Goal: Browse casually

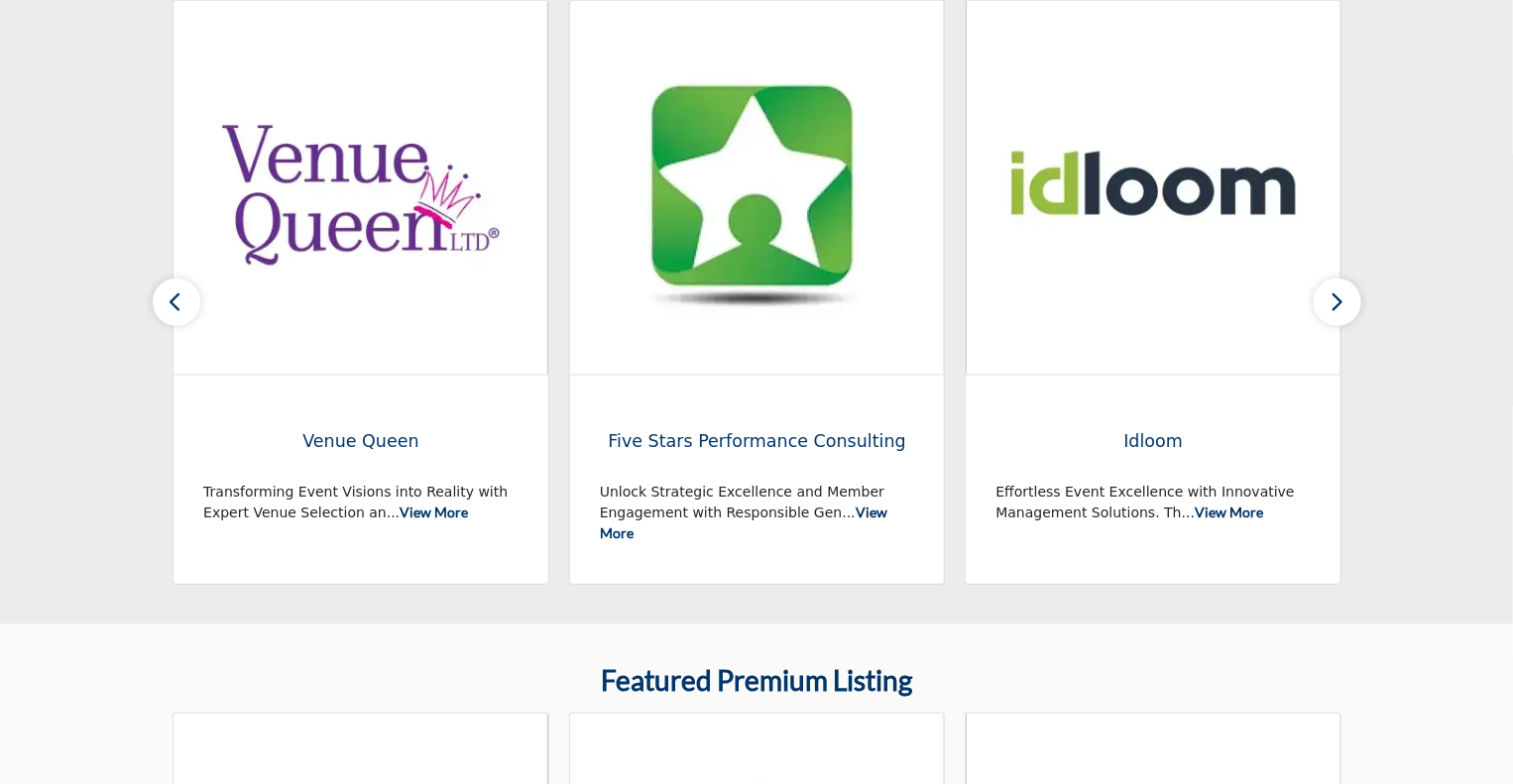
scroll to position [496, 0]
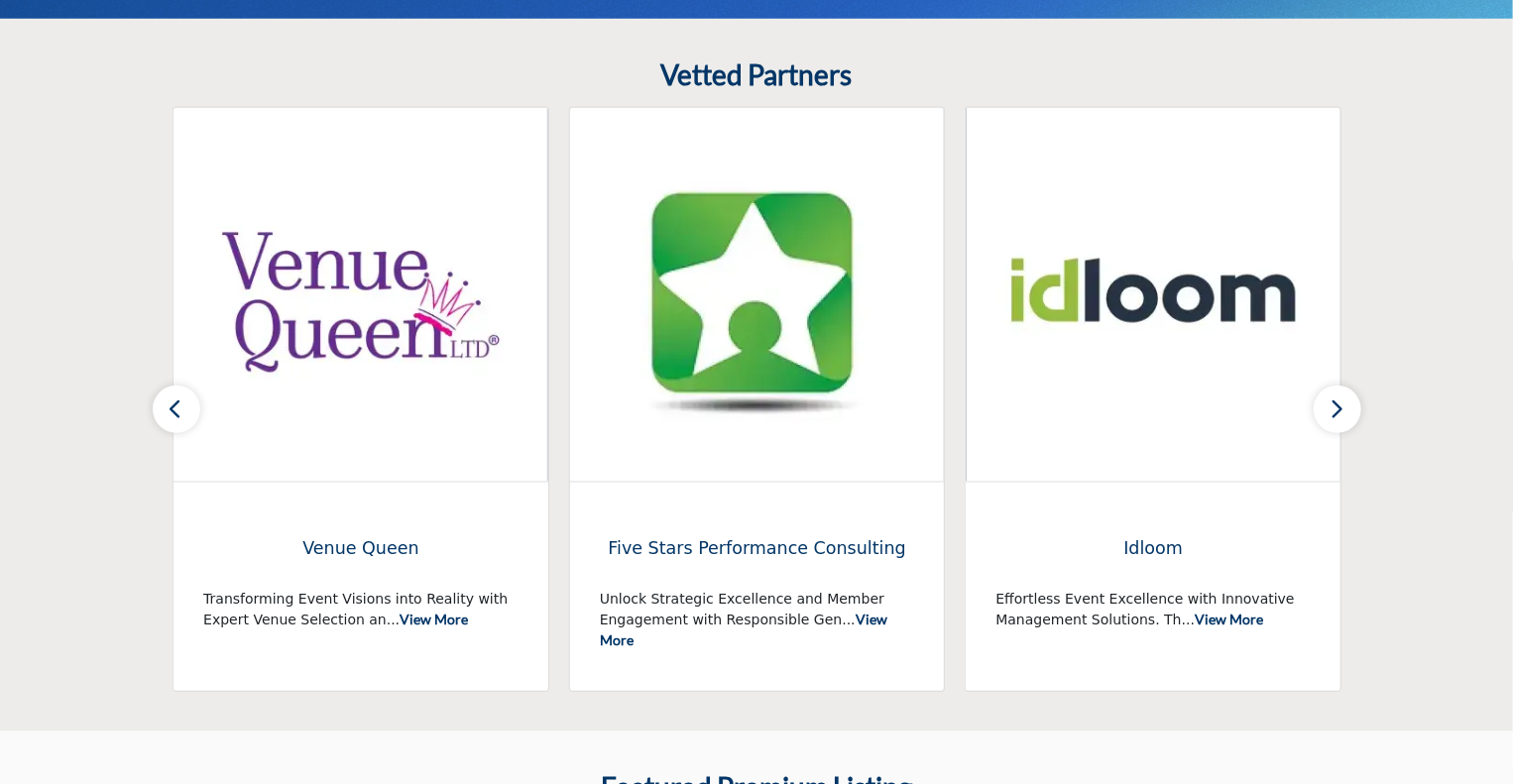
click at [1347, 411] on button "button" at bounding box center [1337, 409] width 48 height 48
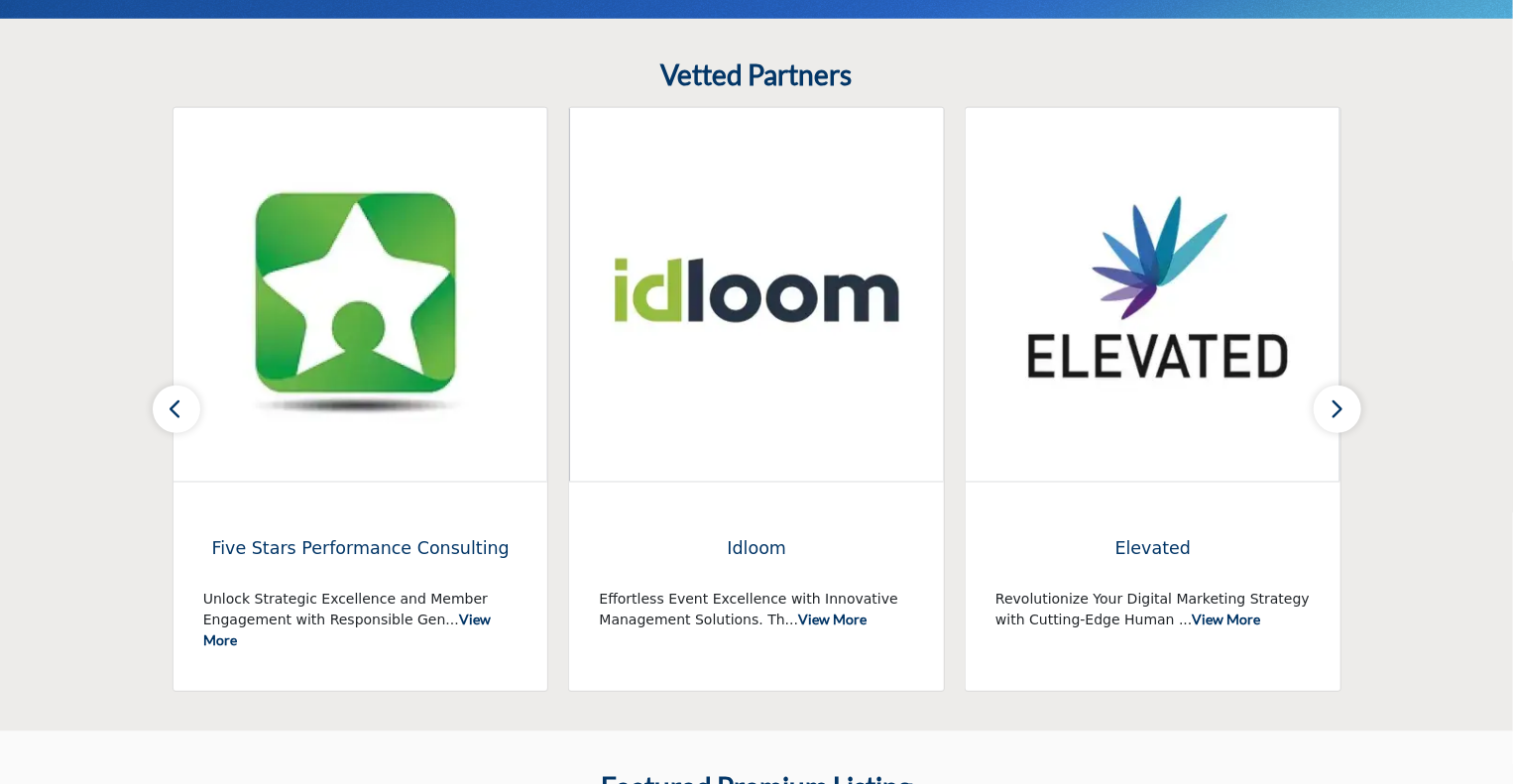
click at [1347, 411] on button "button" at bounding box center [1337, 409] width 48 height 48
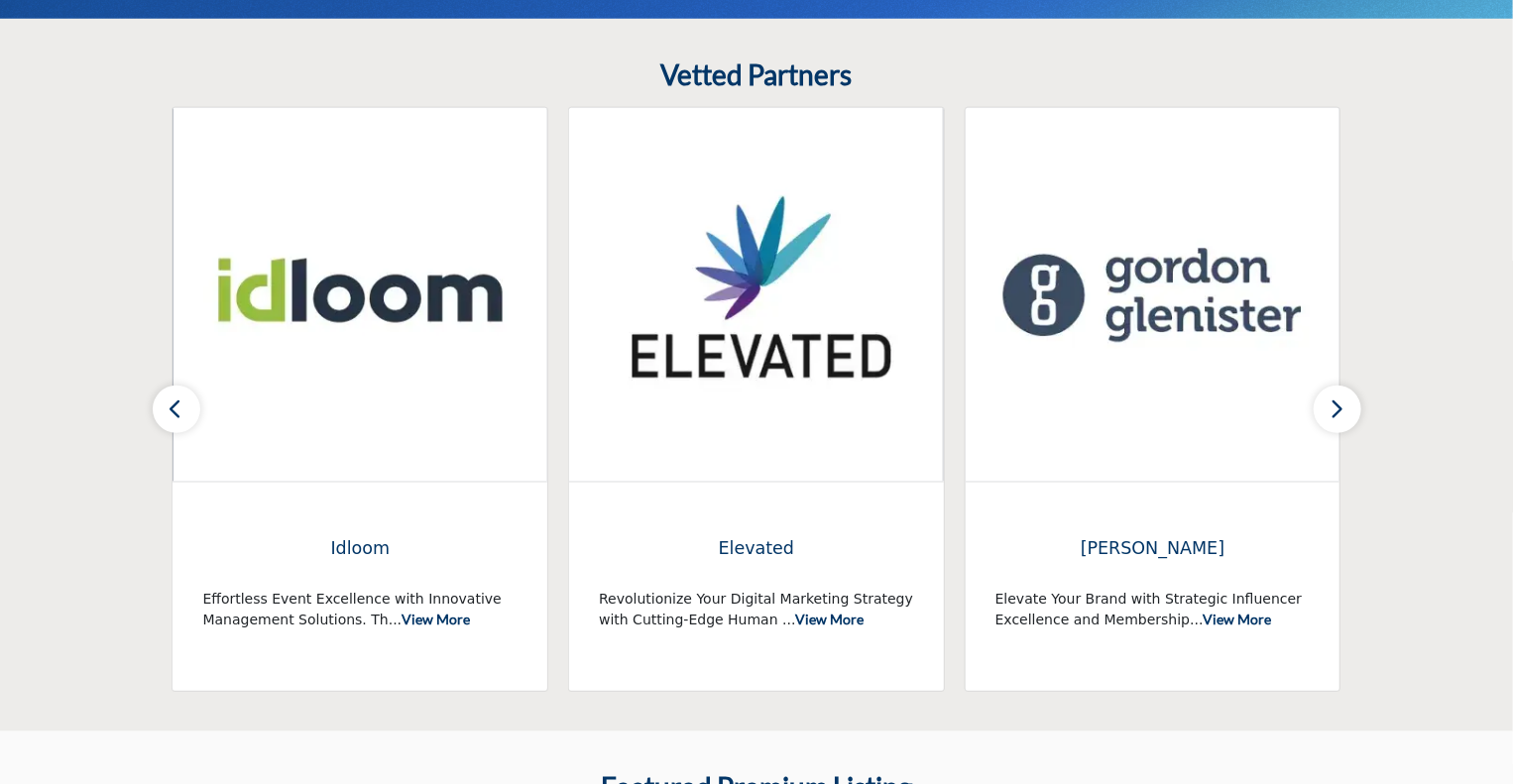
click at [1347, 411] on button "button" at bounding box center [1337, 409] width 48 height 48
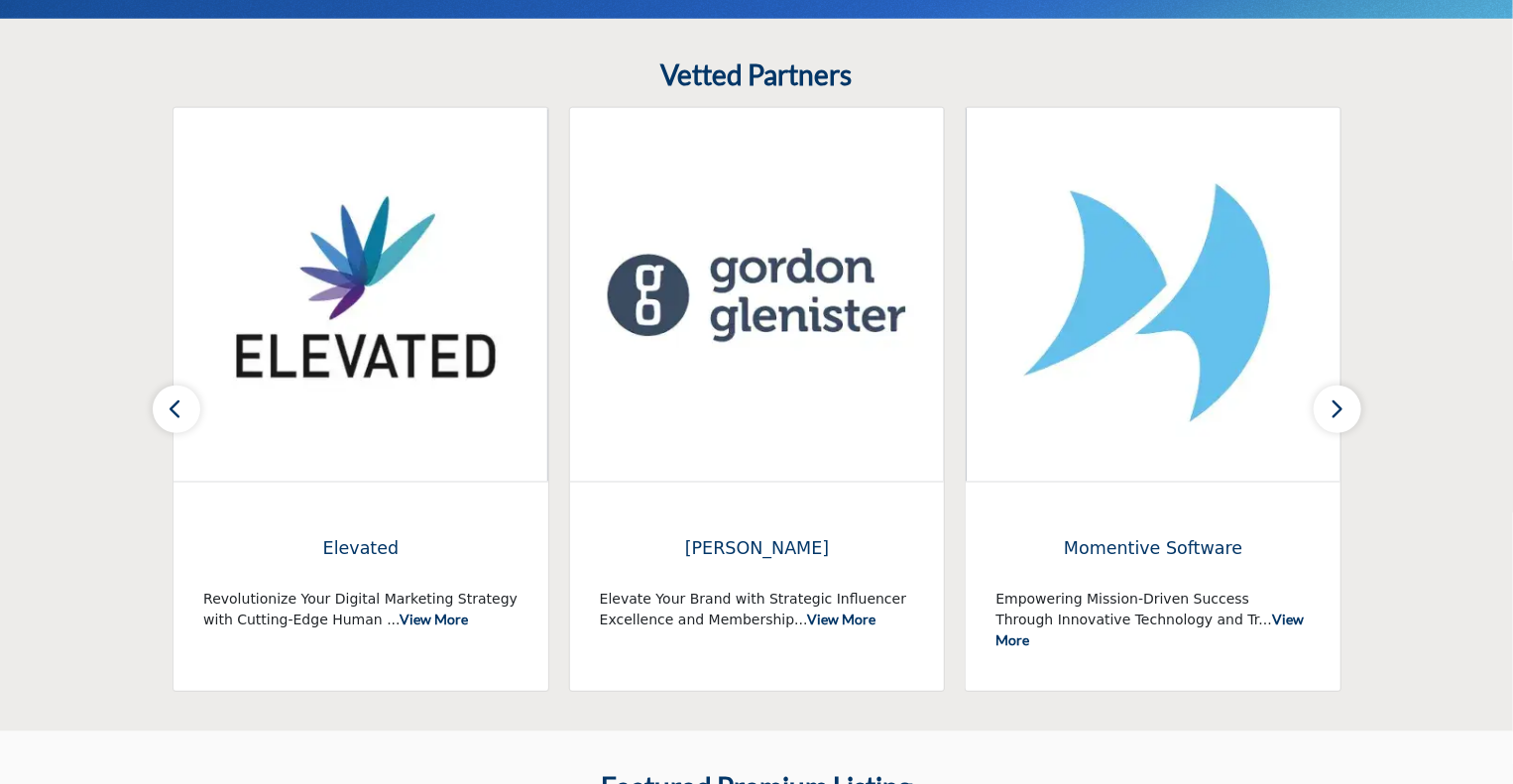
click at [1347, 411] on button "button" at bounding box center [1337, 409] width 48 height 48
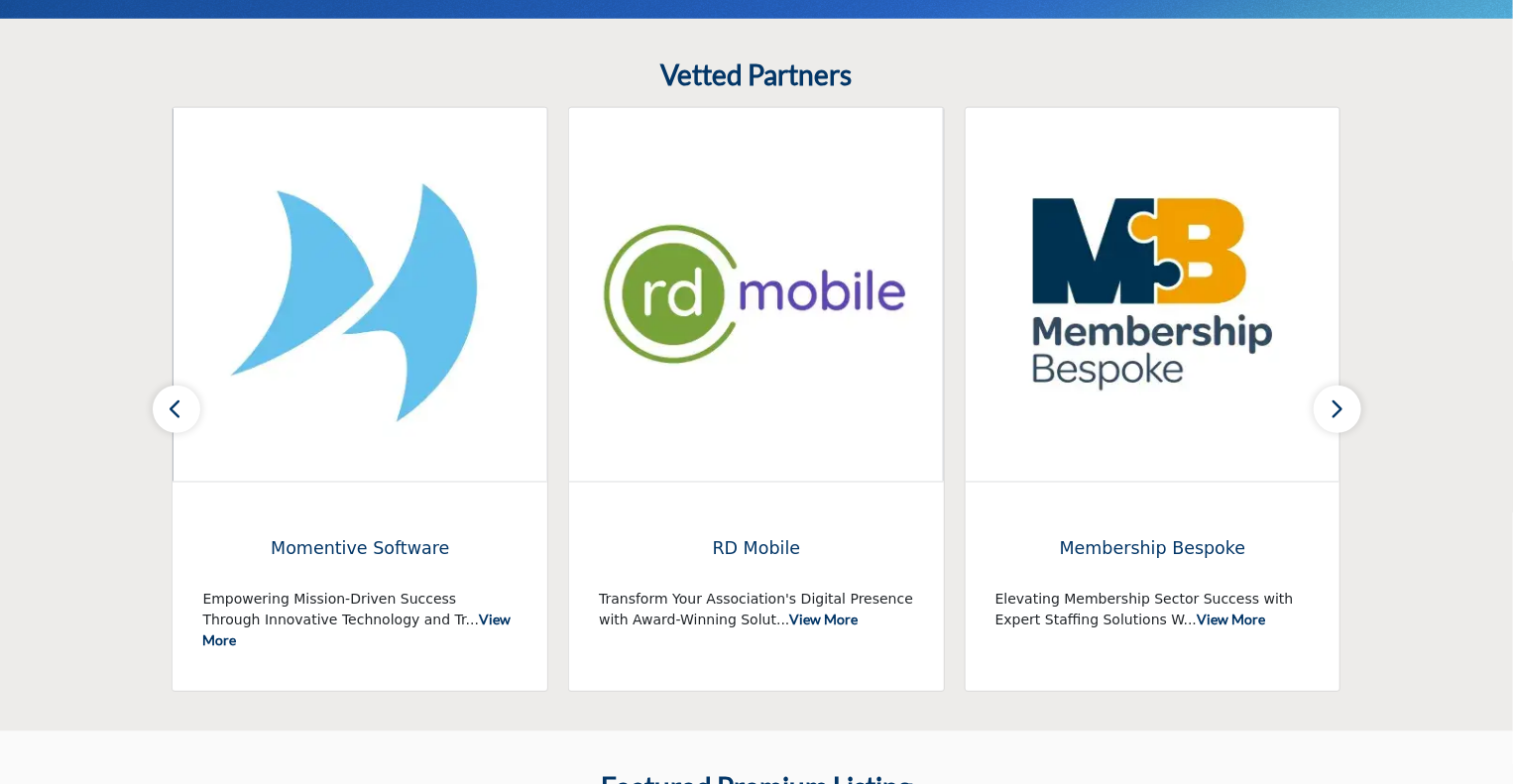
click at [1347, 411] on button "button" at bounding box center [1337, 409] width 48 height 48
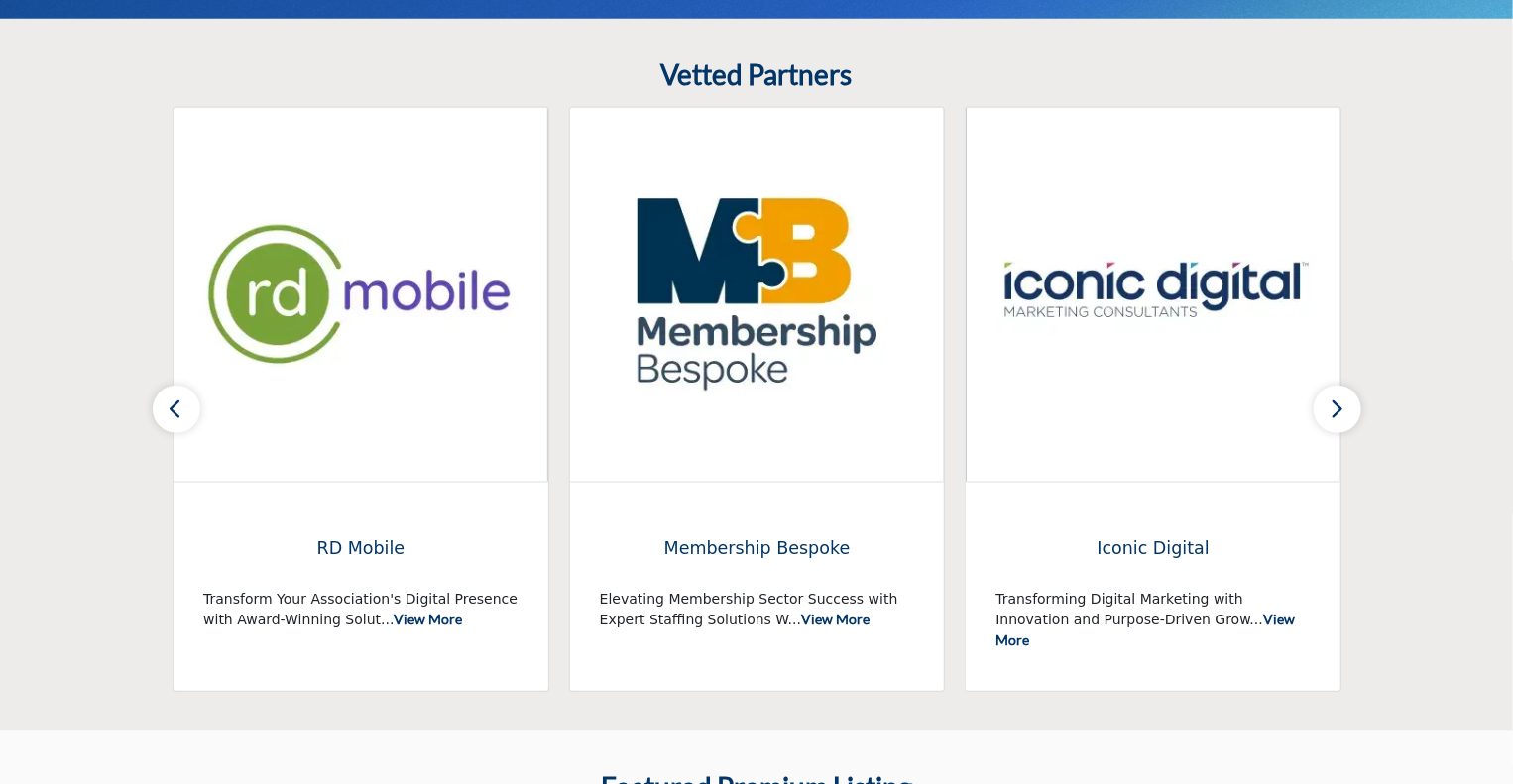
click at [1347, 411] on button "button" at bounding box center [1337, 409] width 48 height 48
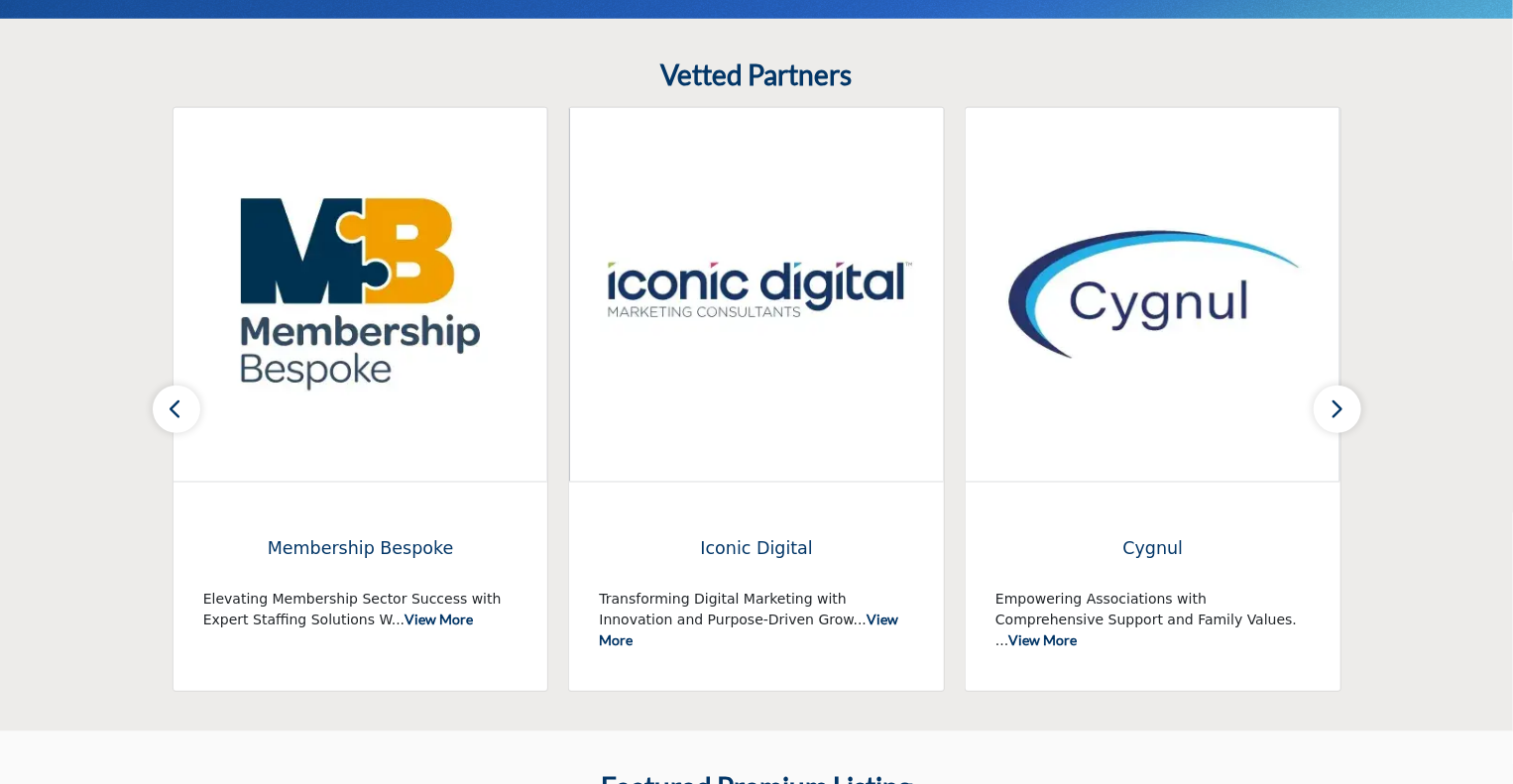
click at [1347, 411] on button "button" at bounding box center [1337, 409] width 48 height 48
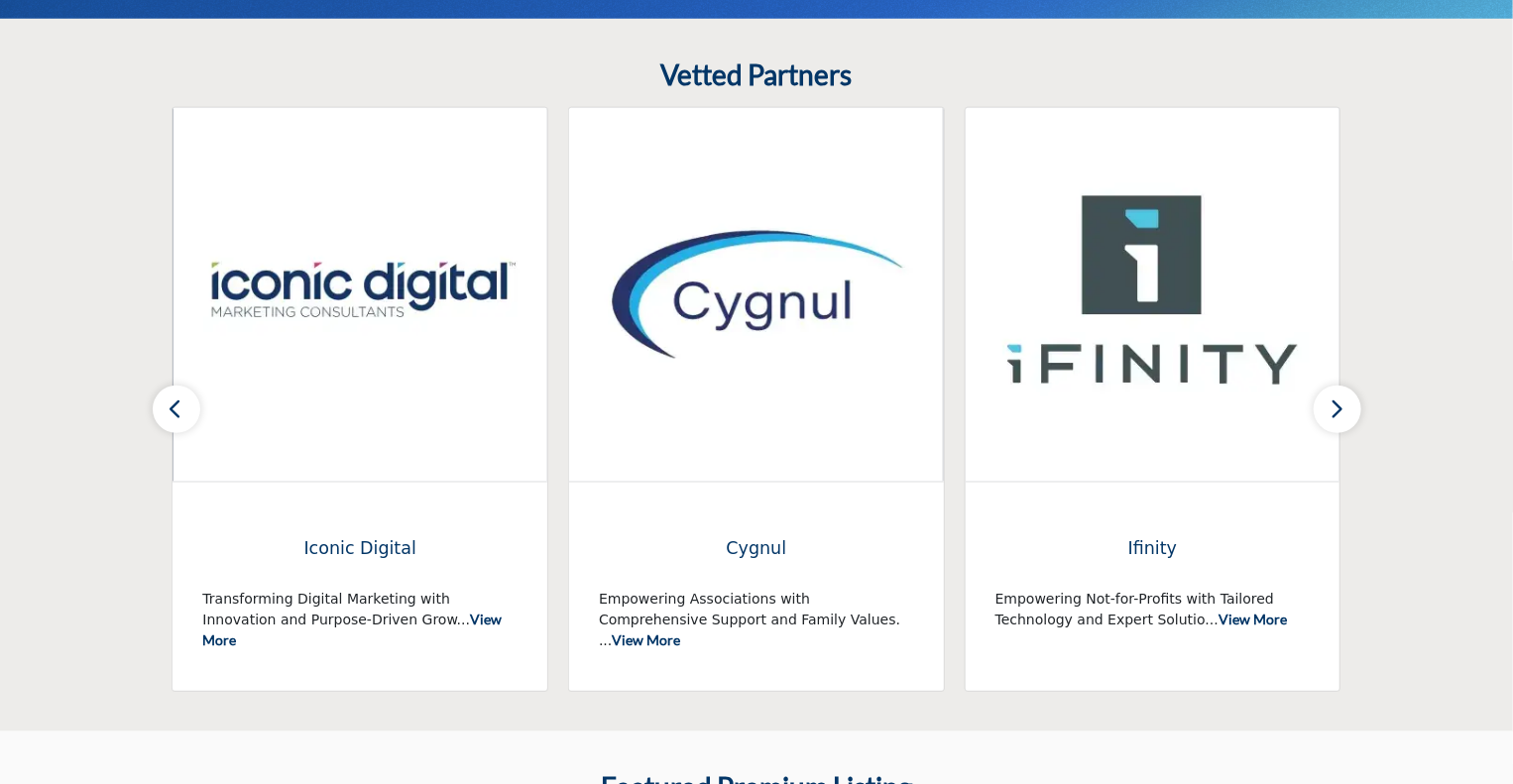
click at [1347, 411] on button "button" at bounding box center [1337, 409] width 48 height 48
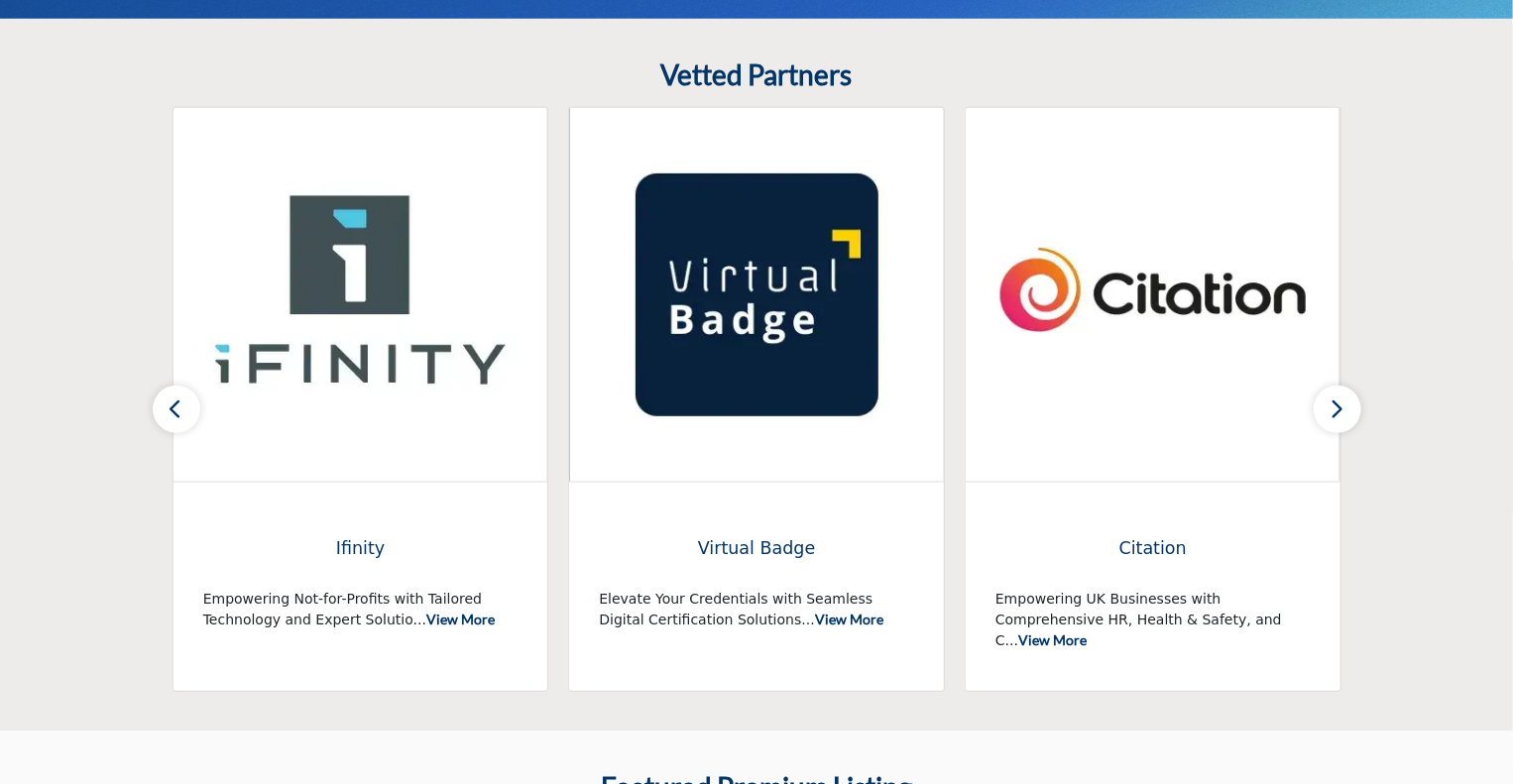
click at [1347, 411] on button "button" at bounding box center [1337, 409] width 48 height 48
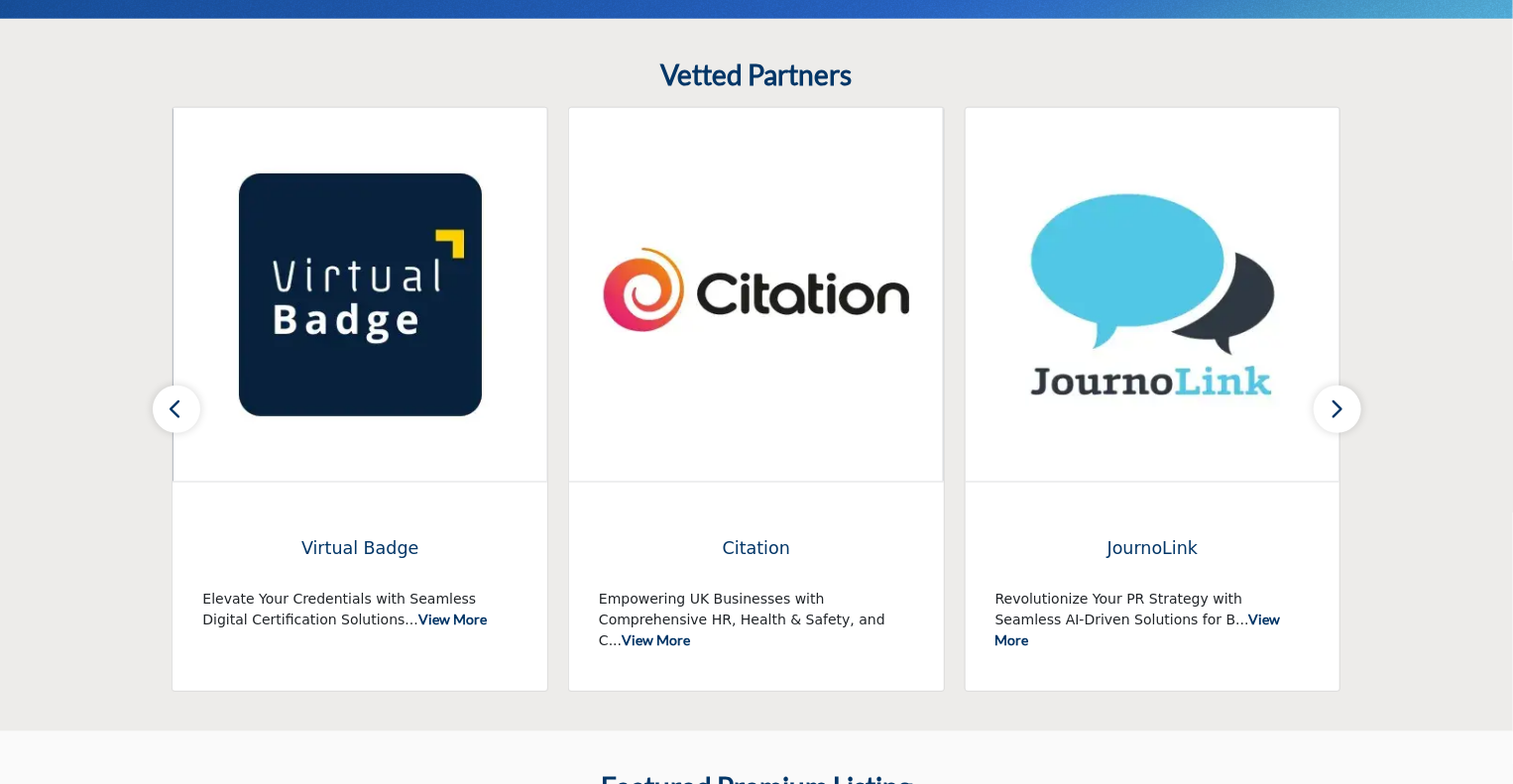
click at [1347, 411] on button "button" at bounding box center [1337, 409] width 48 height 48
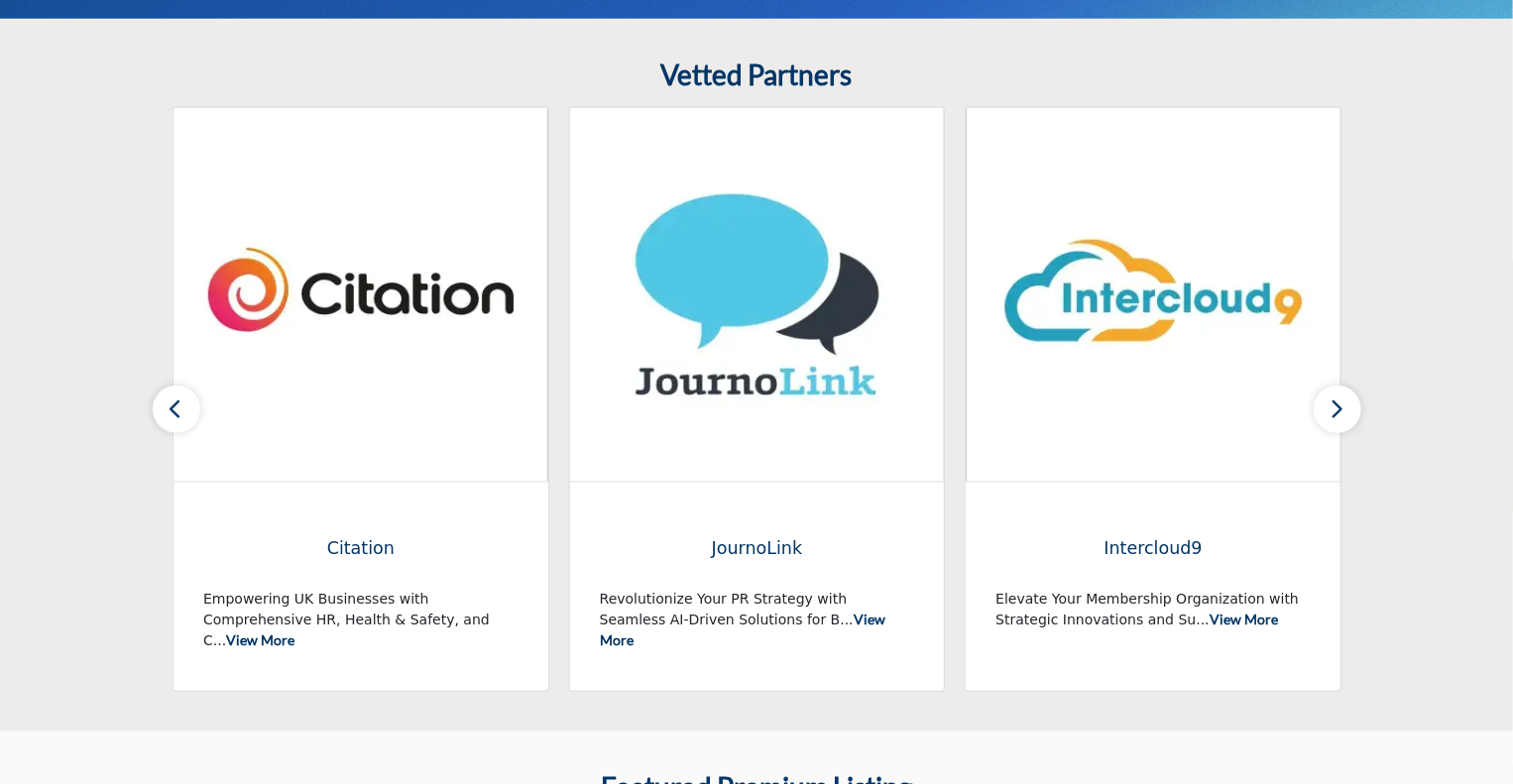
click at [1347, 411] on button "button" at bounding box center [1337, 409] width 48 height 48
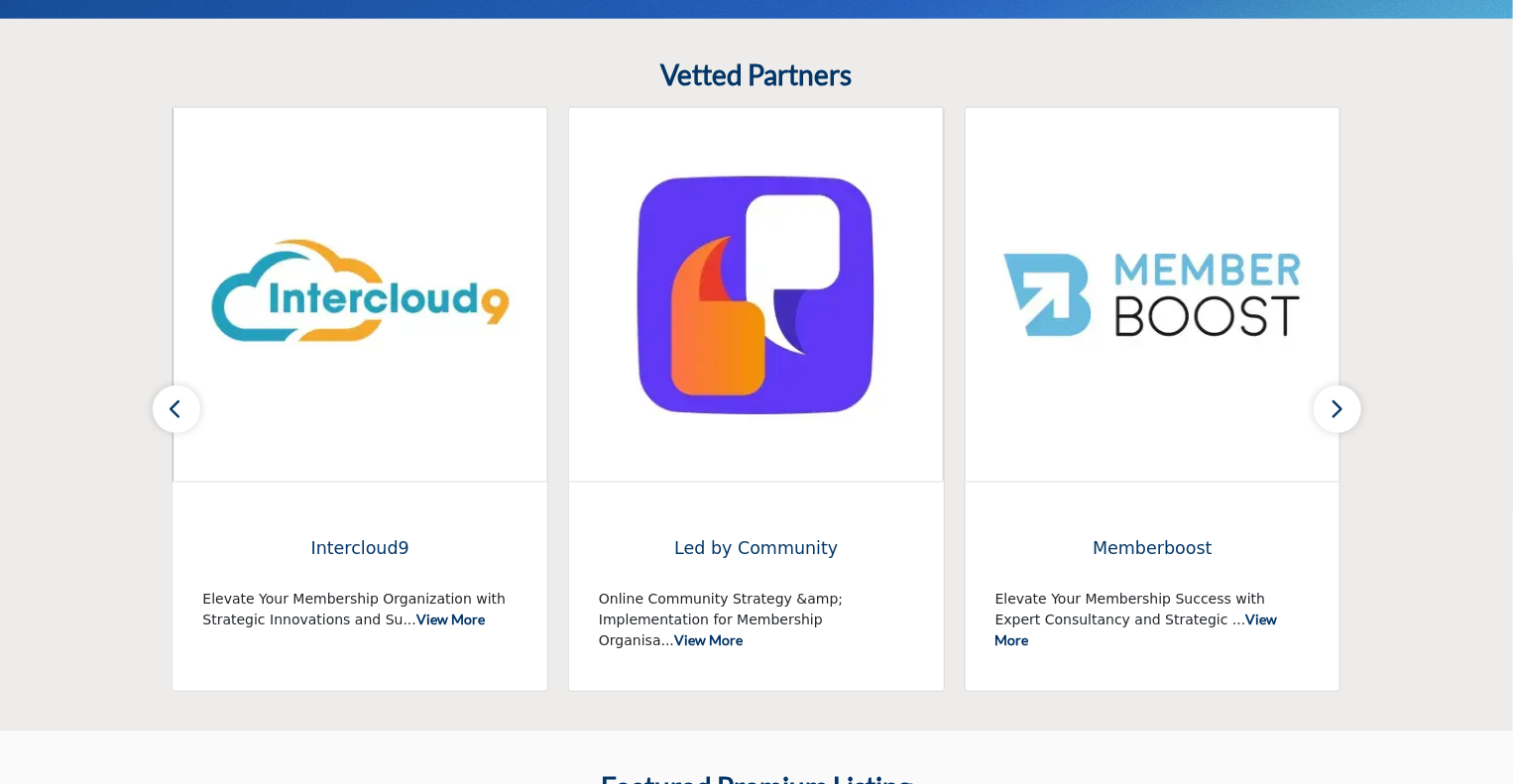
click at [1347, 411] on button "button" at bounding box center [1337, 409] width 48 height 48
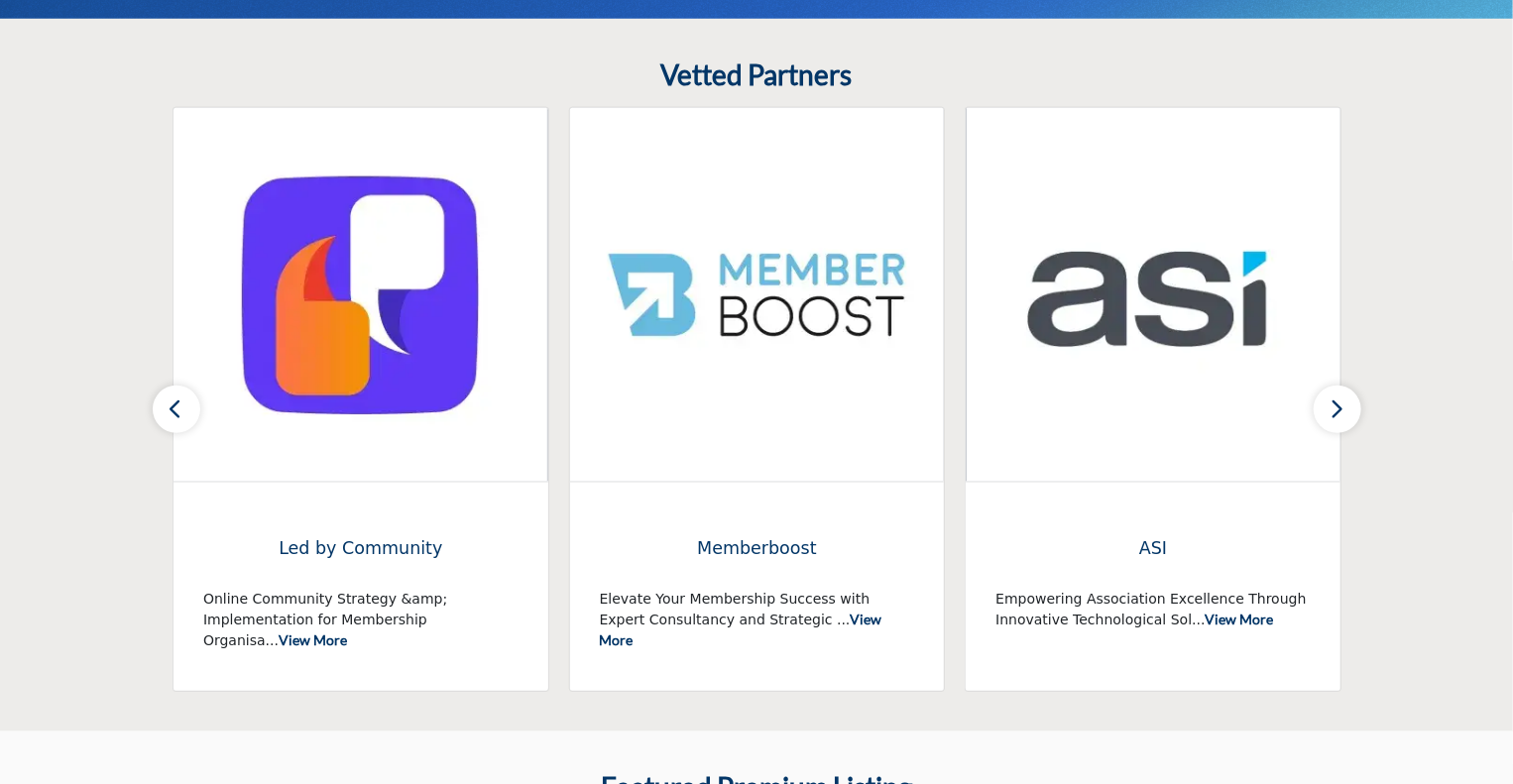
click at [1347, 411] on button "button" at bounding box center [1337, 409] width 48 height 48
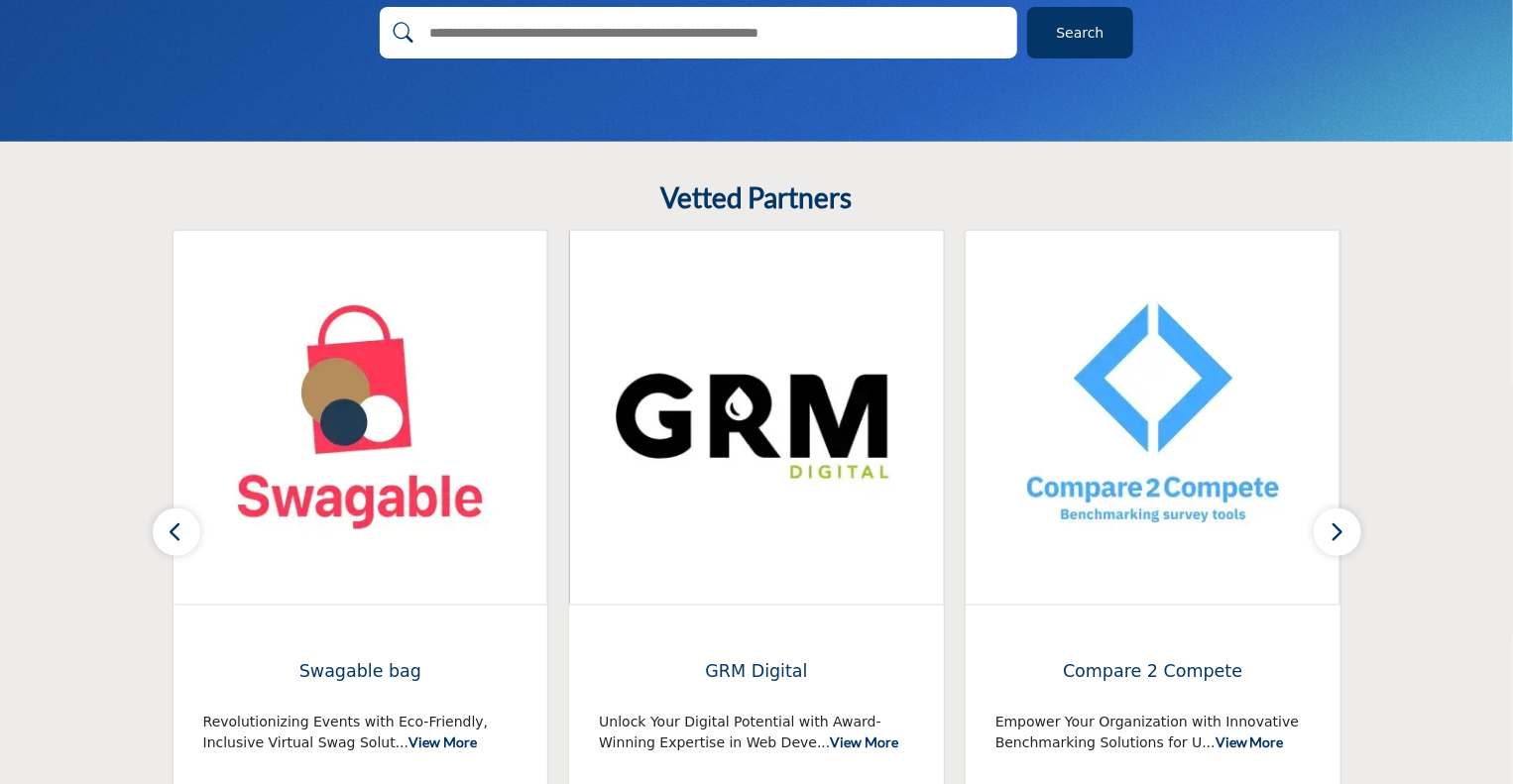
scroll to position [472, 0]
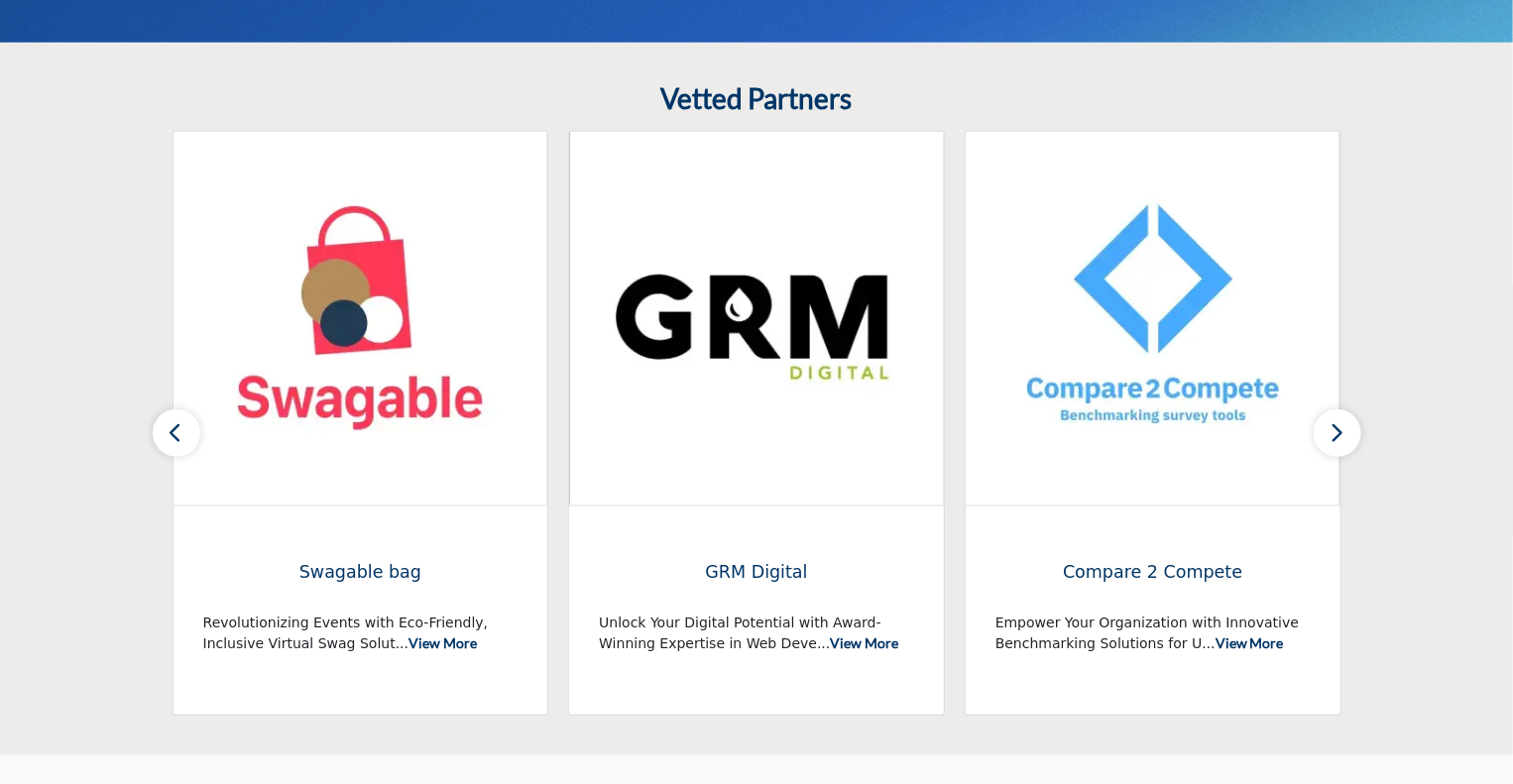
click at [1344, 439] on button "button" at bounding box center [1337, 433] width 48 height 48
click at [1339, 431] on icon "button" at bounding box center [1337, 432] width 16 height 25
click at [151, 452] on section "Vetted Partners Dot the Eye Idloom" at bounding box center [756, 399] width 1513 height 712
click at [163, 435] on button "button" at bounding box center [177, 433] width 48 height 48
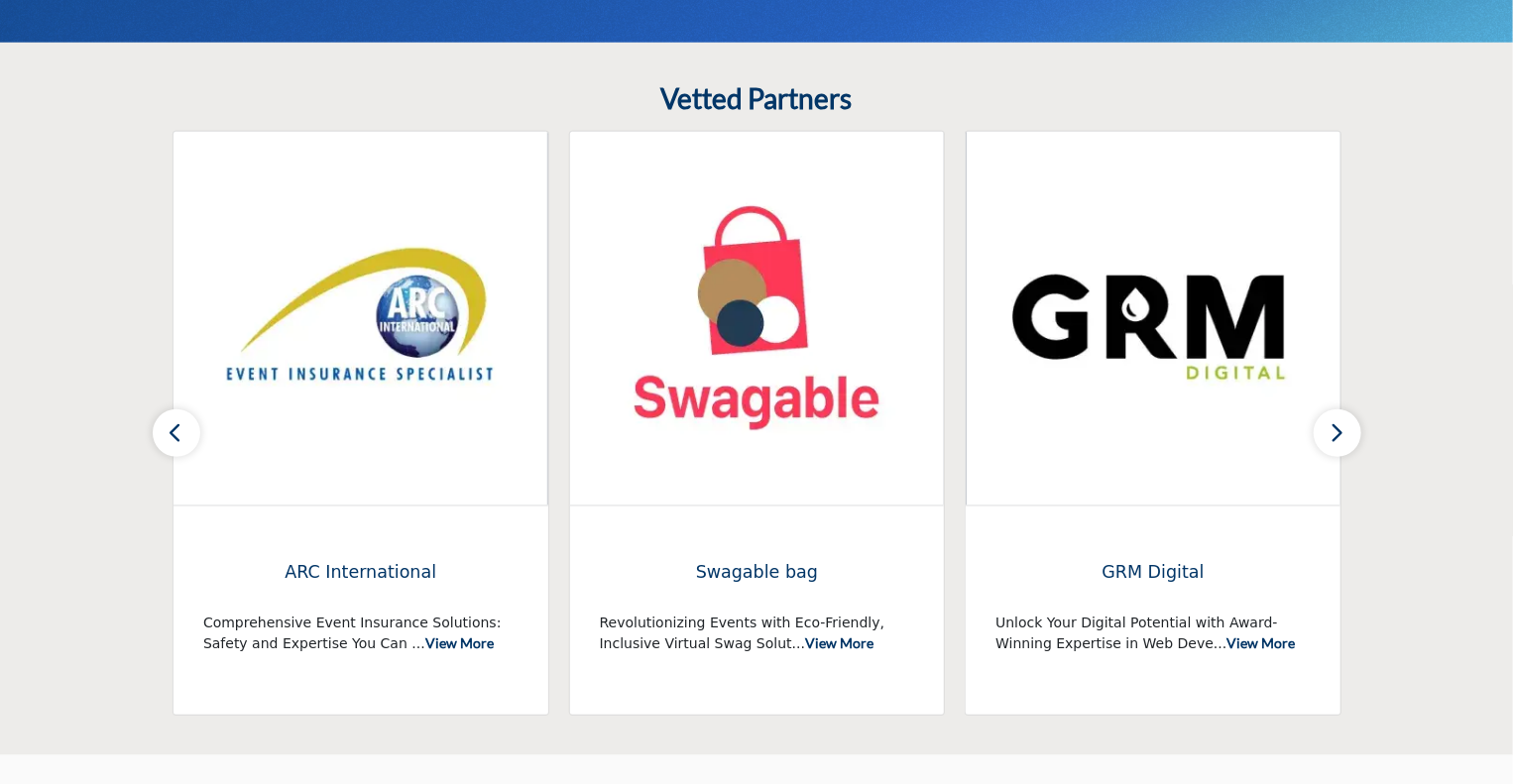
click at [157, 434] on button "button" at bounding box center [177, 433] width 48 height 48
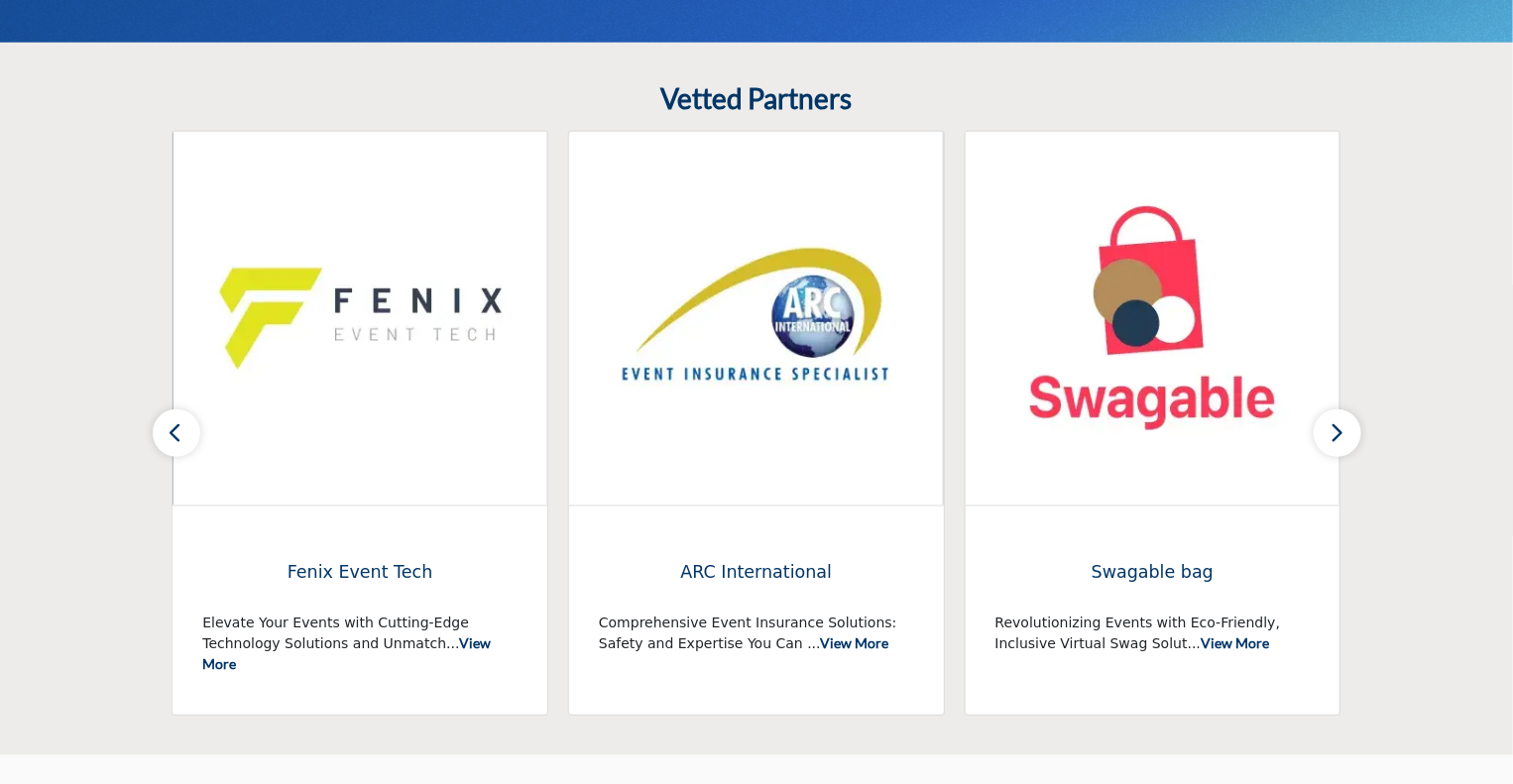
click at [157, 436] on button "button" at bounding box center [177, 433] width 48 height 48
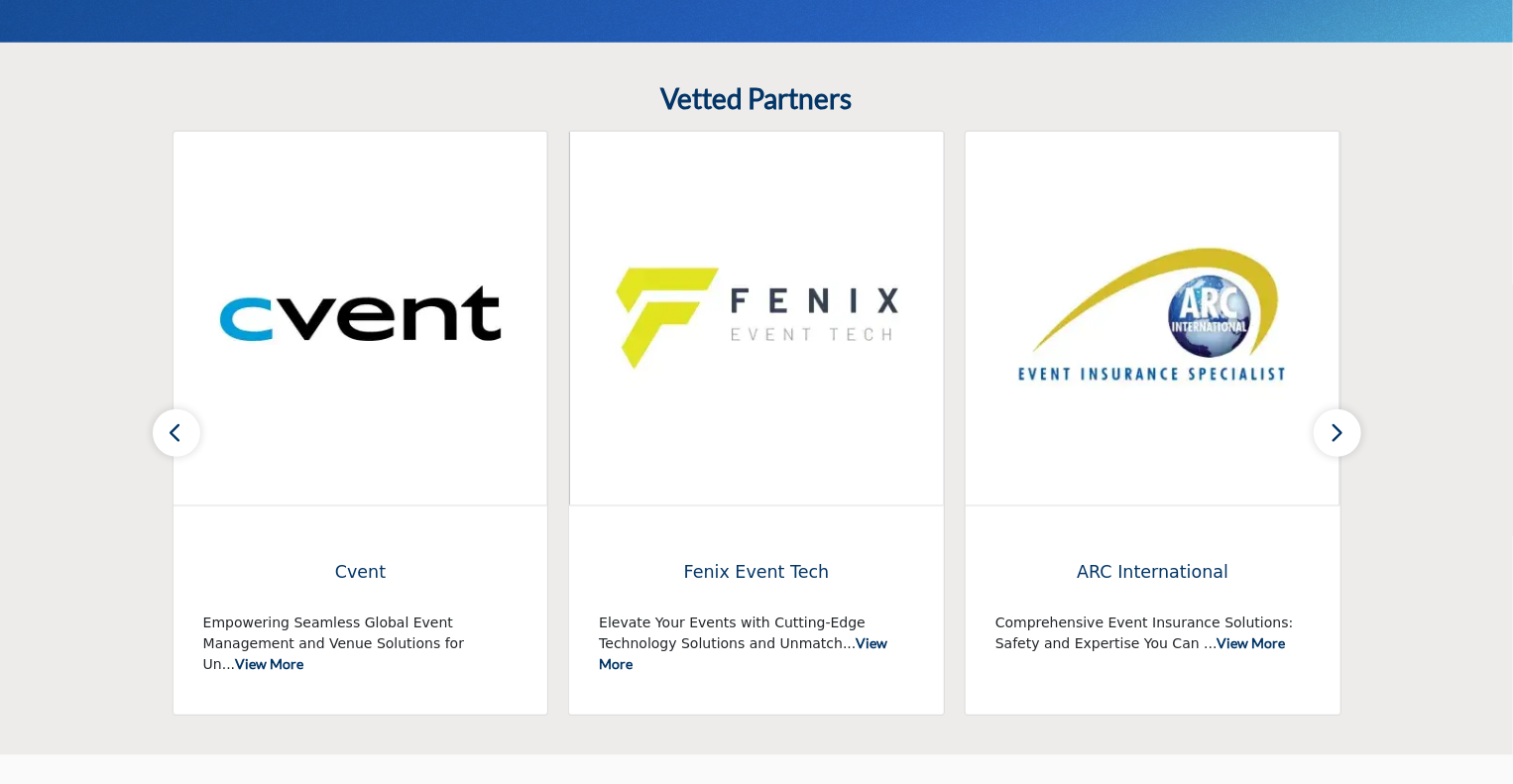
click at [157, 436] on button "button" at bounding box center [177, 433] width 48 height 48
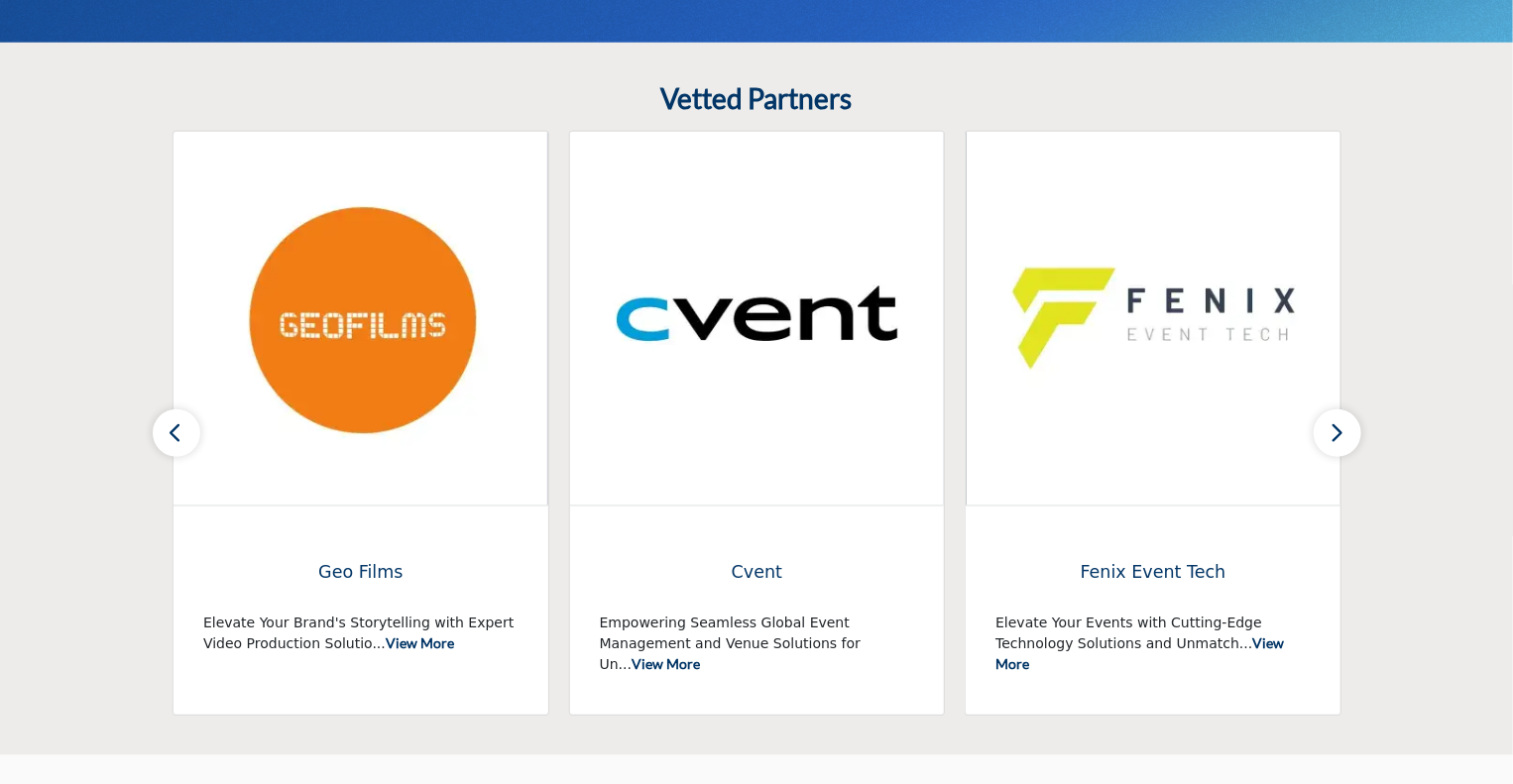
click at [157, 436] on button "button" at bounding box center [177, 433] width 48 height 48
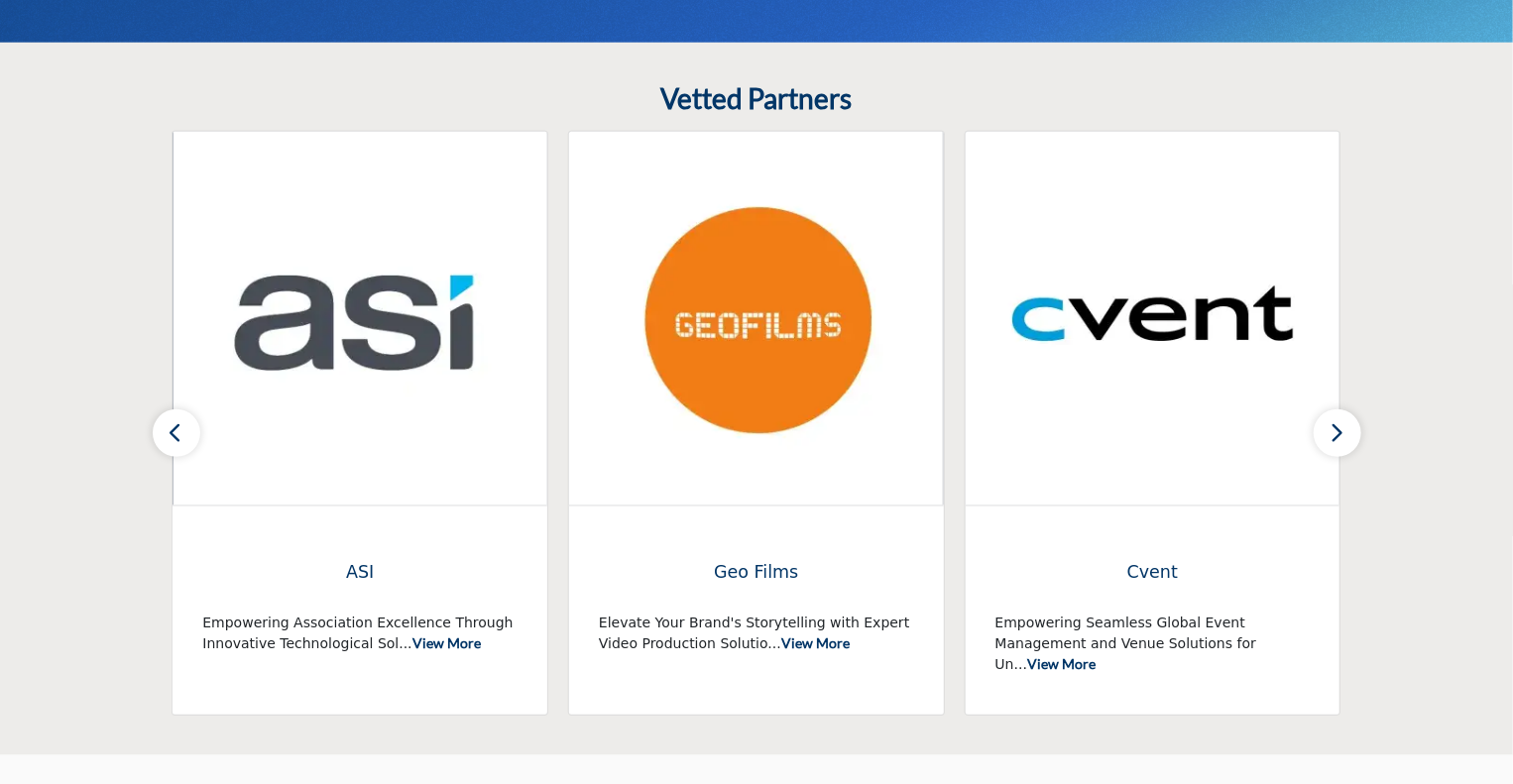
click at [162, 435] on button "button" at bounding box center [177, 433] width 48 height 48
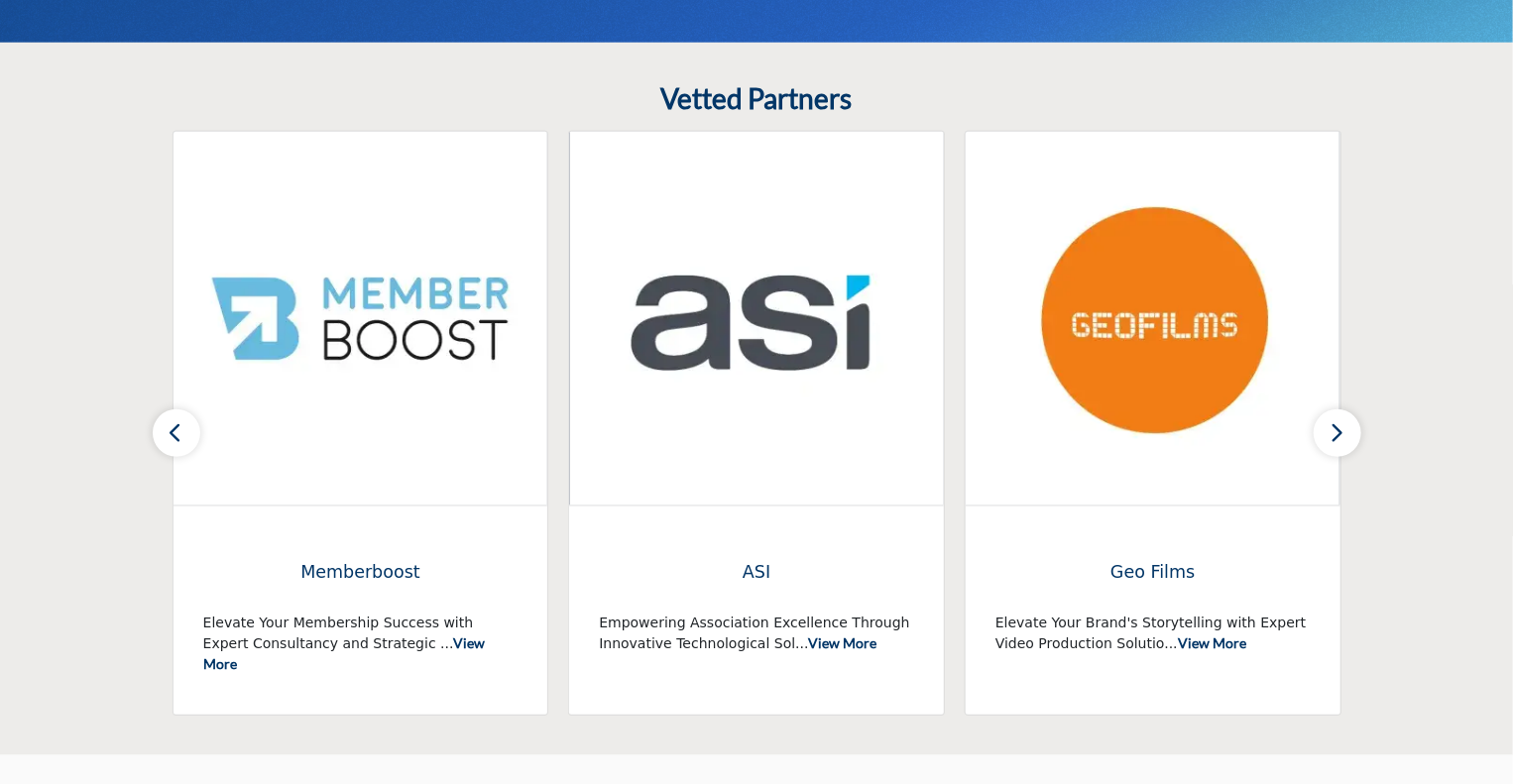
click at [162, 435] on button "button" at bounding box center [177, 433] width 48 height 48
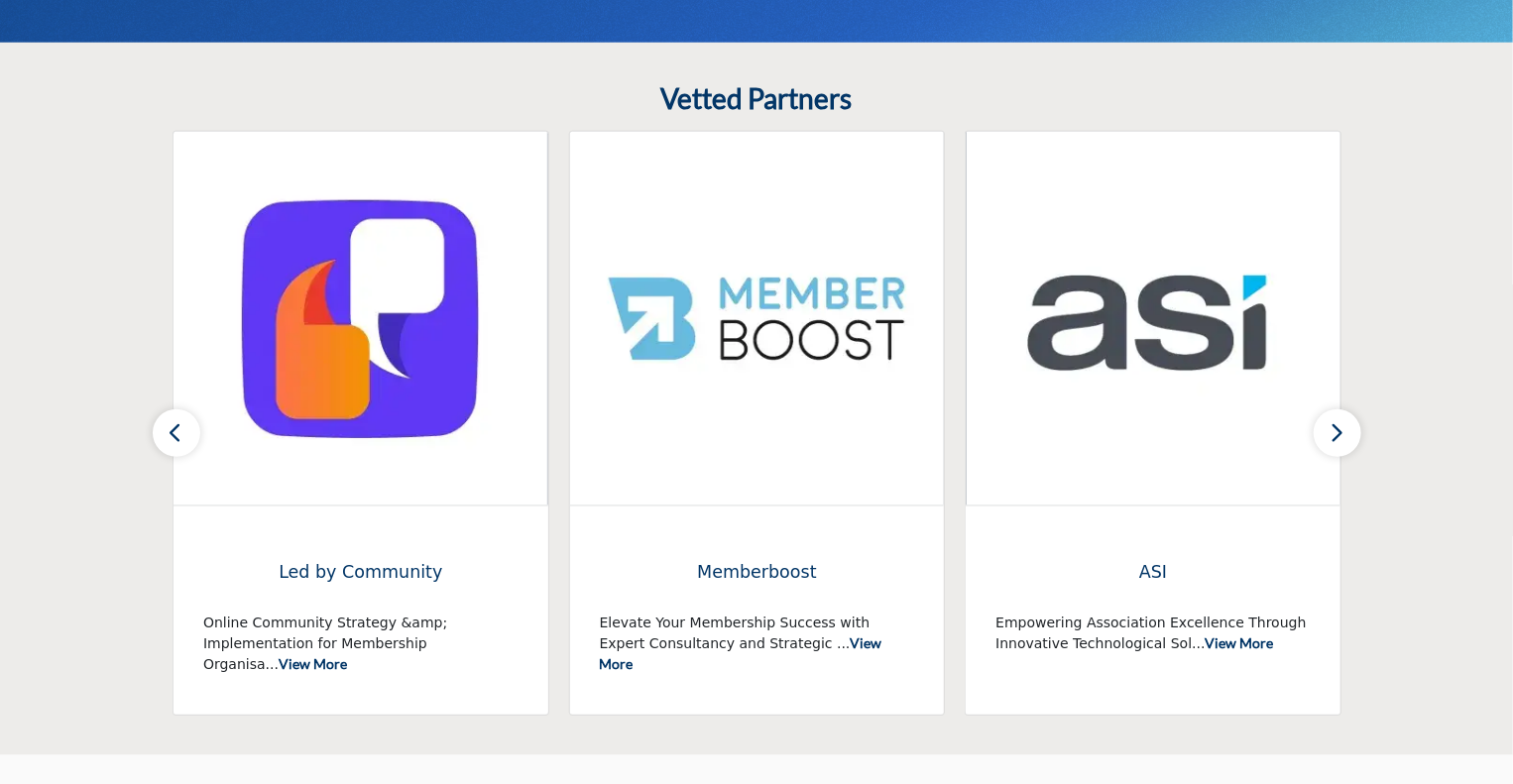
click at [162, 435] on button "button" at bounding box center [177, 433] width 48 height 48
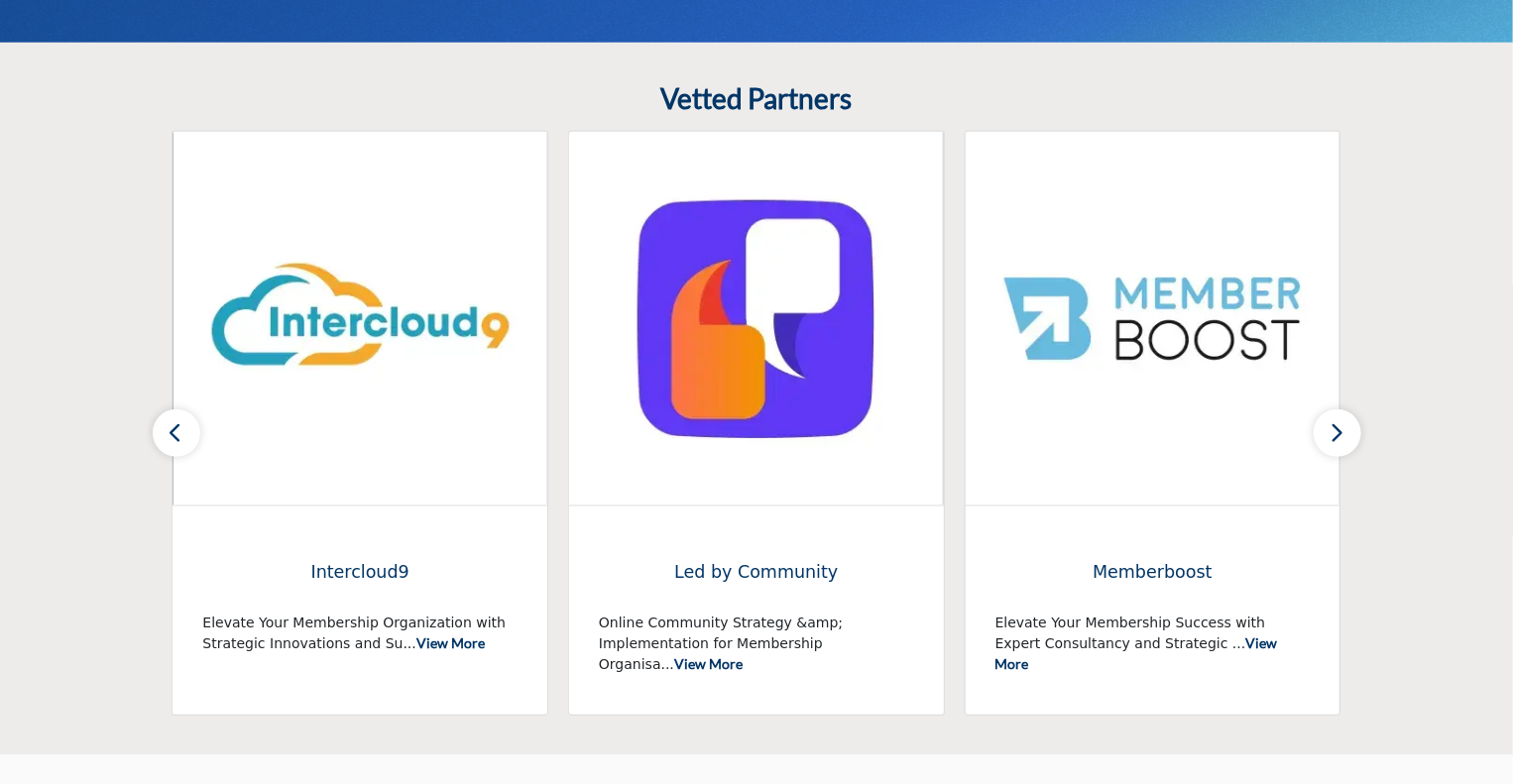
click at [162, 435] on button "button" at bounding box center [177, 433] width 48 height 48
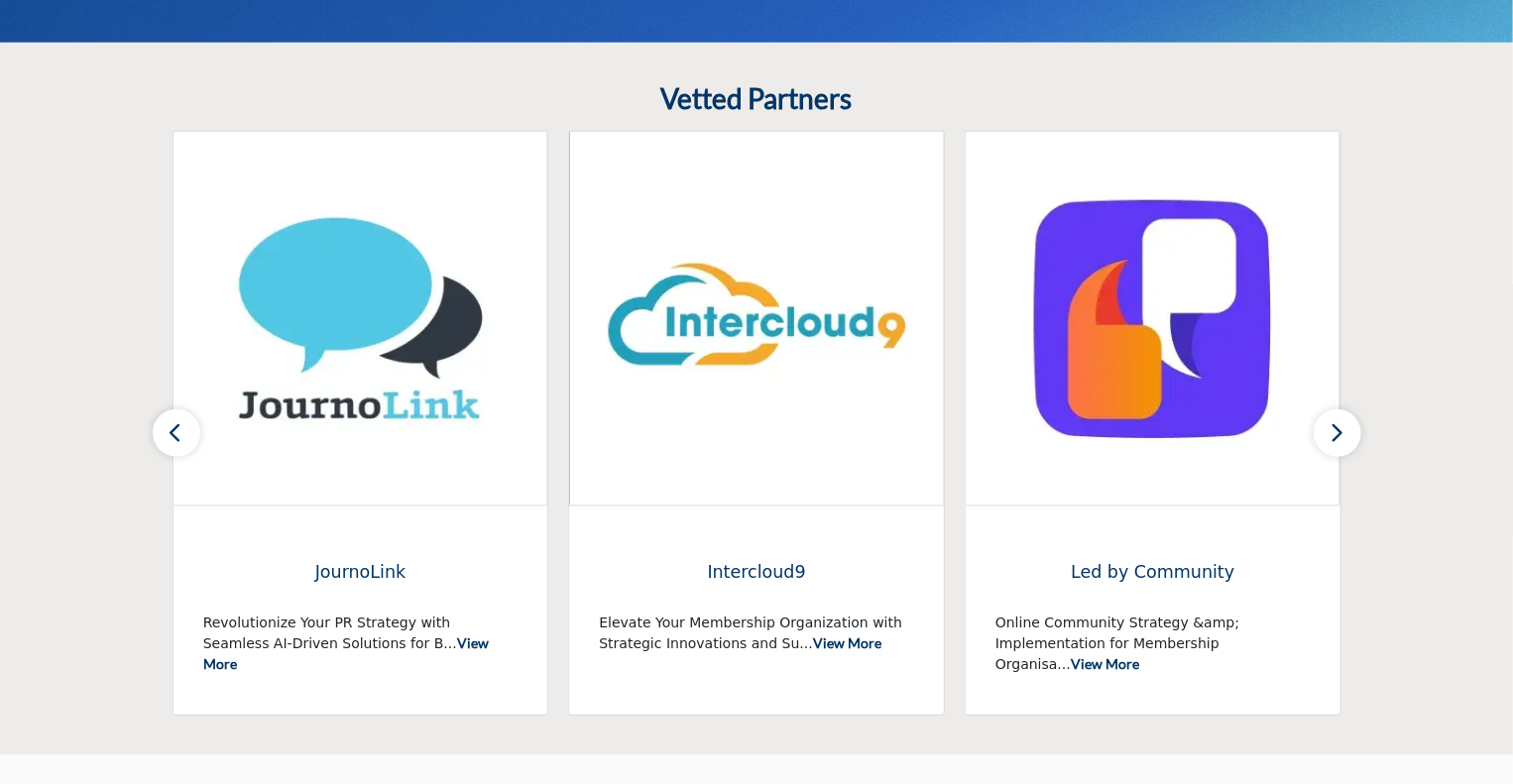
click at [162, 435] on button "button" at bounding box center [177, 433] width 48 height 48
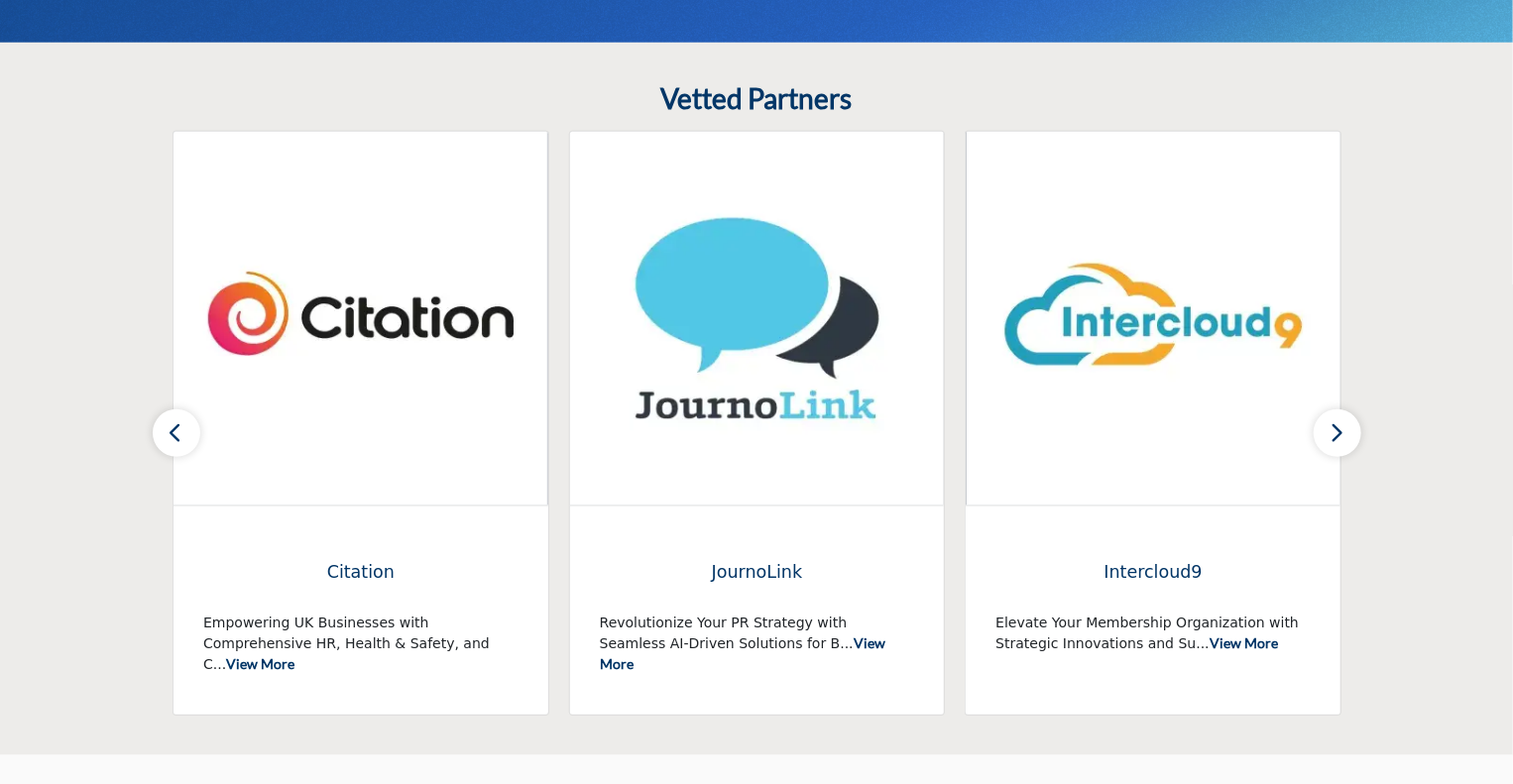
click at [162, 435] on button "button" at bounding box center [177, 433] width 48 height 48
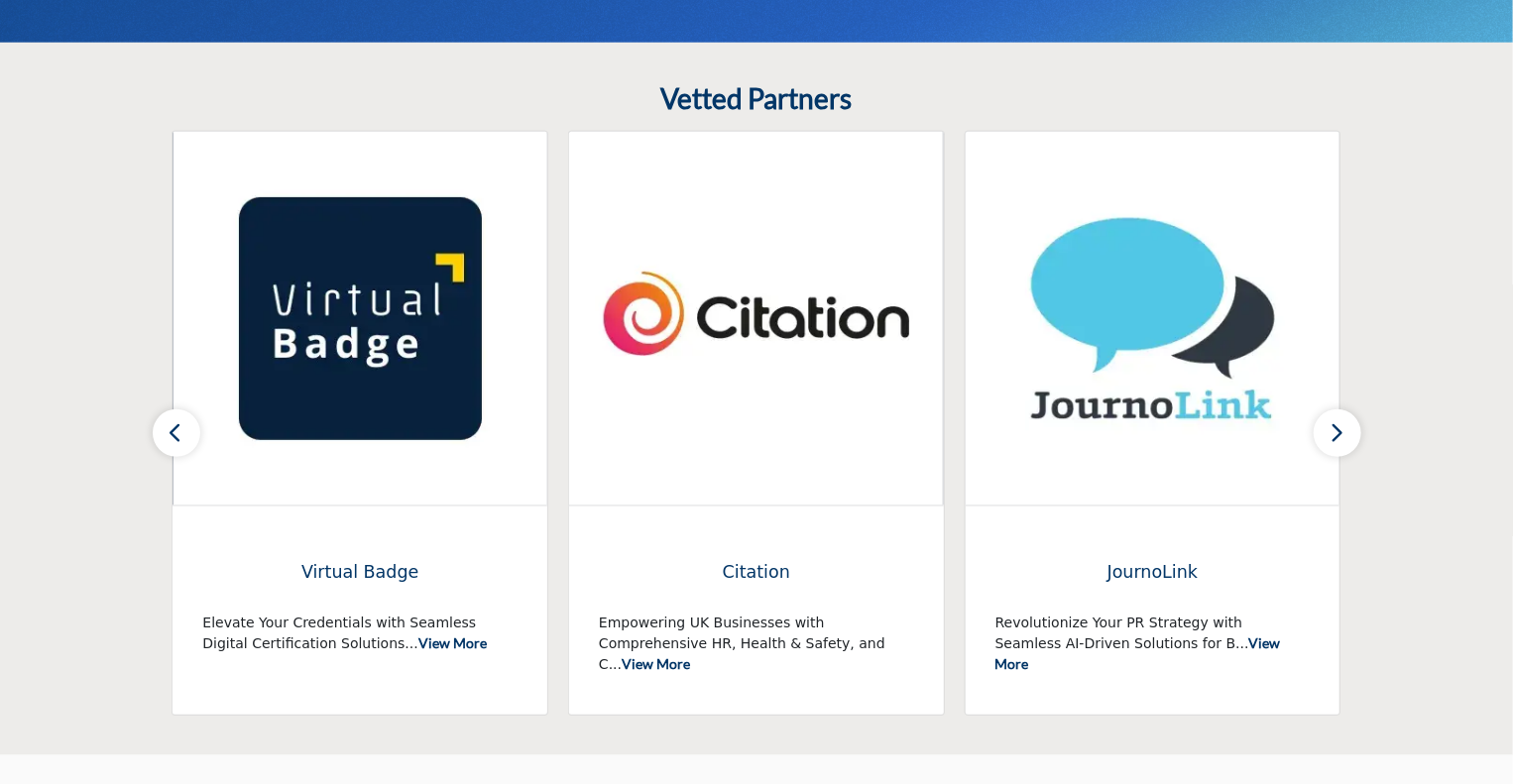
click at [162, 435] on button "button" at bounding box center [177, 433] width 48 height 48
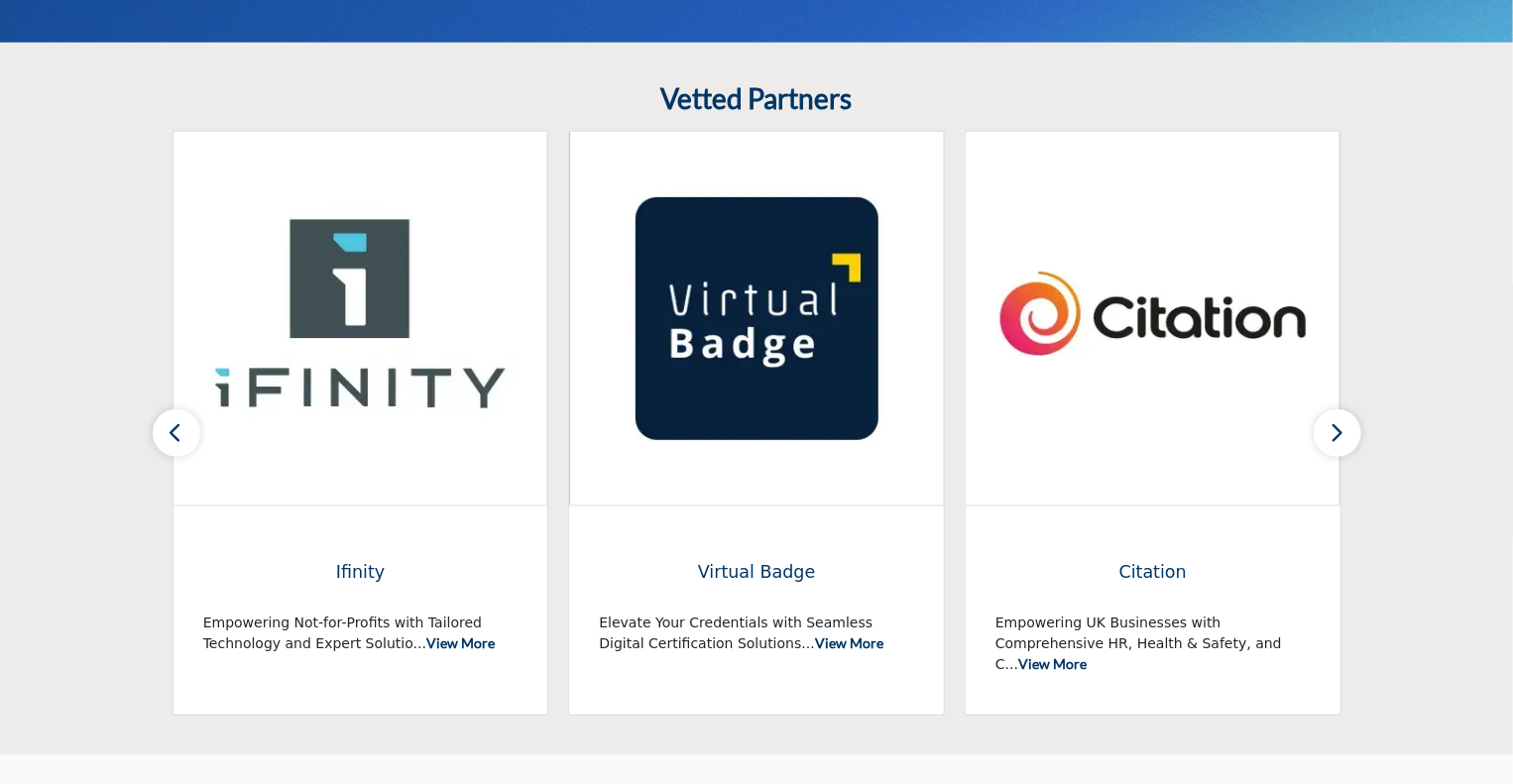
click at [162, 435] on button "button" at bounding box center [177, 433] width 48 height 48
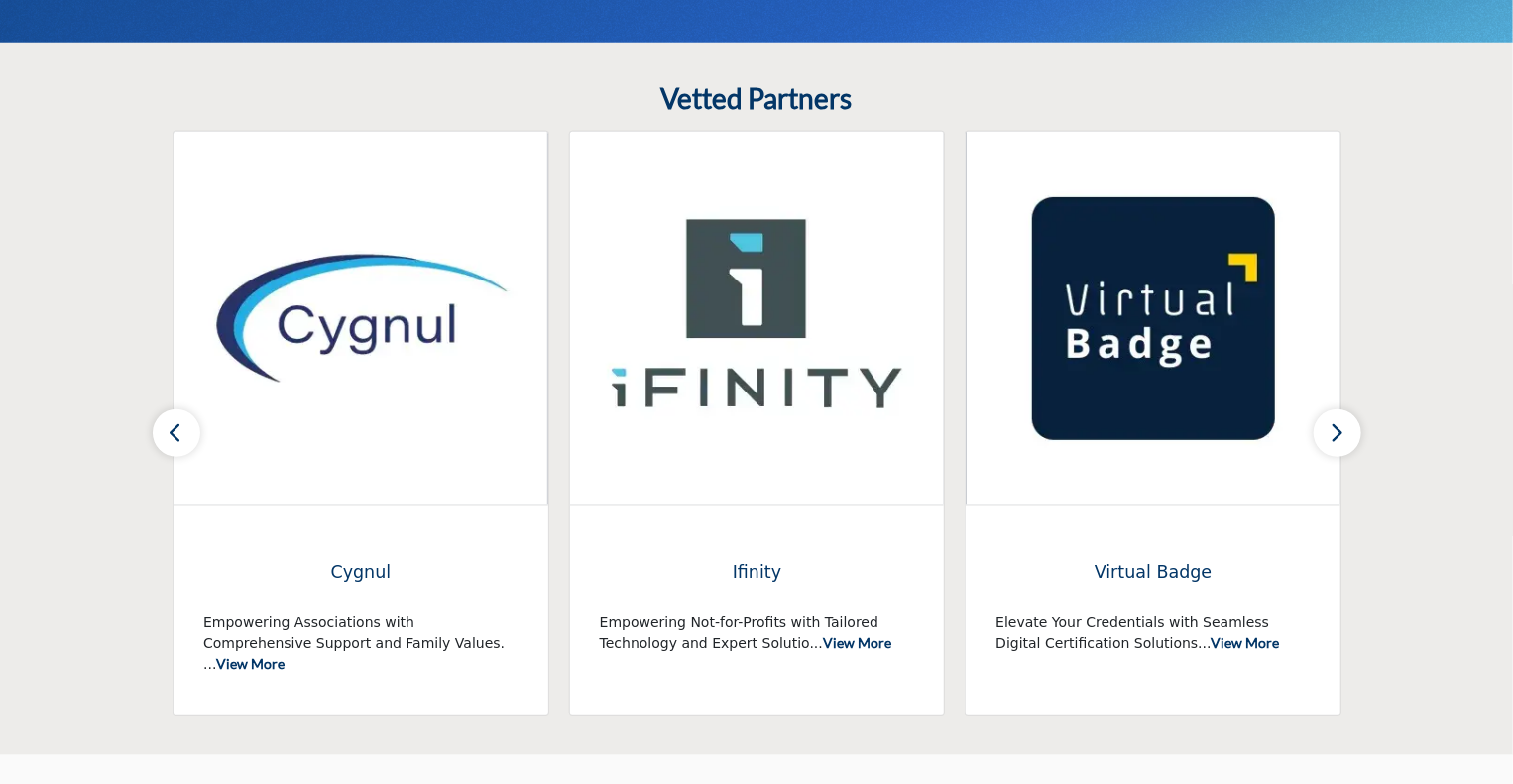
click at [162, 435] on button "button" at bounding box center [177, 433] width 48 height 48
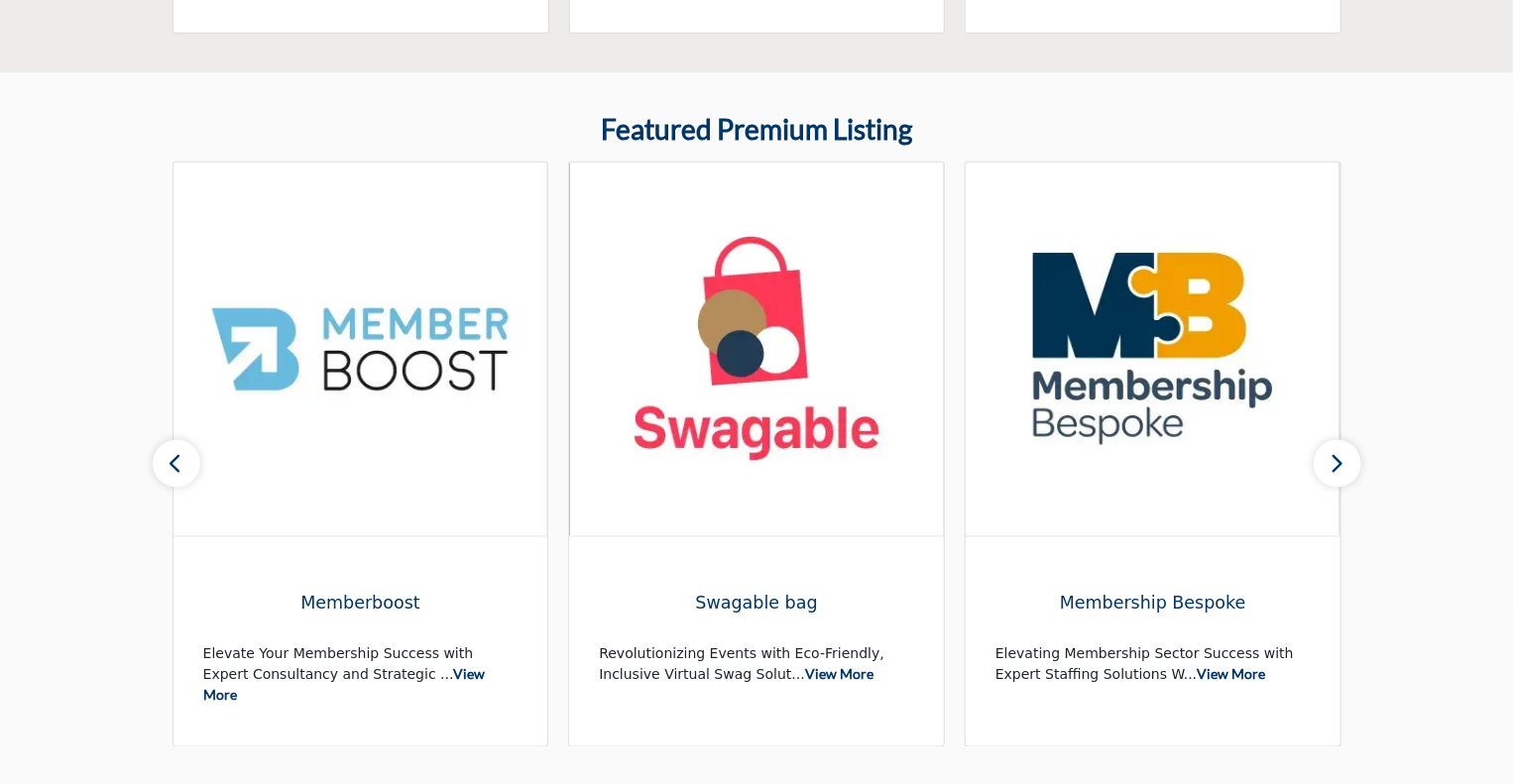
scroll to position [1165, 0]
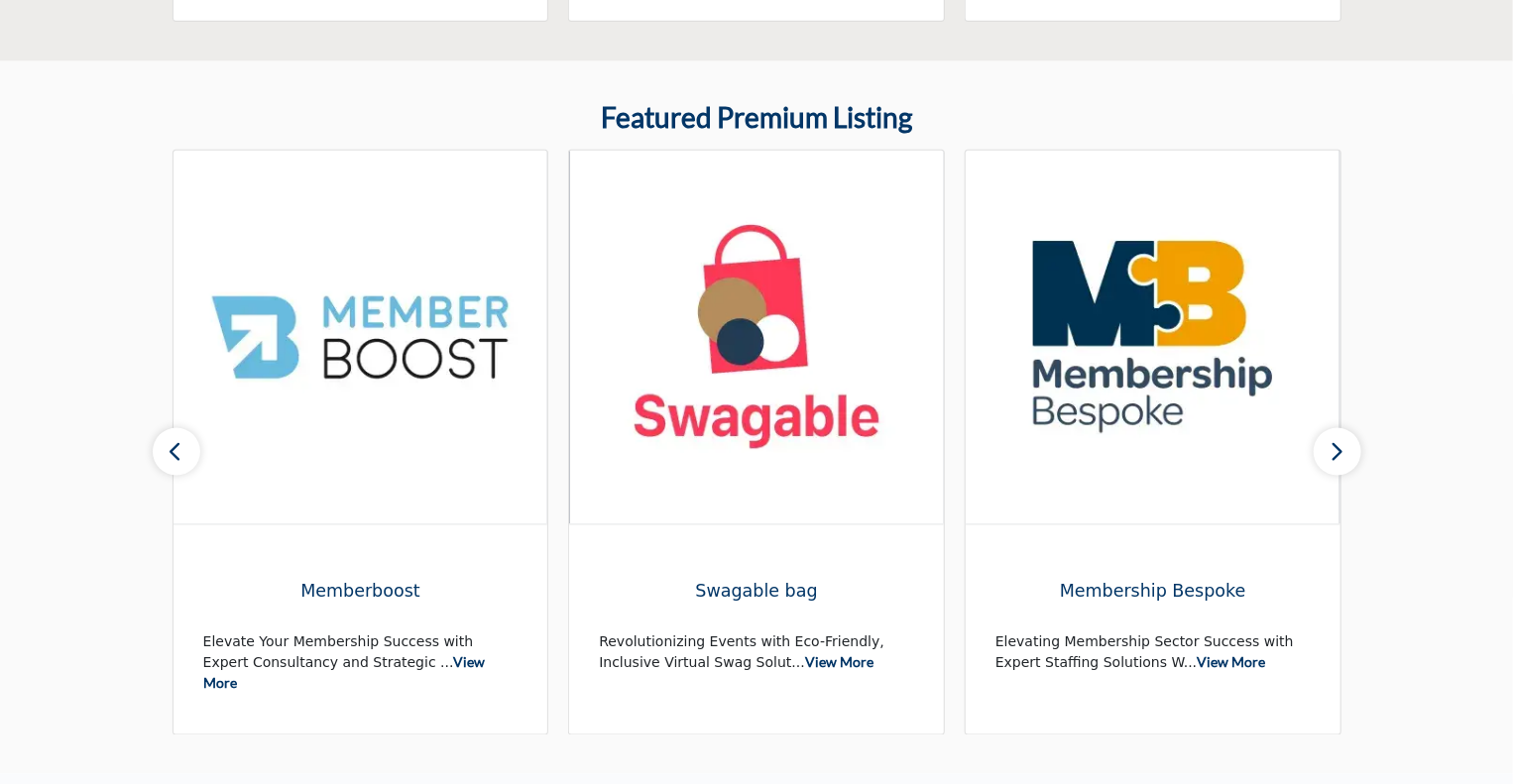
click at [1327, 457] on button "button" at bounding box center [1337, 452] width 48 height 48
click at [1349, 443] on button "button" at bounding box center [1337, 452] width 48 height 48
click at [183, 452] on icon "button" at bounding box center [177, 451] width 16 height 25
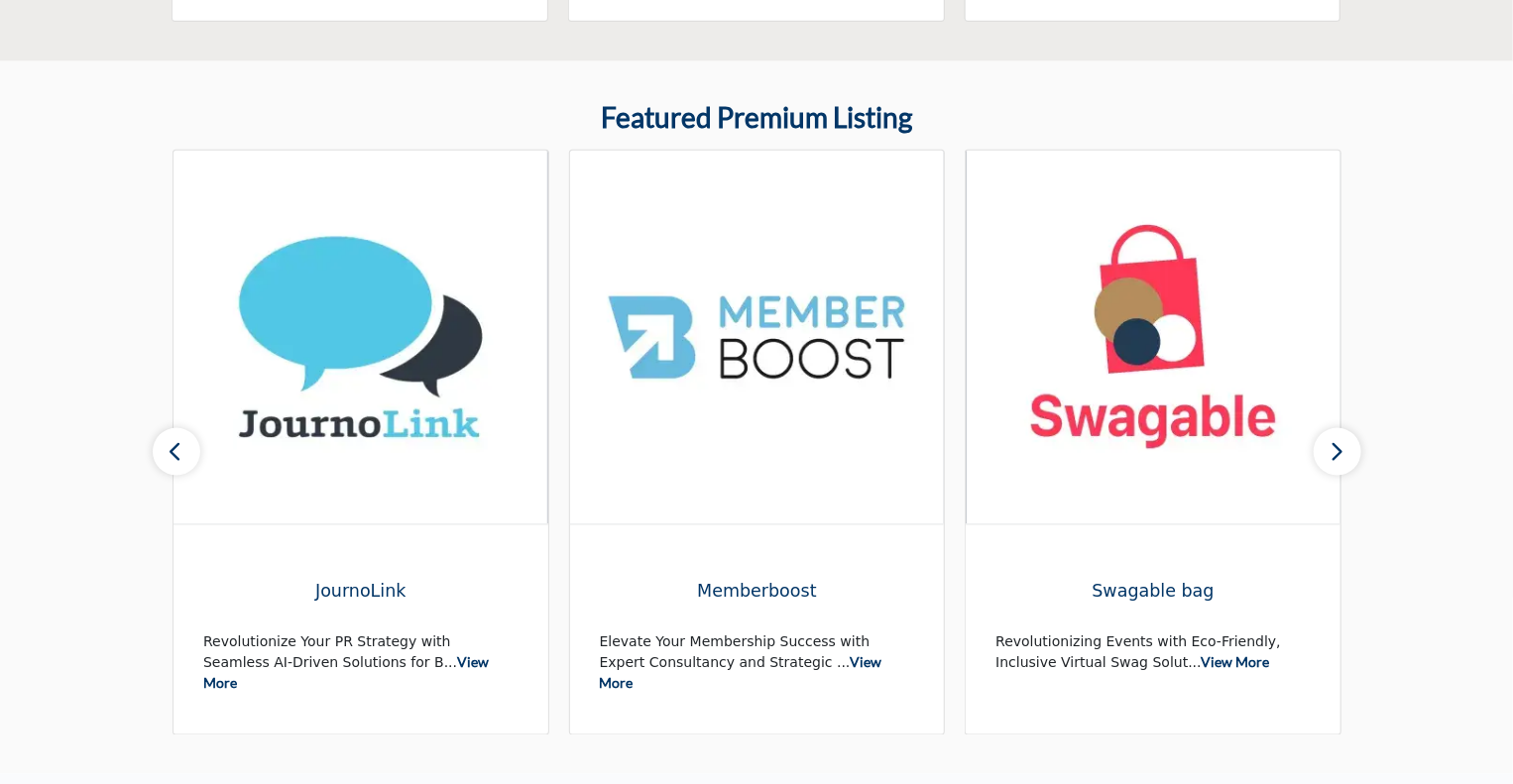
click at [184, 453] on button "button" at bounding box center [177, 452] width 48 height 48
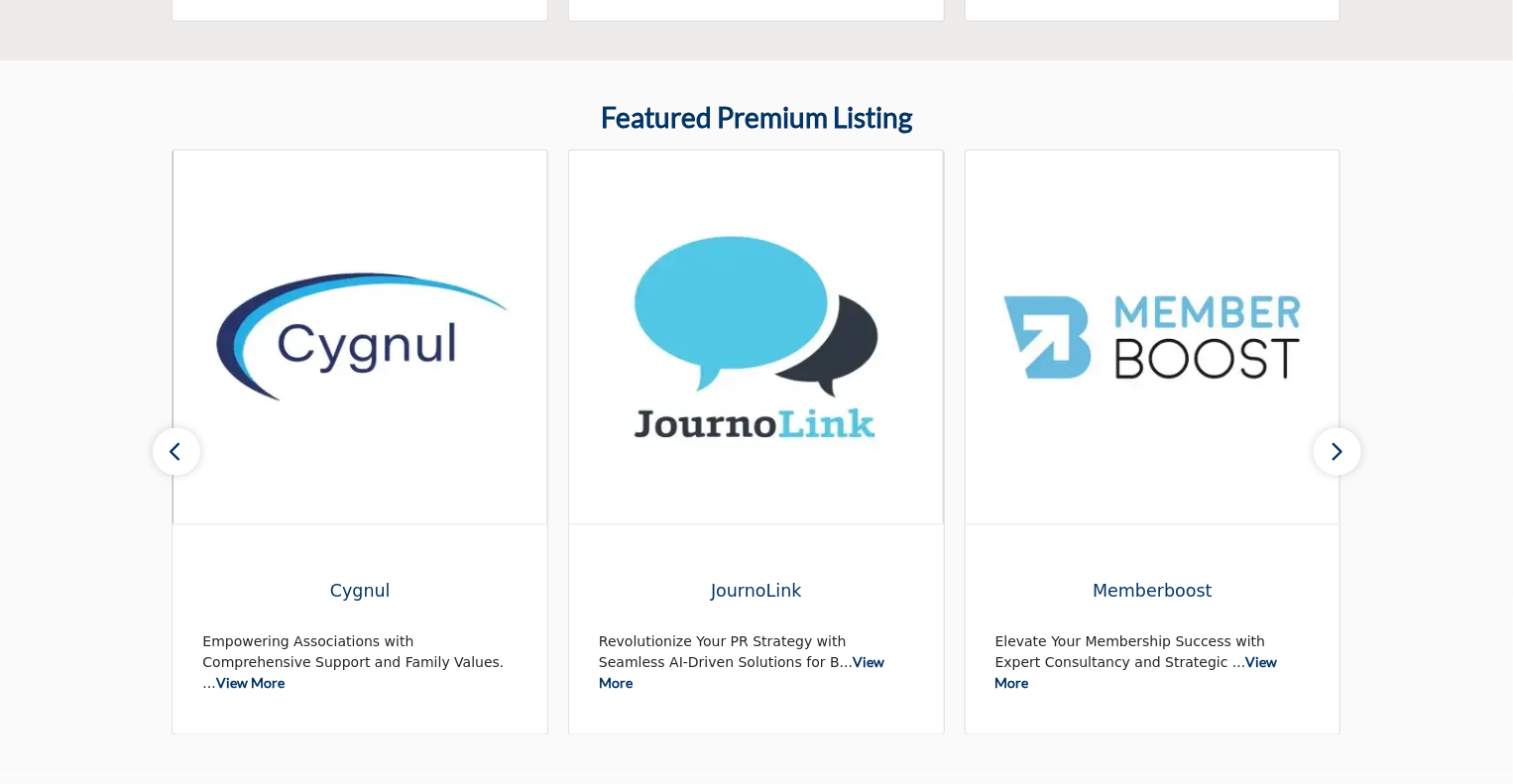
click at [184, 453] on button "button" at bounding box center [177, 452] width 48 height 48
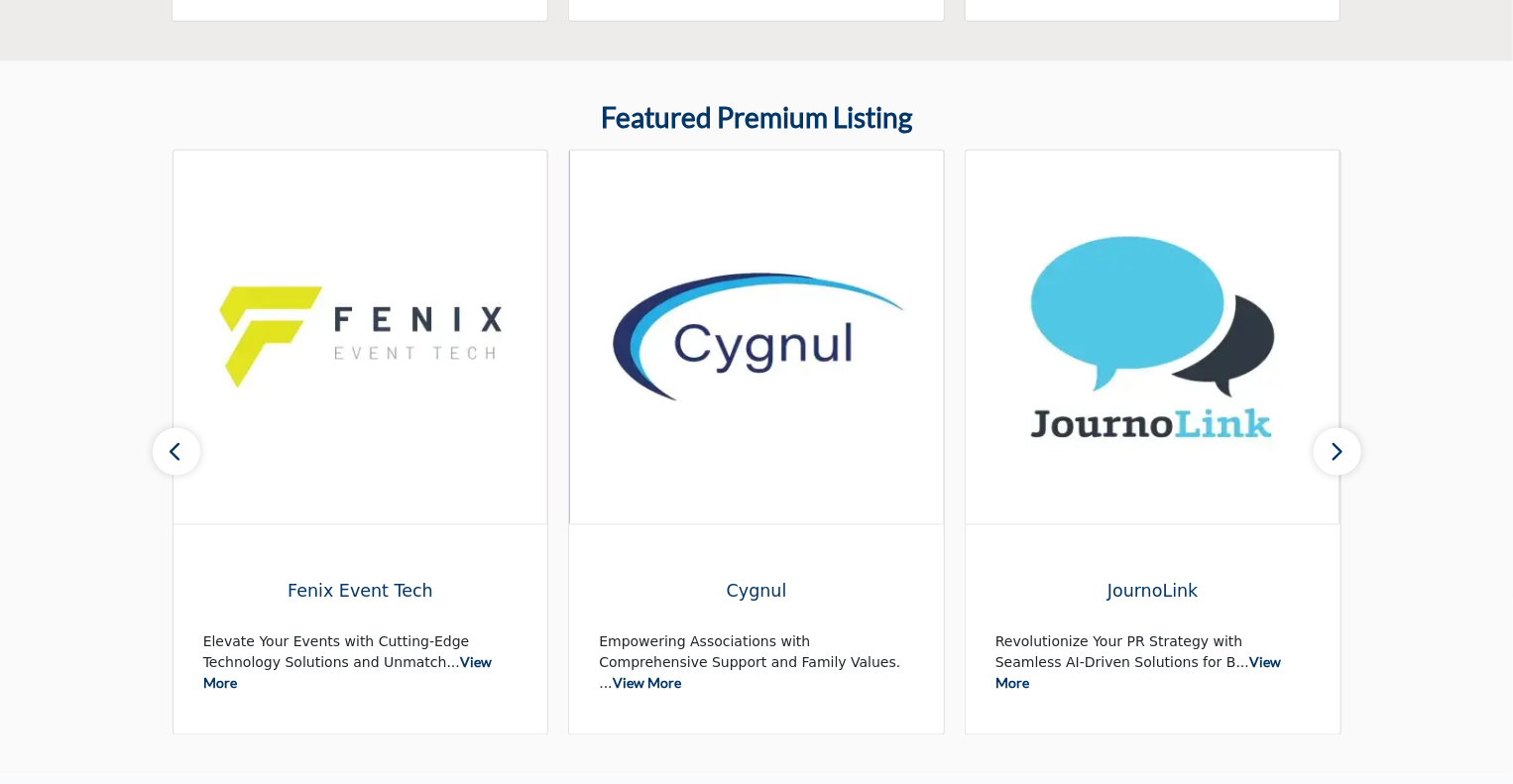
click at [184, 453] on button "button" at bounding box center [177, 452] width 48 height 48
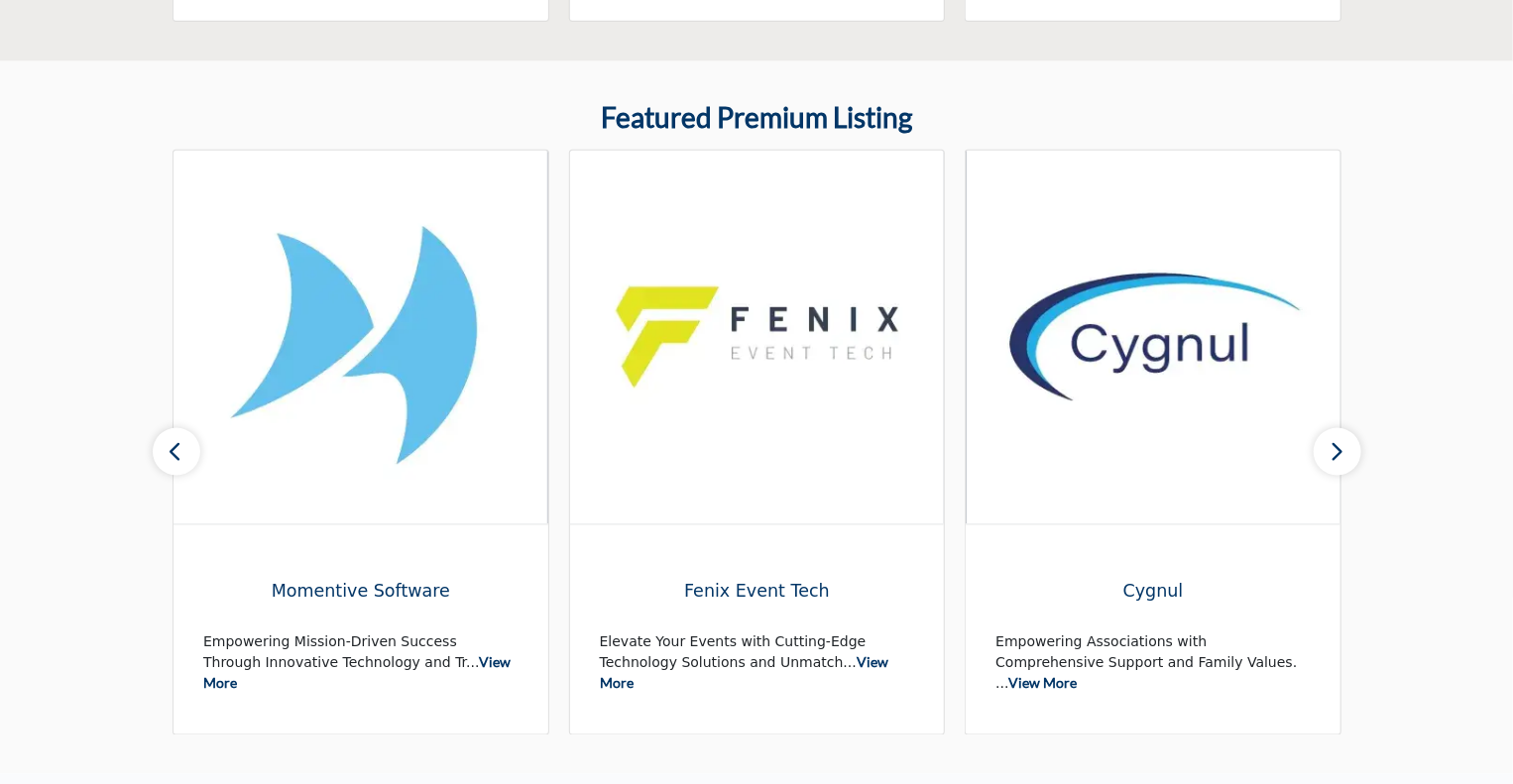
click at [184, 453] on button "button" at bounding box center [177, 452] width 48 height 48
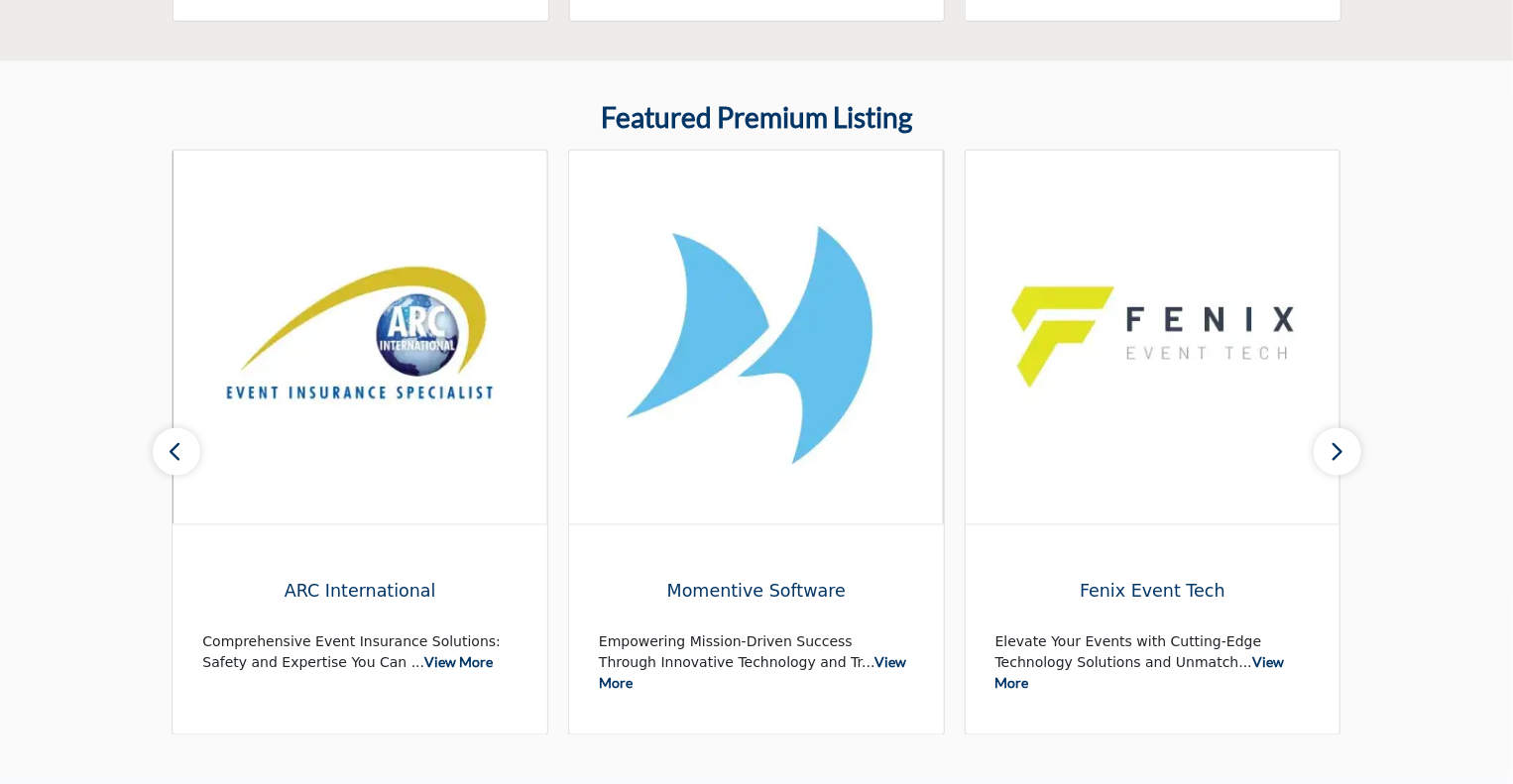
click at [184, 453] on button "button" at bounding box center [177, 452] width 48 height 48
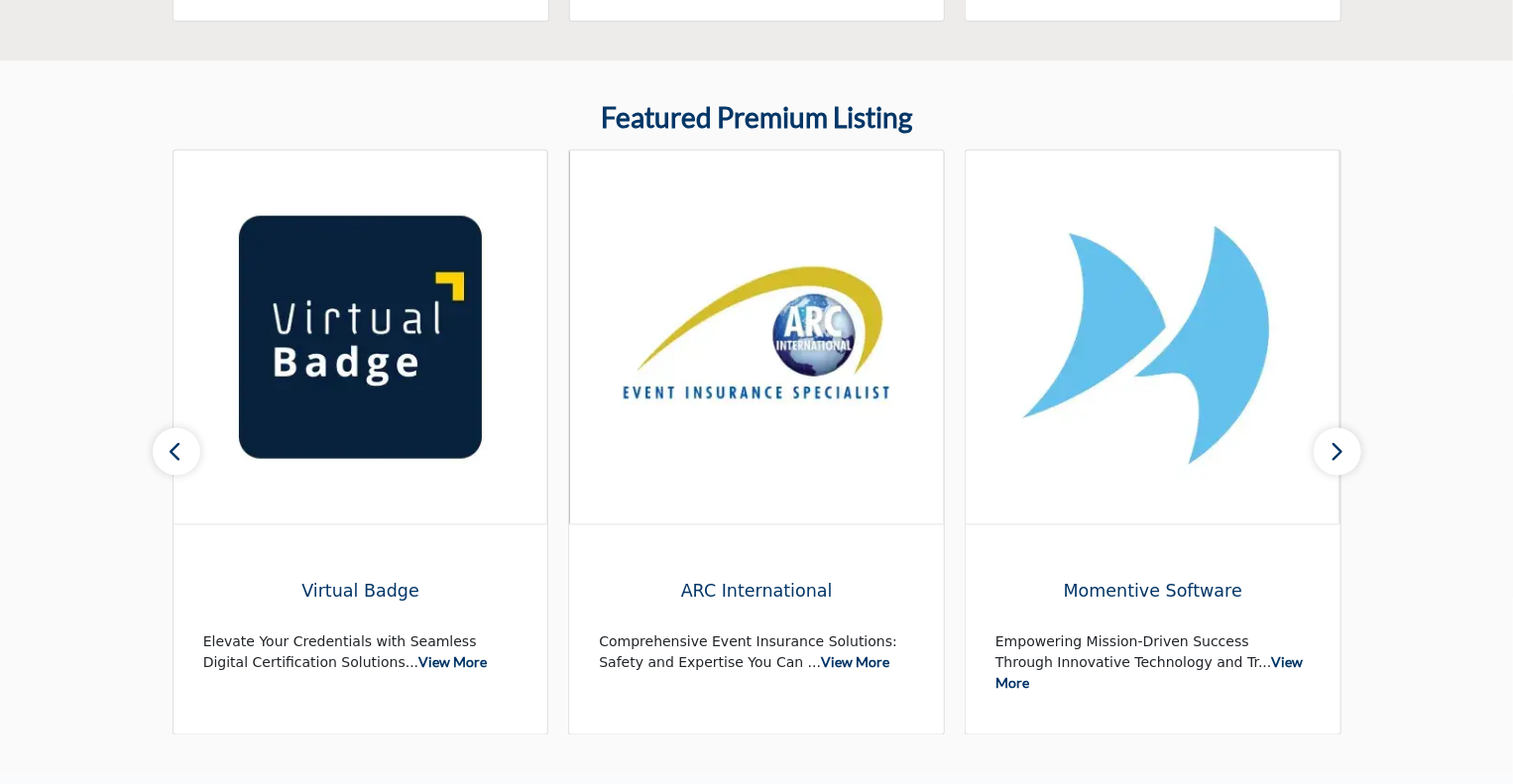
click at [172, 457] on icon "button" at bounding box center [177, 451] width 16 height 25
click at [172, 458] on icon "button" at bounding box center [177, 451] width 16 height 25
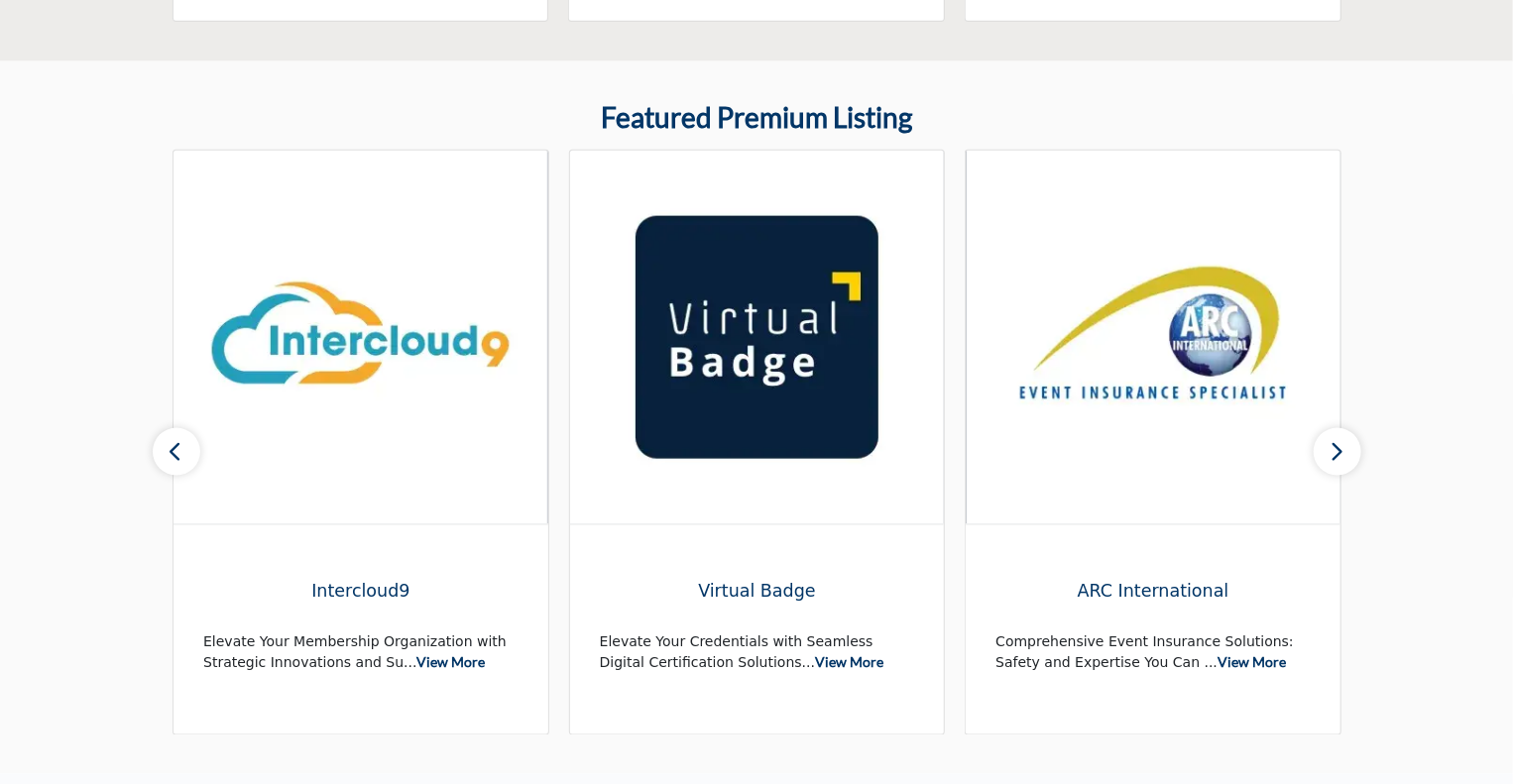
click at [172, 458] on icon "button" at bounding box center [177, 451] width 16 height 25
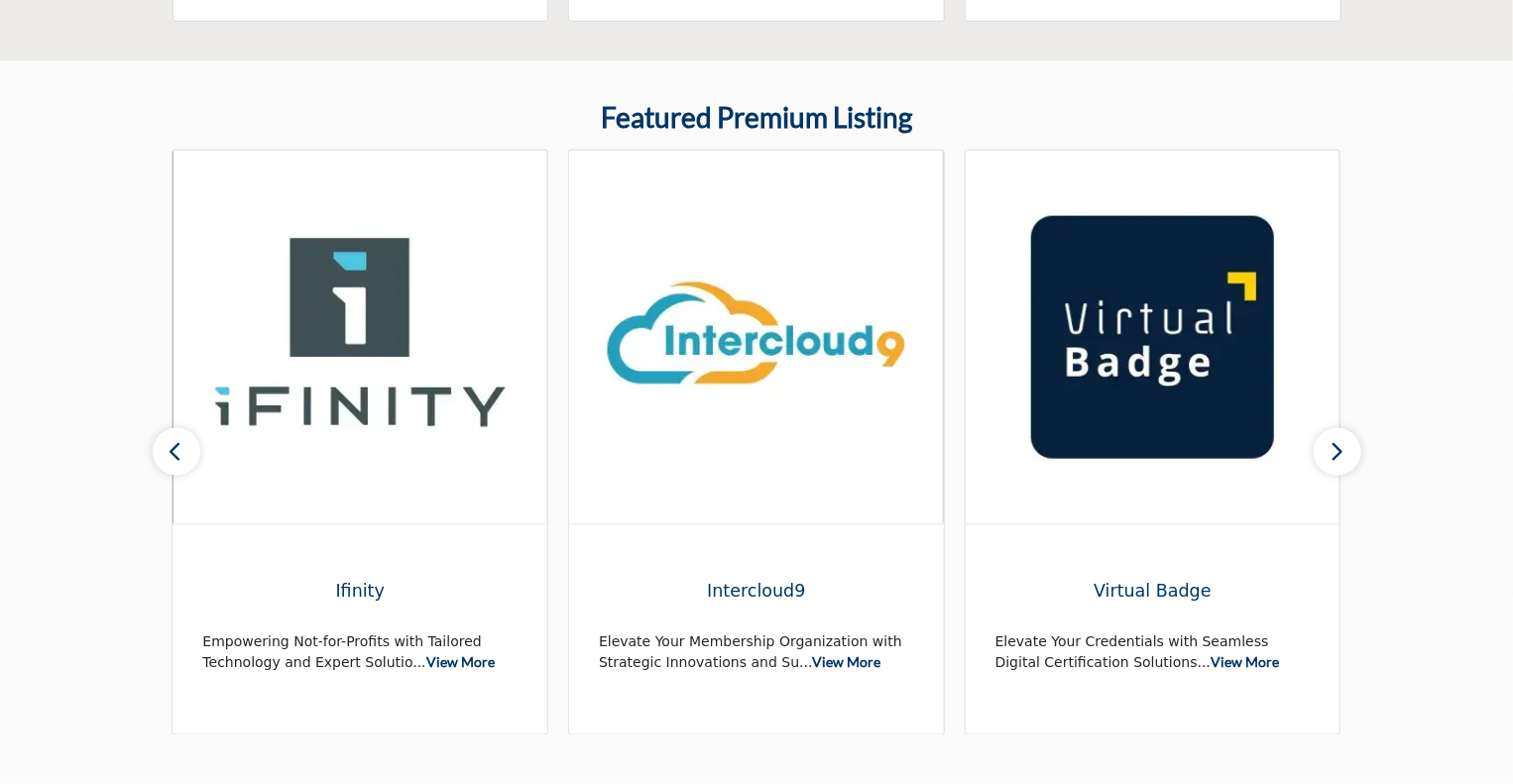
click at [172, 458] on icon "button" at bounding box center [177, 451] width 16 height 25
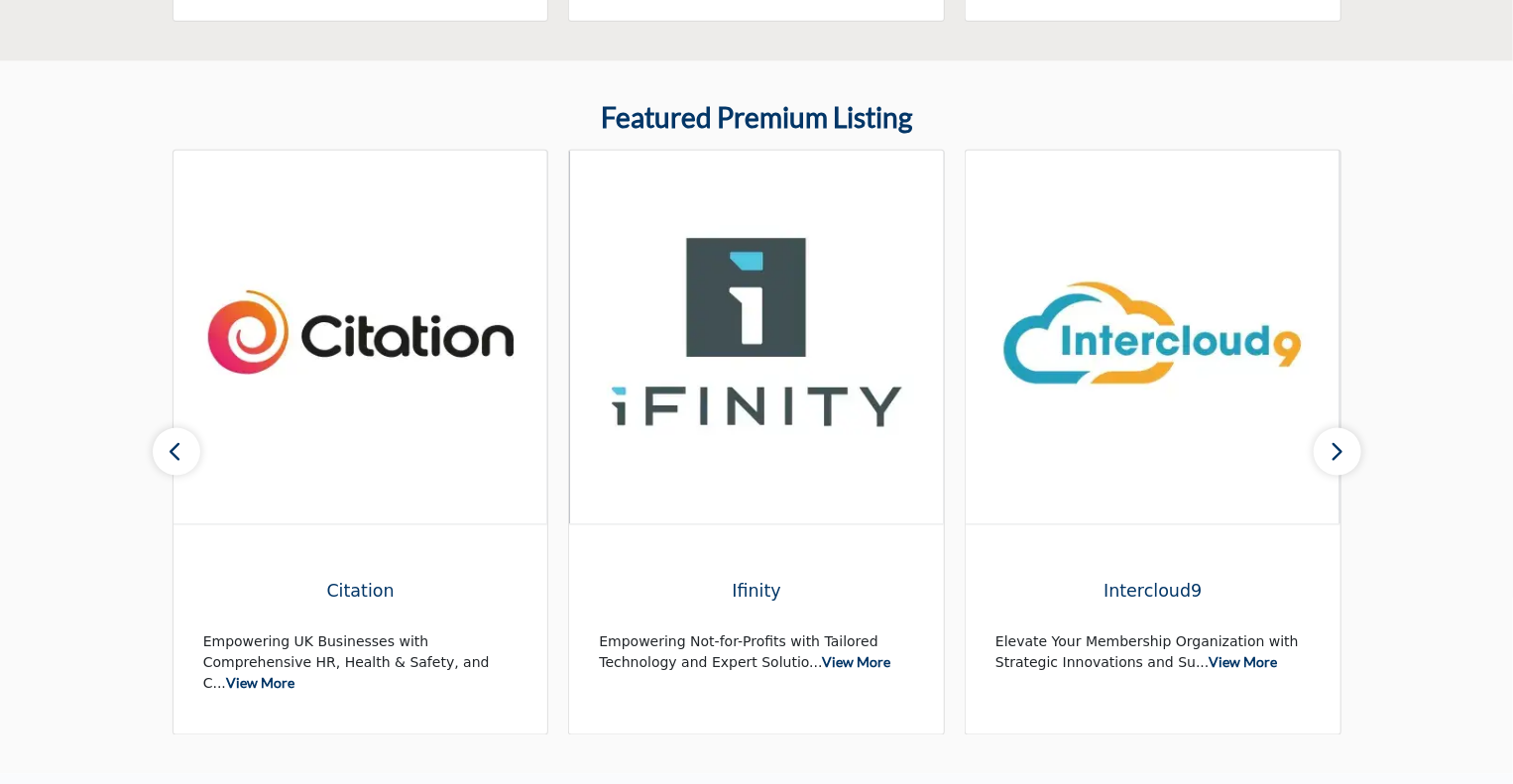
click at [172, 458] on icon "button" at bounding box center [177, 451] width 16 height 25
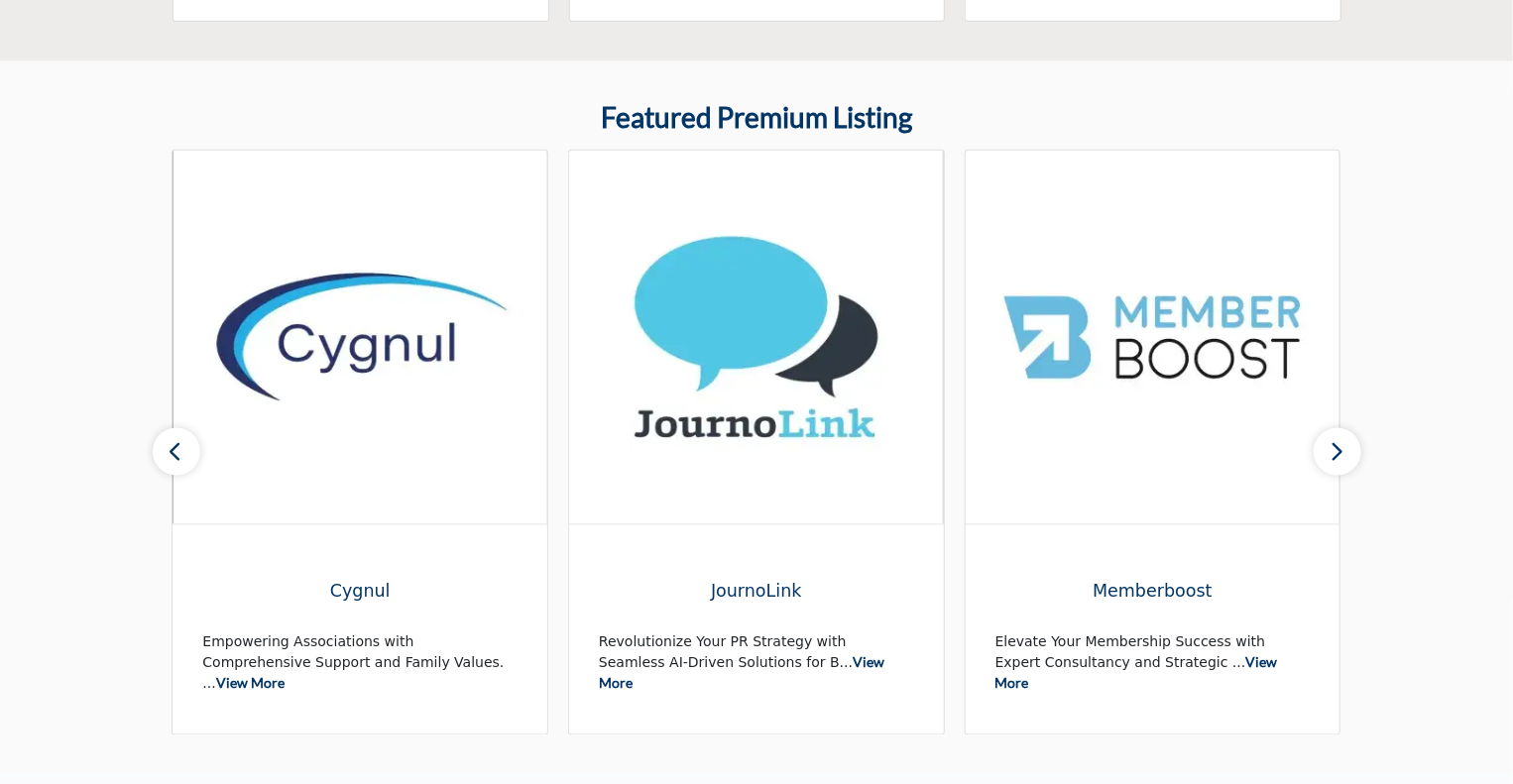
click at [157, 455] on button "button" at bounding box center [177, 452] width 48 height 48
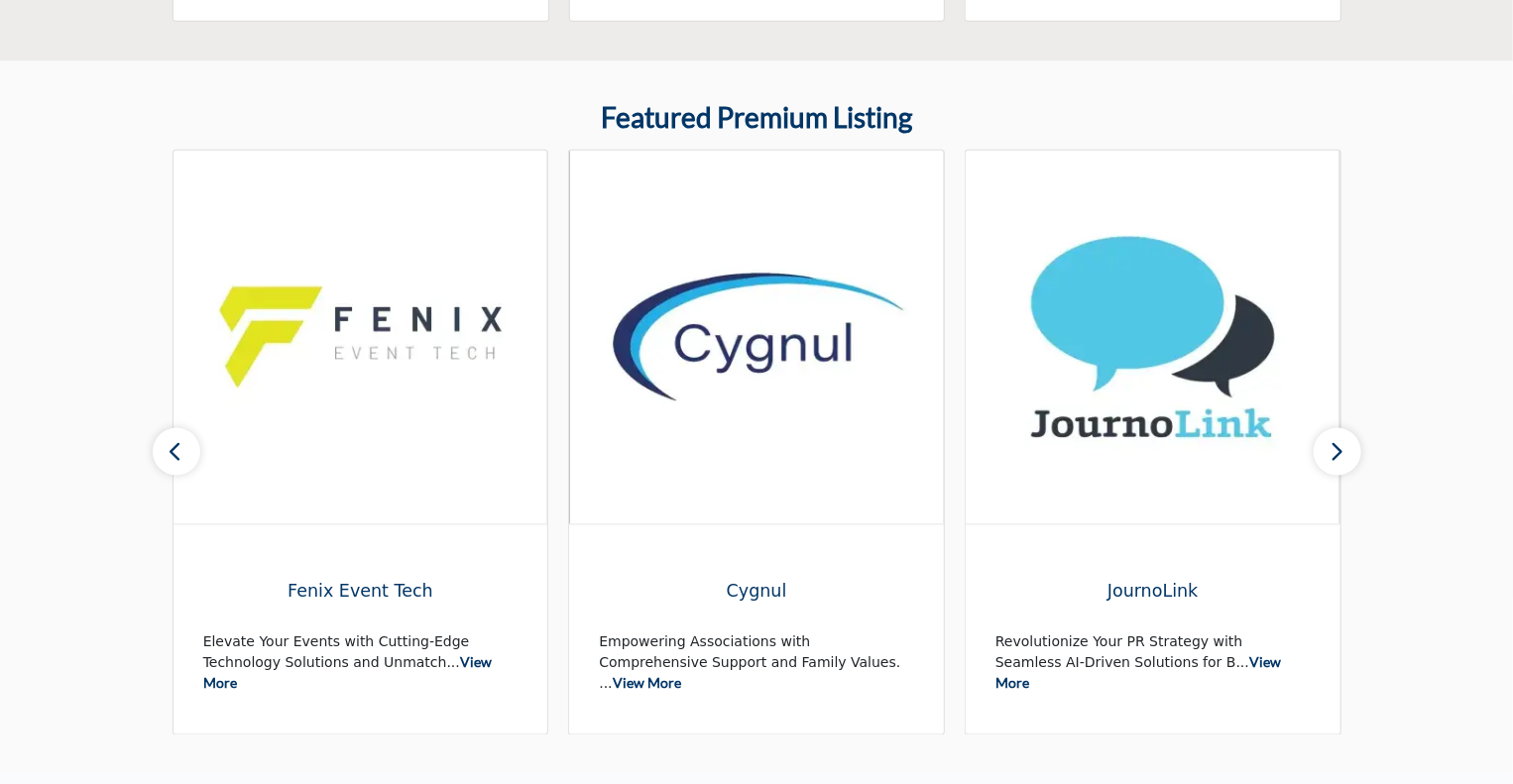
click at [158, 455] on button "button" at bounding box center [177, 452] width 48 height 48
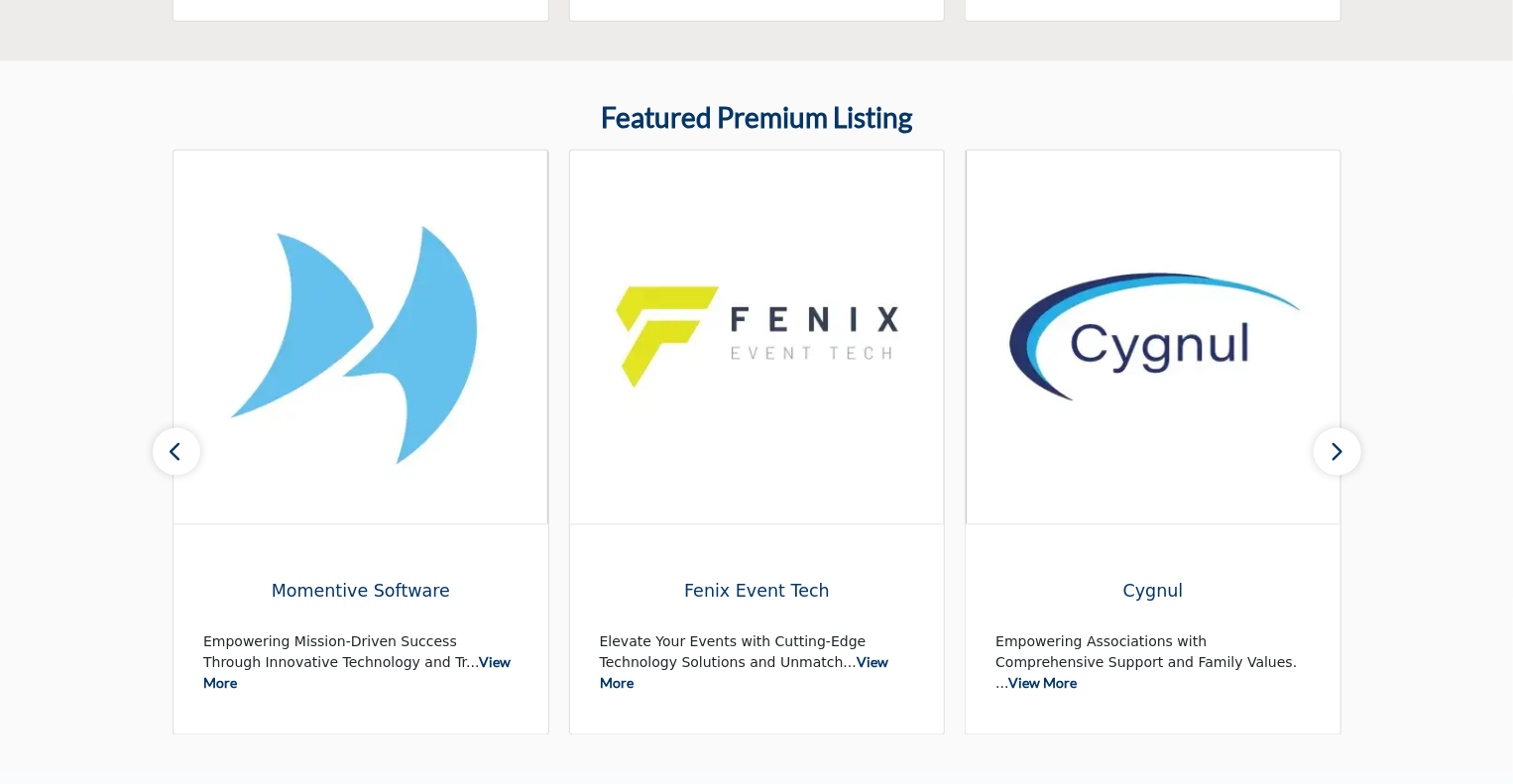
click at [158, 455] on button "button" at bounding box center [177, 452] width 48 height 48
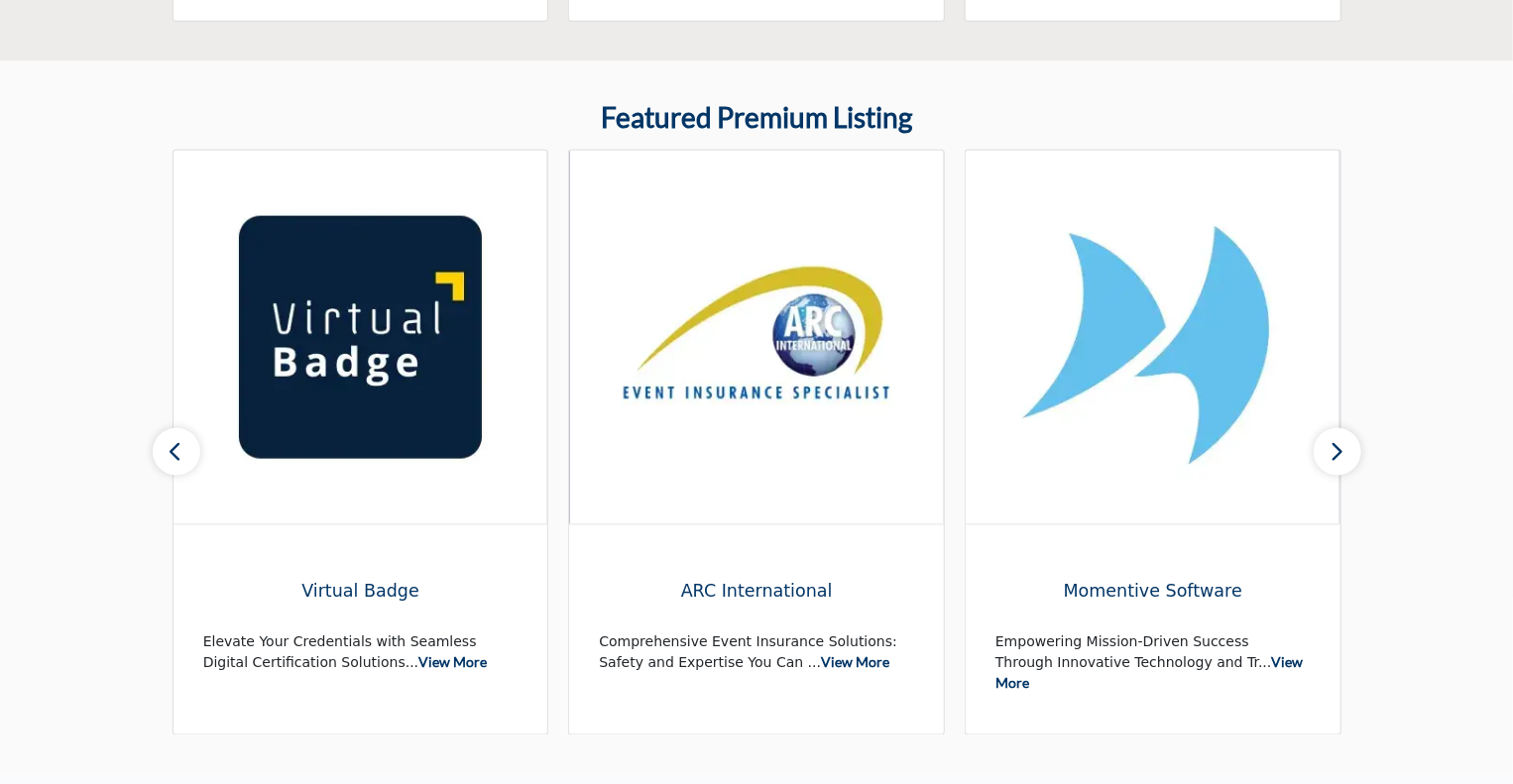
click at [158, 455] on button "button" at bounding box center [177, 452] width 48 height 48
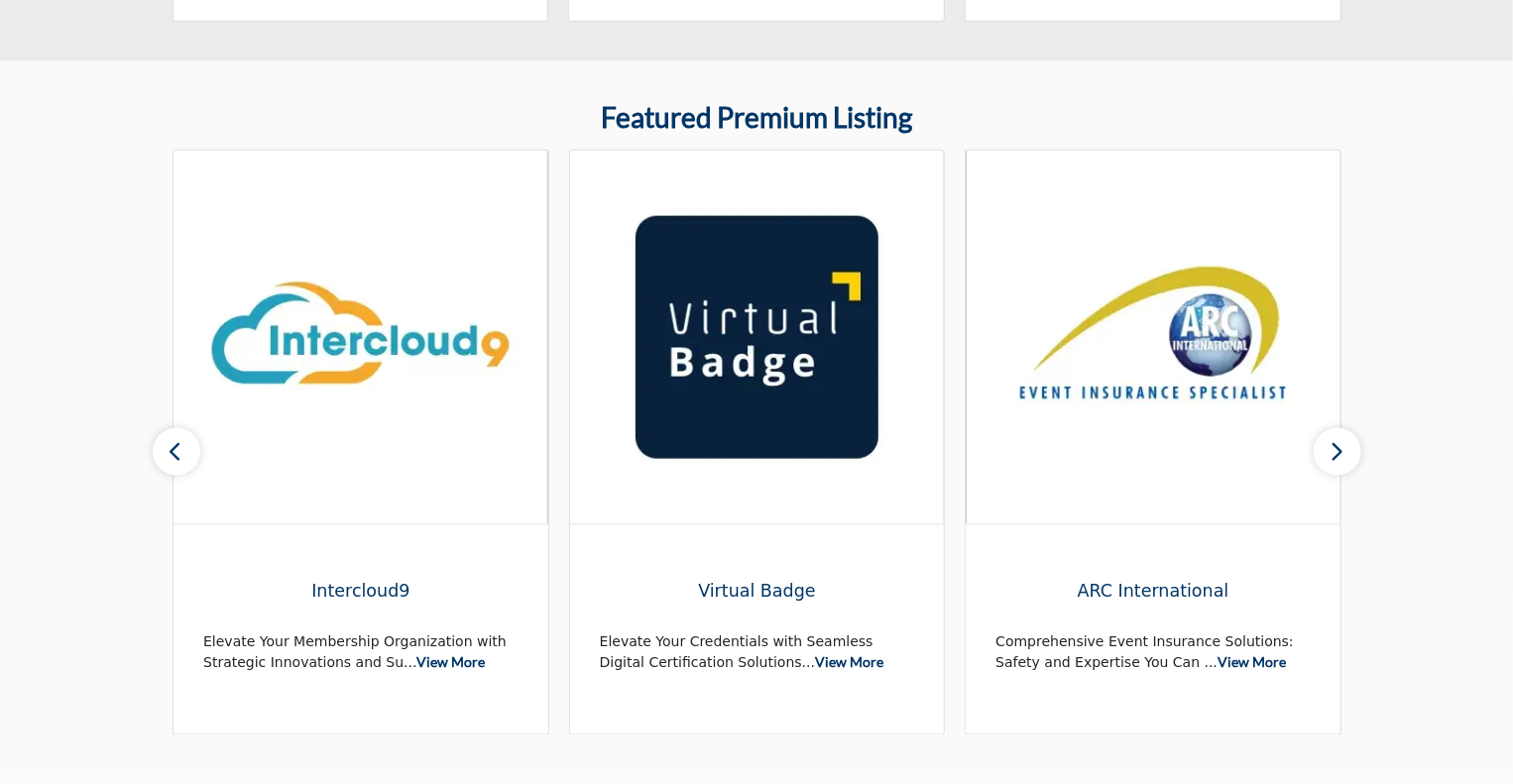
click at [158, 455] on button "button" at bounding box center [177, 452] width 48 height 48
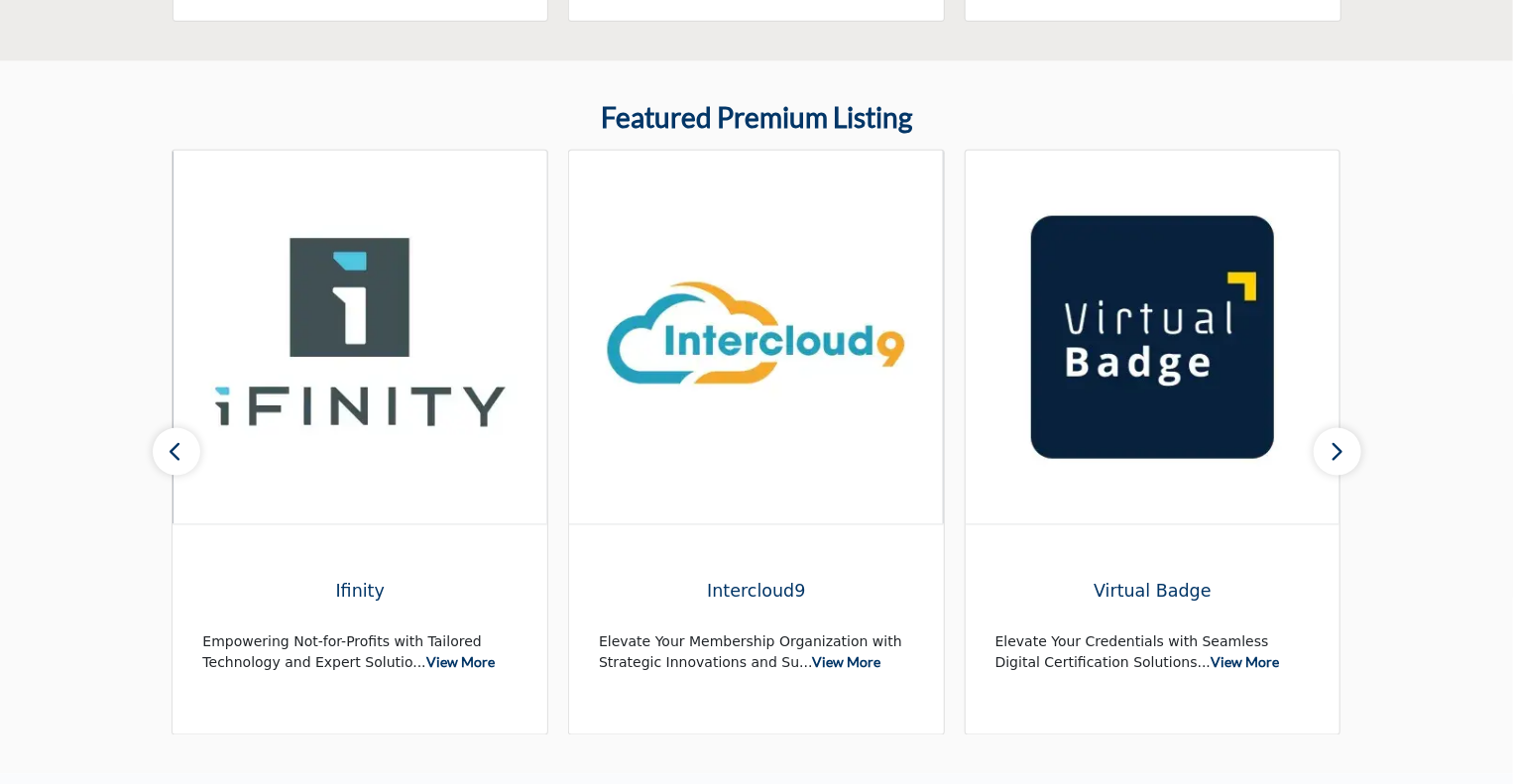
click at [158, 455] on button "button" at bounding box center [177, 452] width 48 height 48
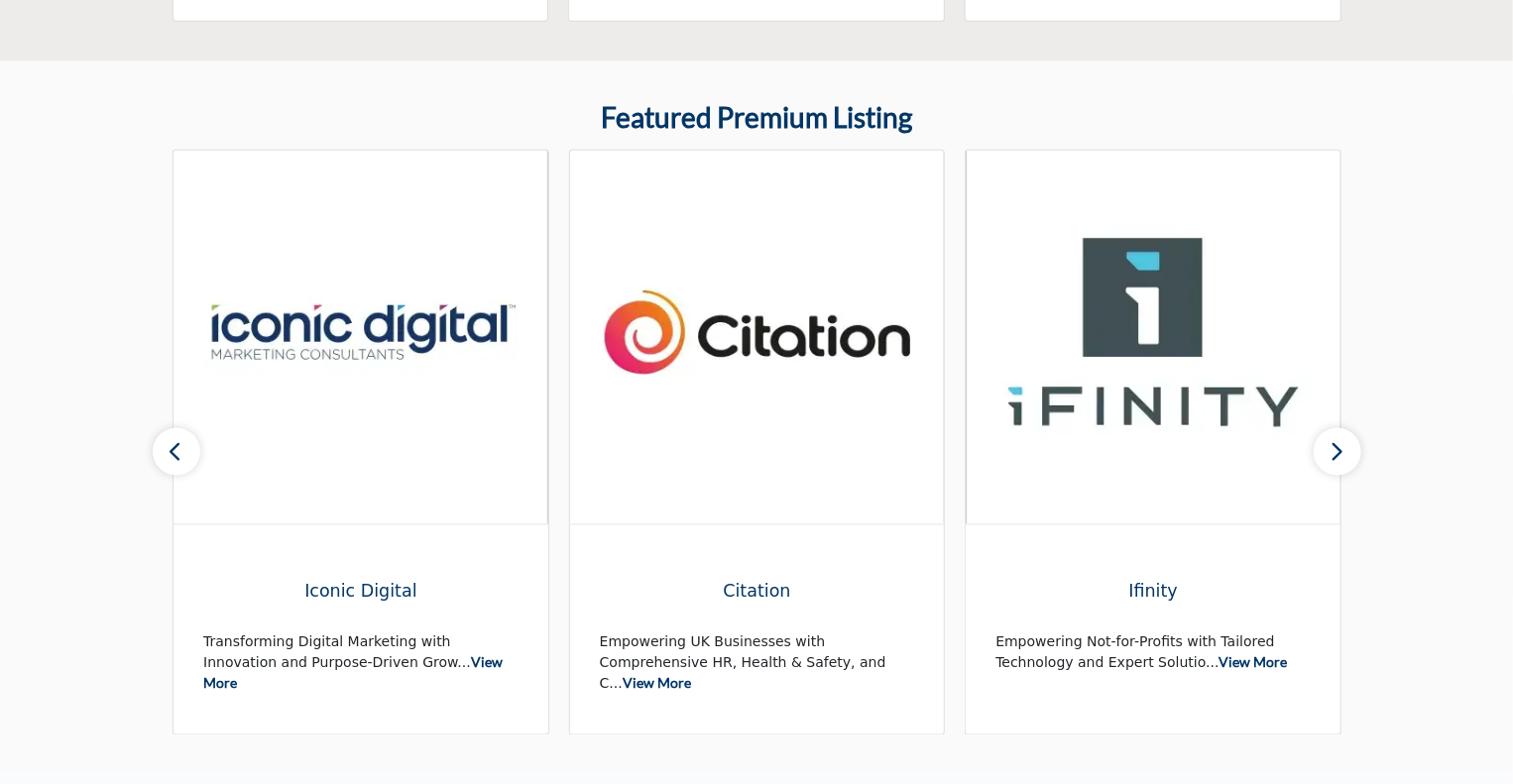
click at [158, 455] on button "button" at bounding box center [177, 452] width 48 height 48
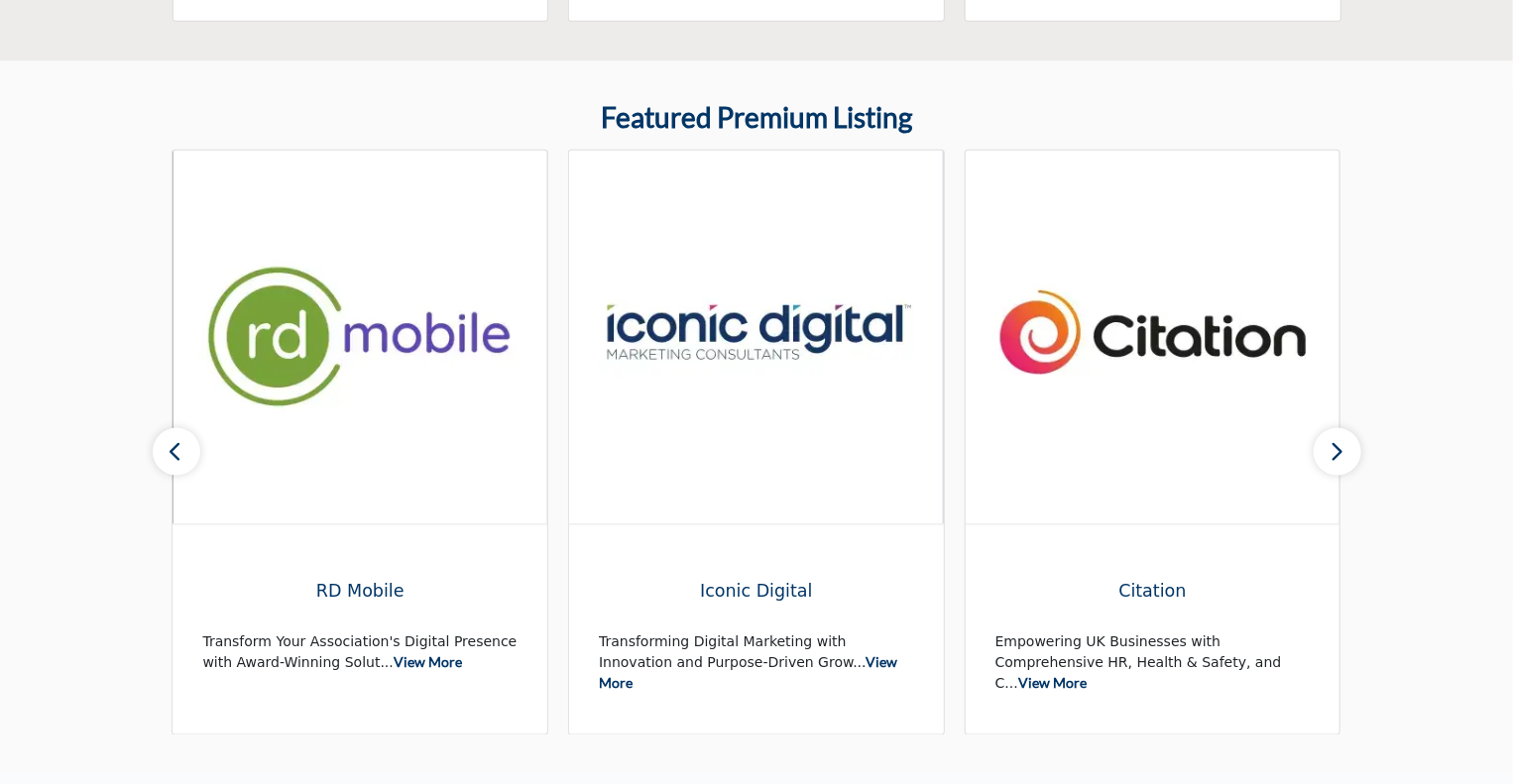
click at [158, 455] on button "button" at bounding box center [177, 452] width 48 height 48
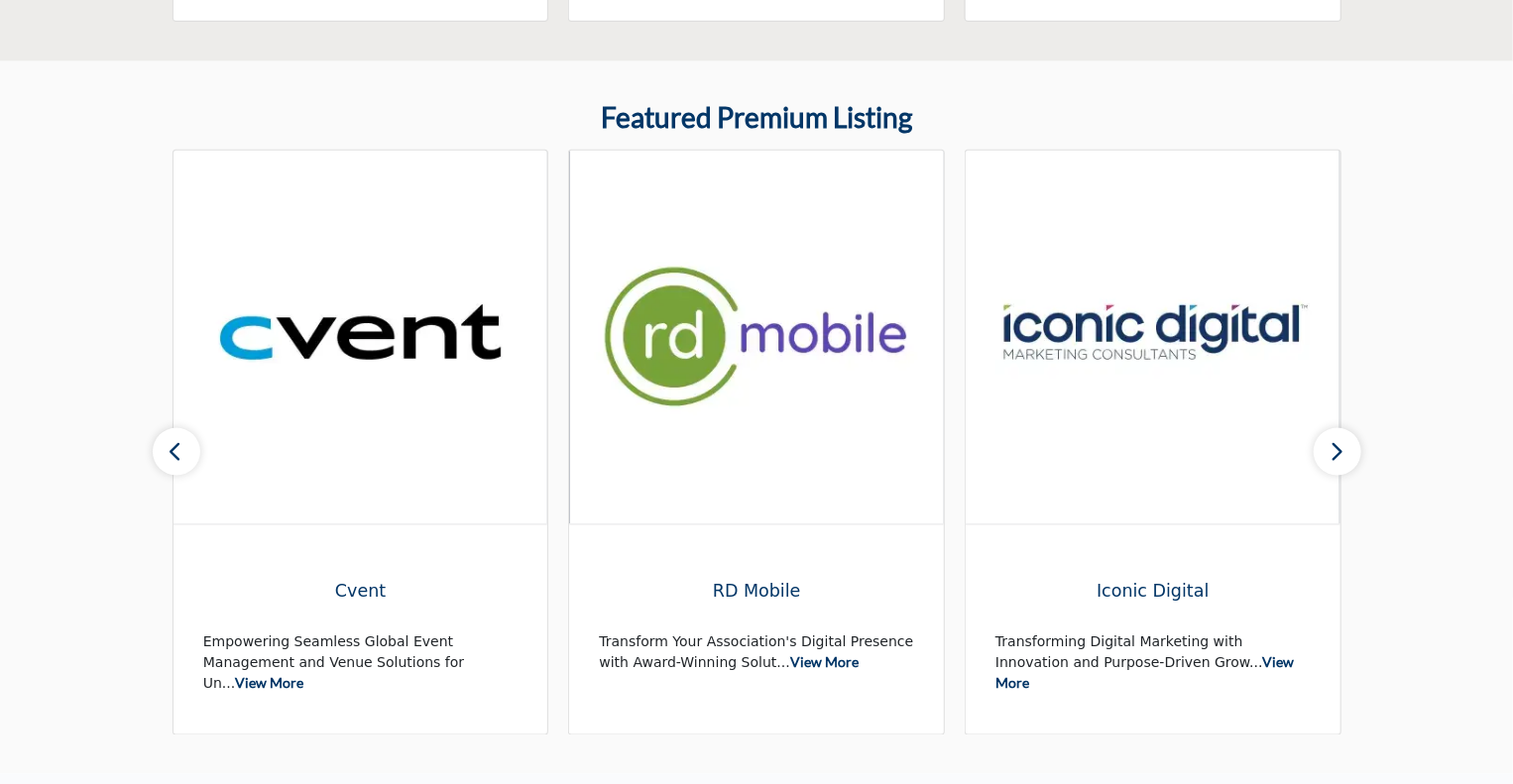
click at [158, 455] on button "button" at bounding box center [177, 452] width 48 height 48
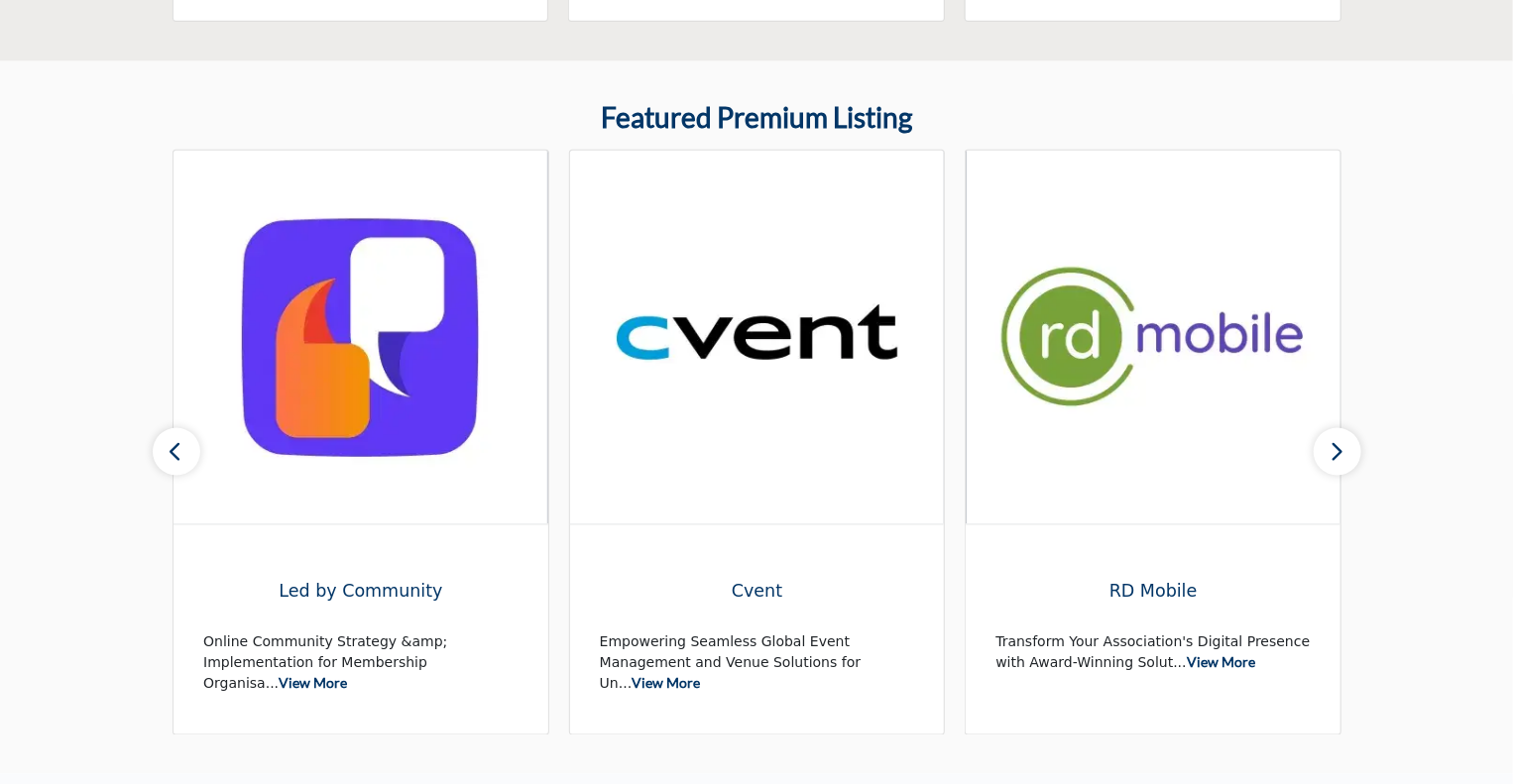
click at [158, 455] on button "button" at bounding box center [177, 452] width 48 height 48
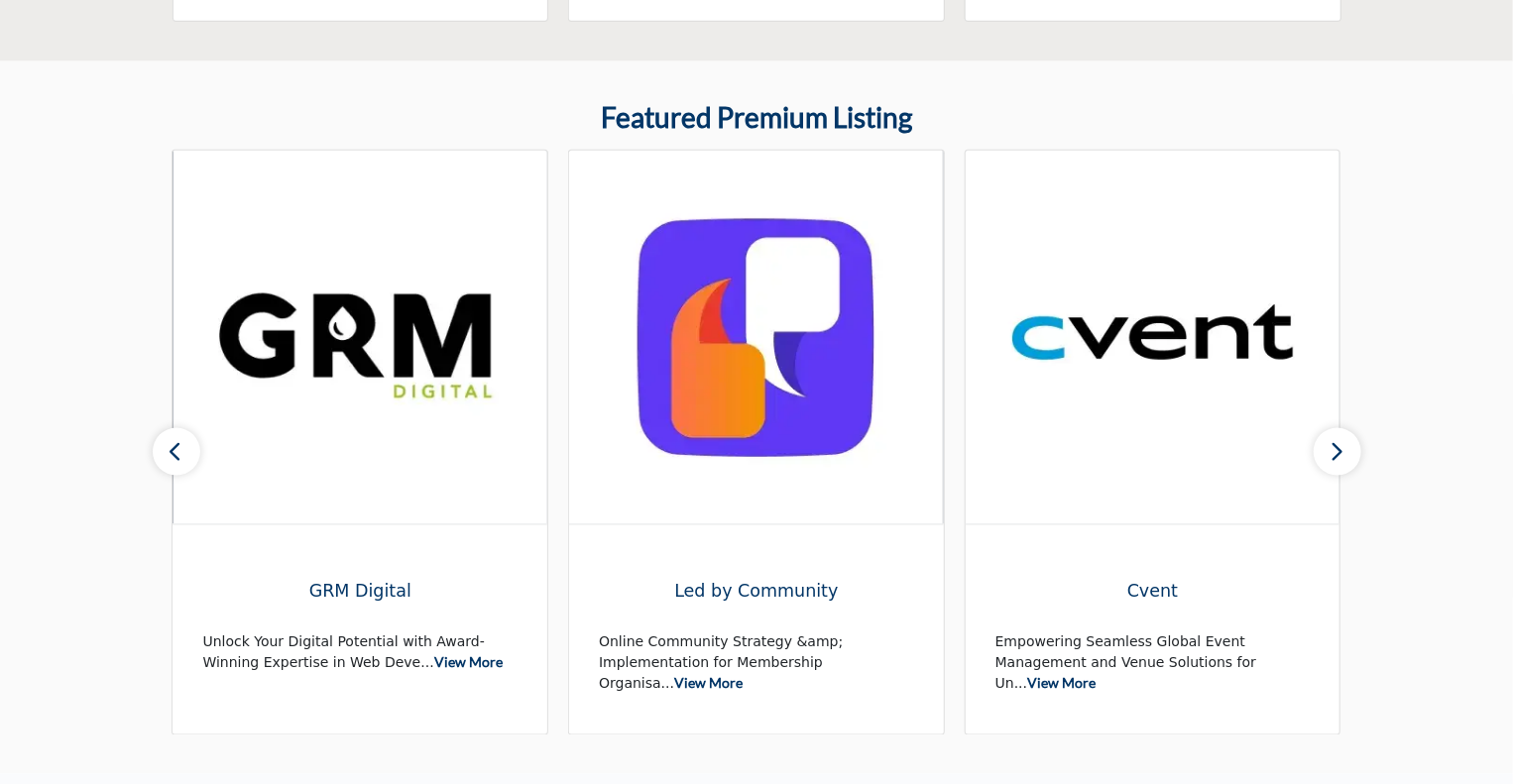
click at [158, 455] on button "button" at bounding box center [177, 452] width 48 height 48
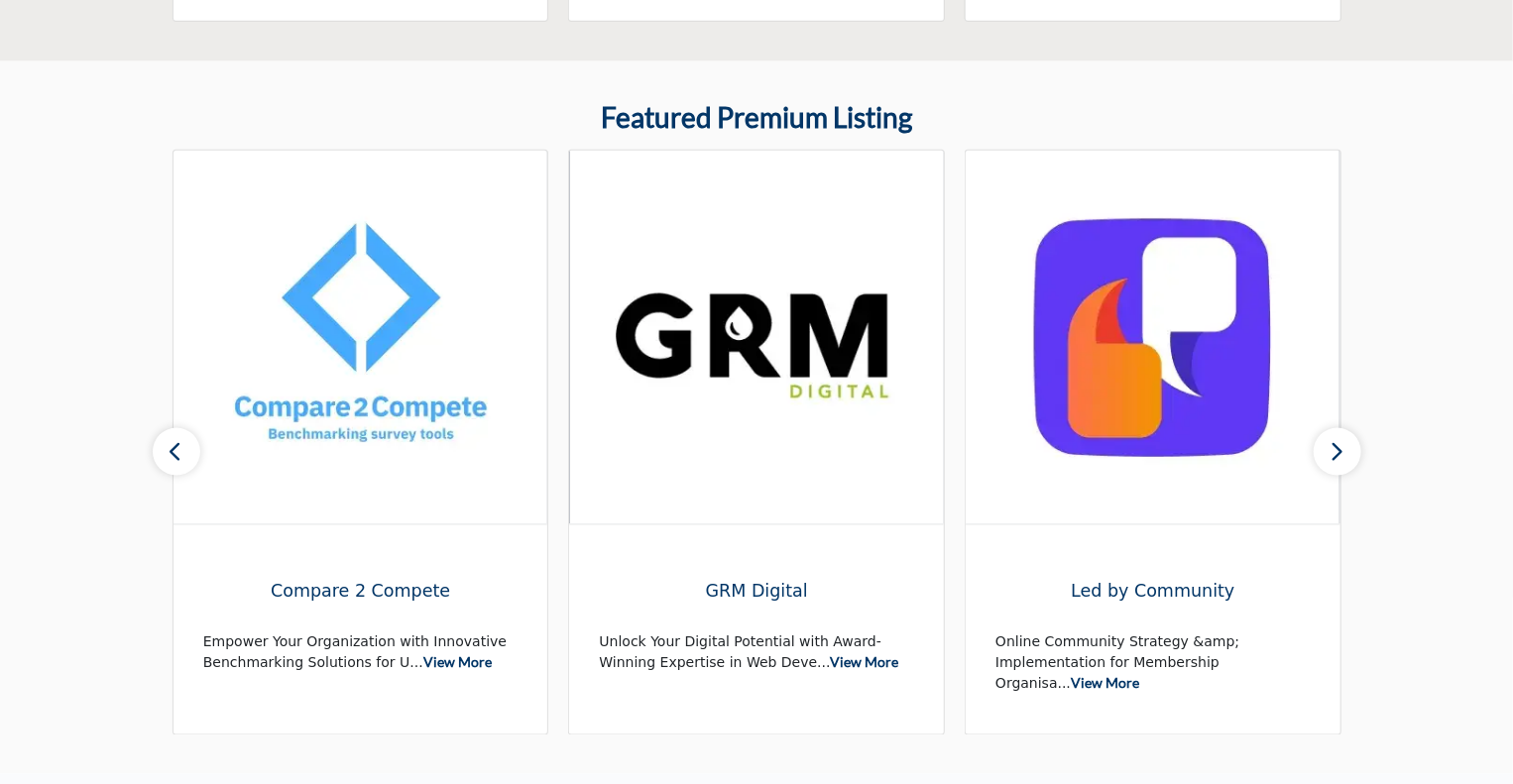
click at [158, 455] on button "button" at bounding box center [177, 452] width 48 height 48
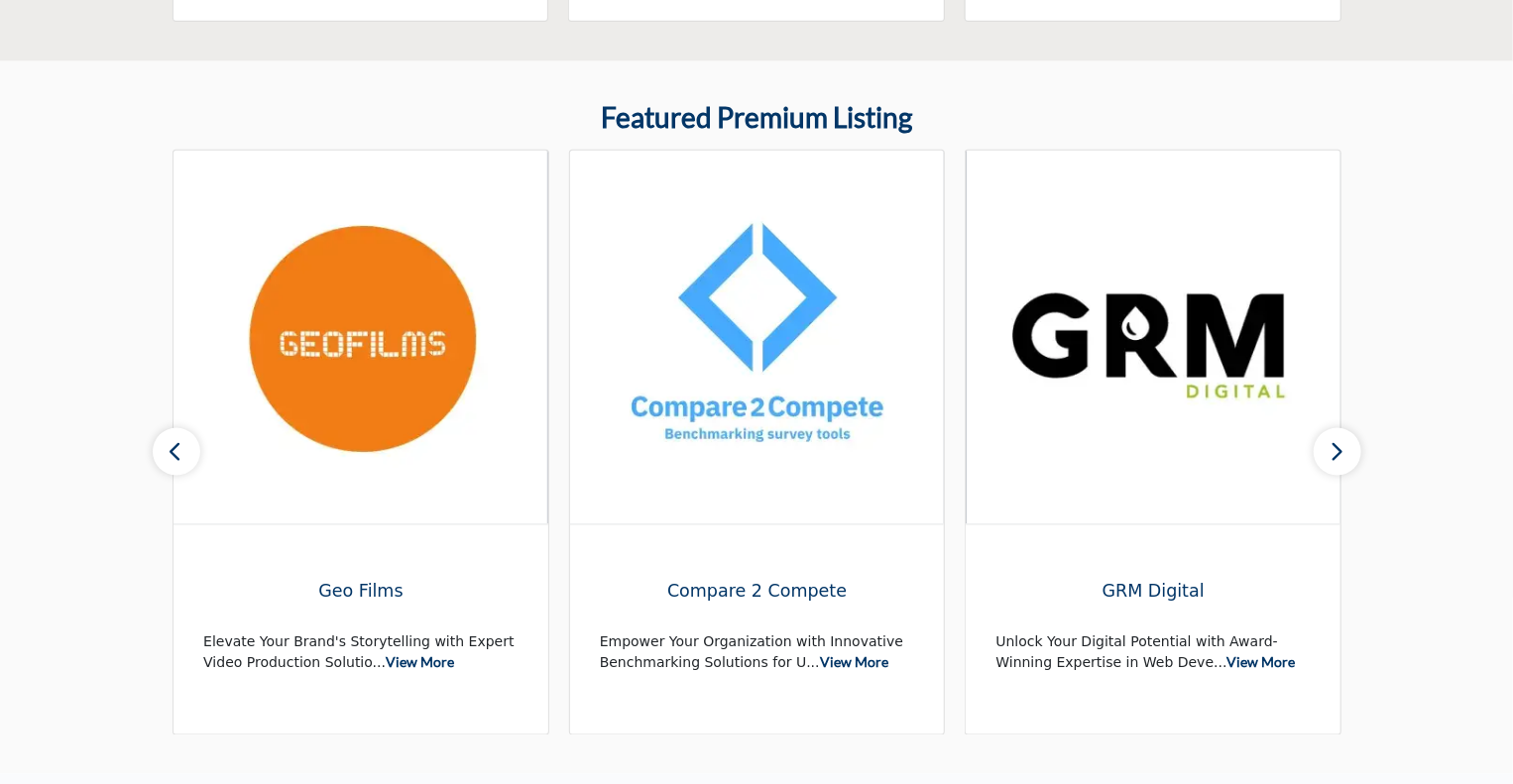
click at [158, 455] on button "button" at bounding box center [177, 452] width 48 height 48
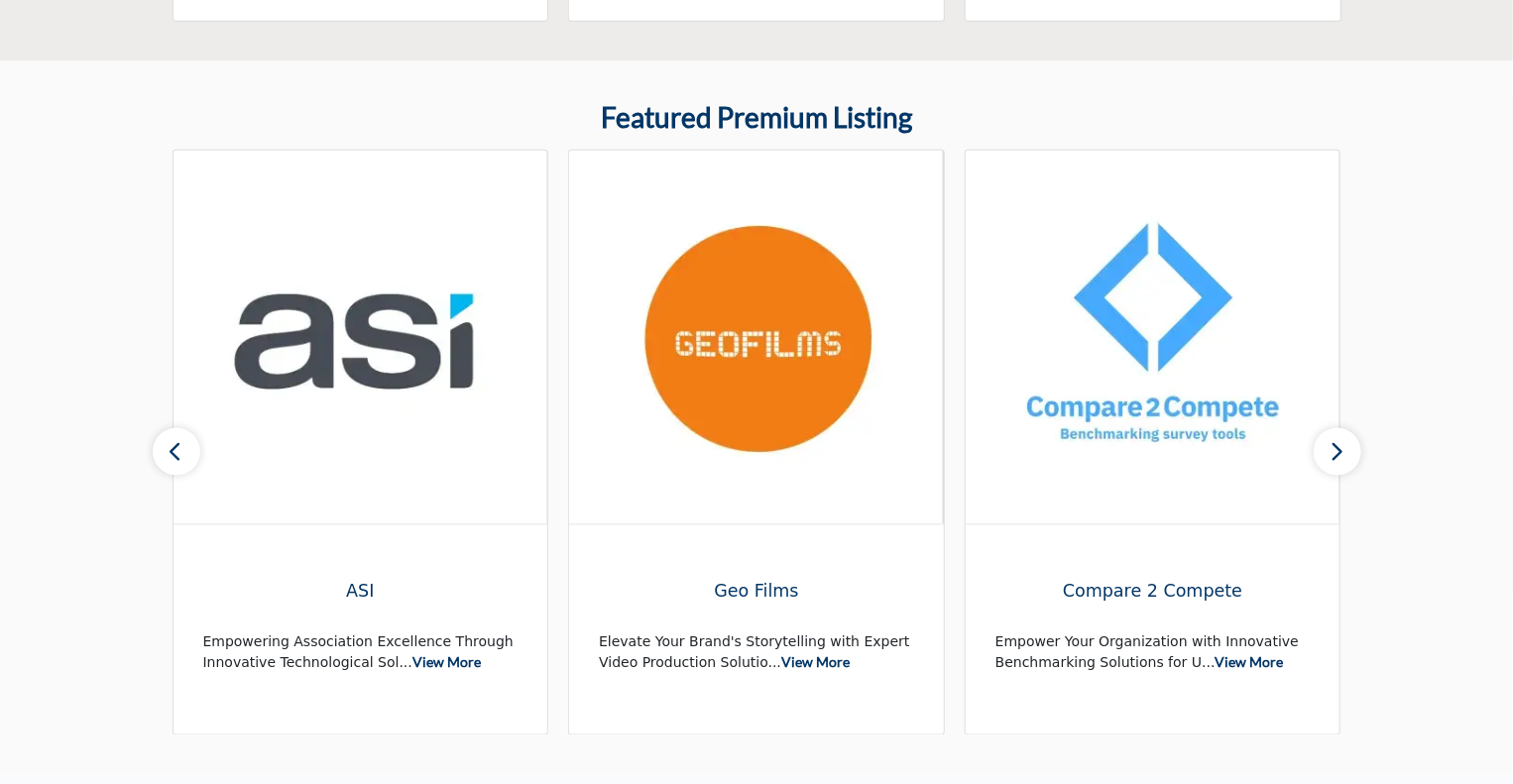
click at [158, 455] on button "button" at bounding box center [177, 452] width 48 height 48
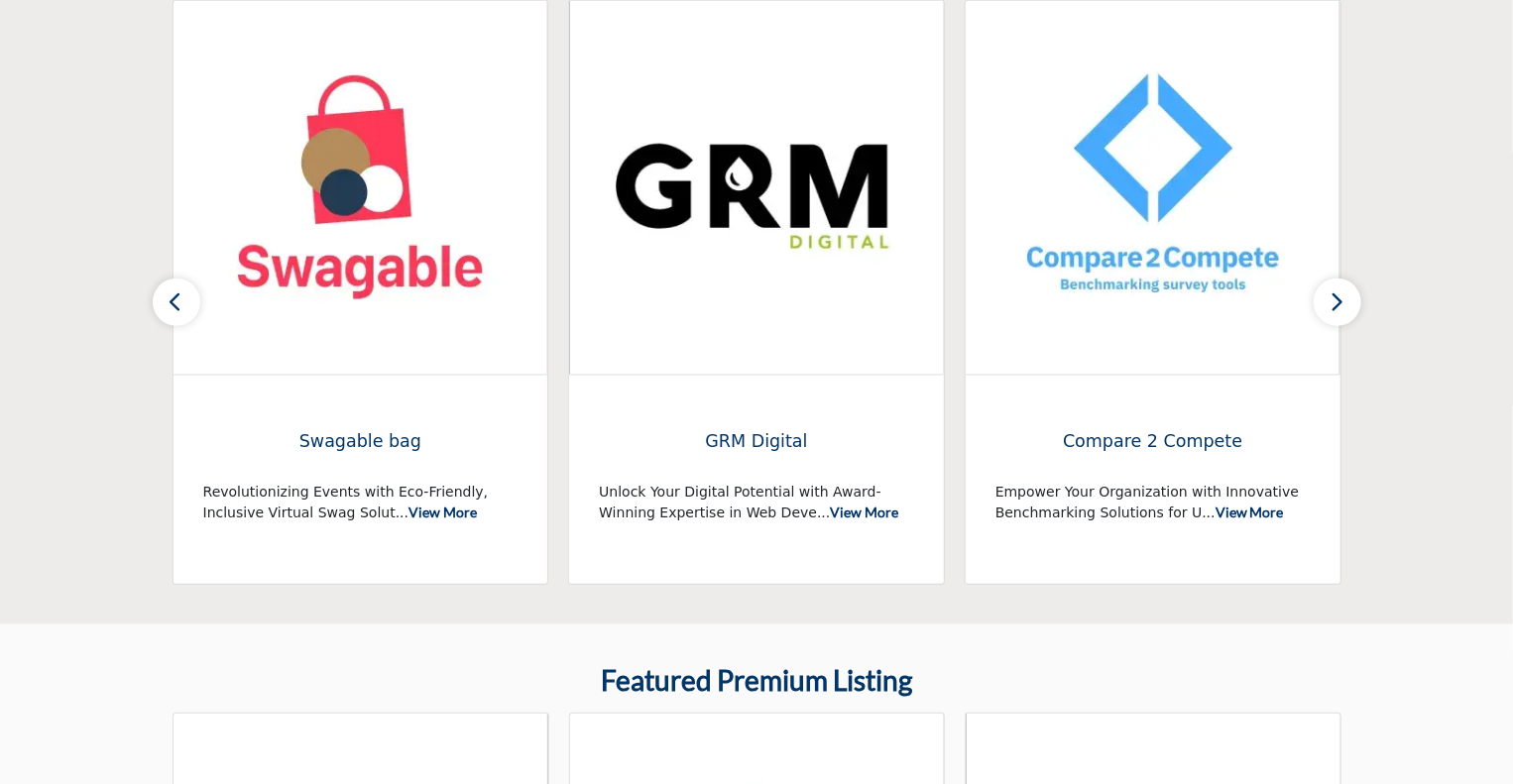
scroll to position [472, 0]
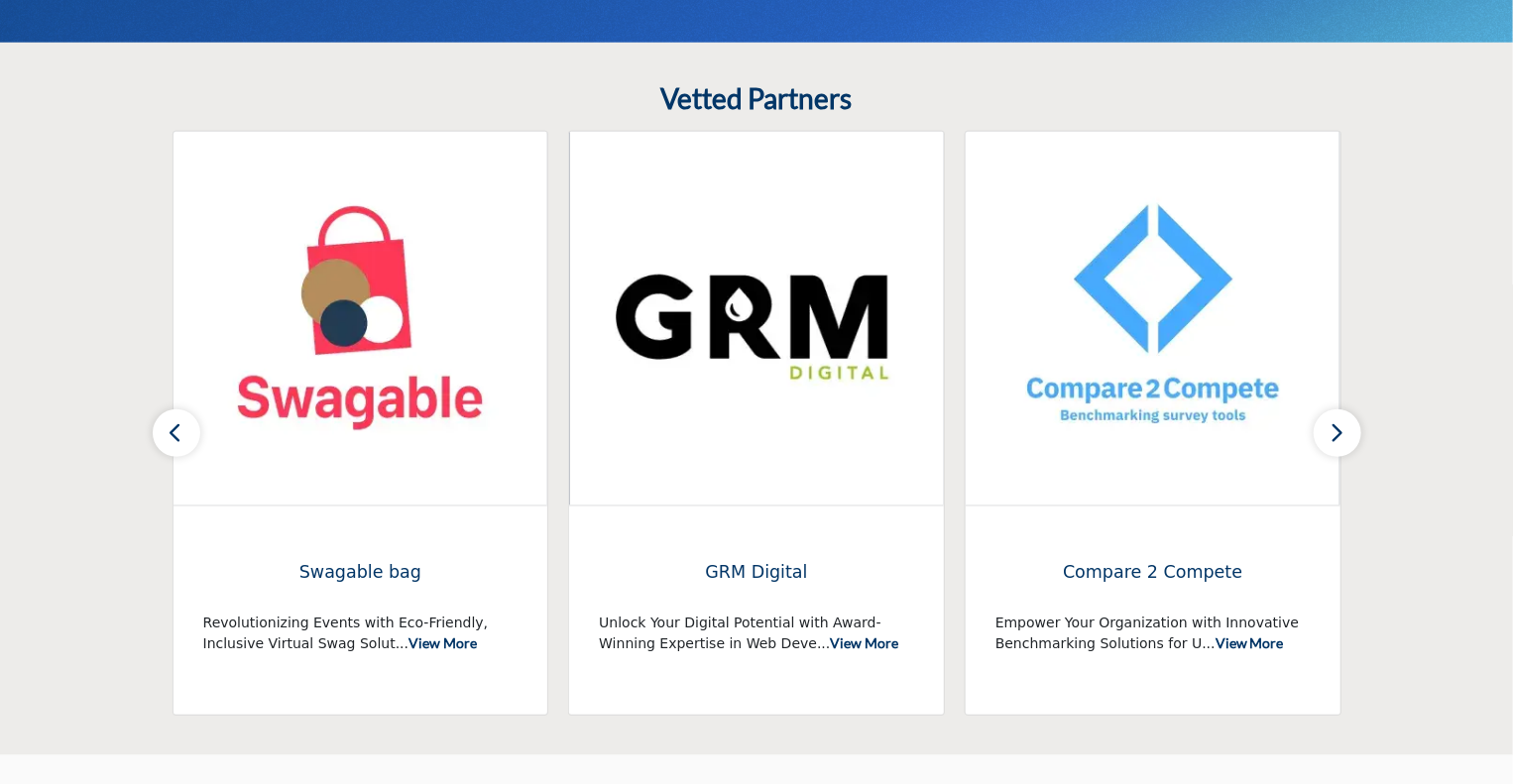
click at [163, 443] on button "button" at bounding box center [177, 433] width 48 height 48
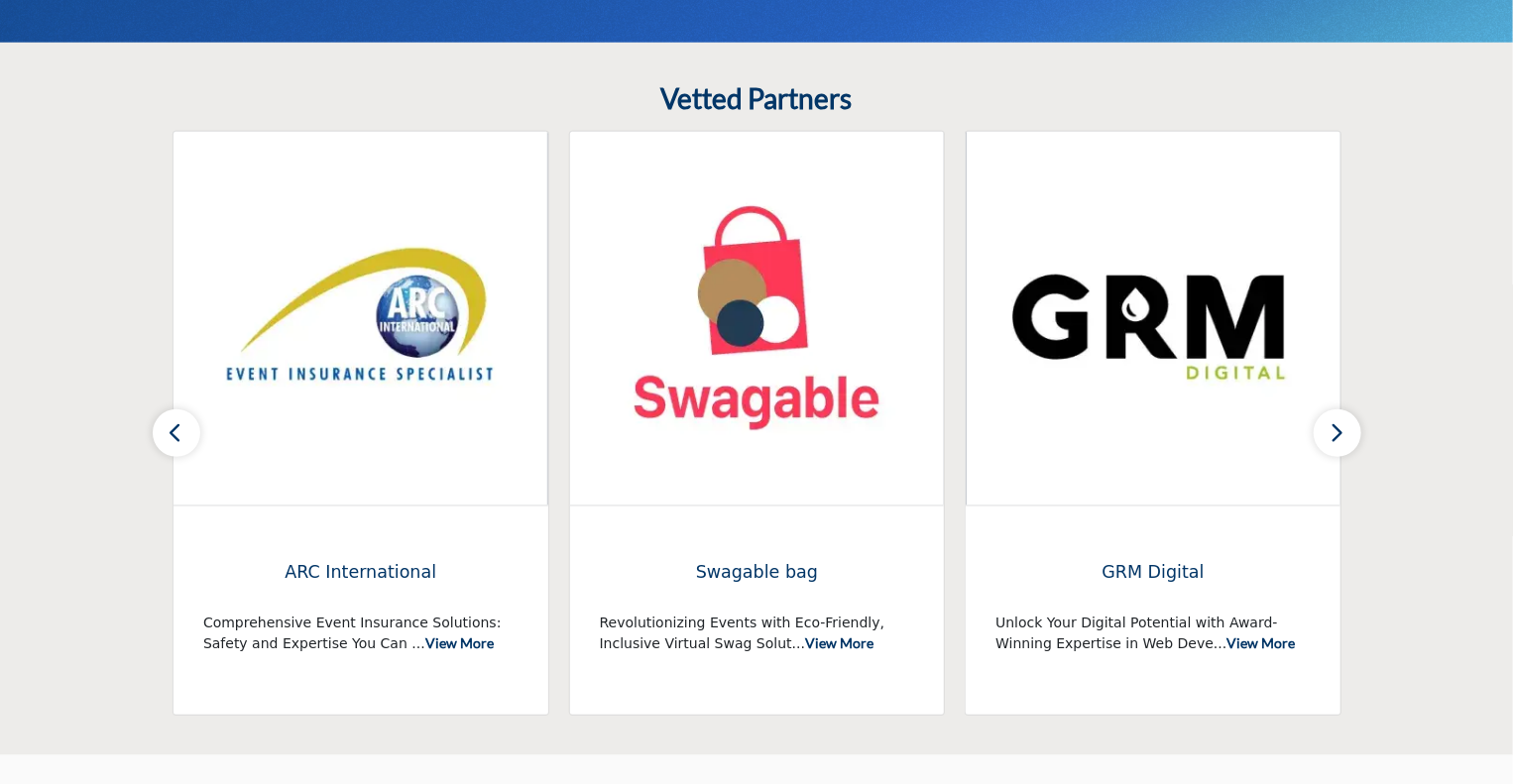
click at [163, 443] on button "button" at bounding box center [177, 433] width 48 height 48
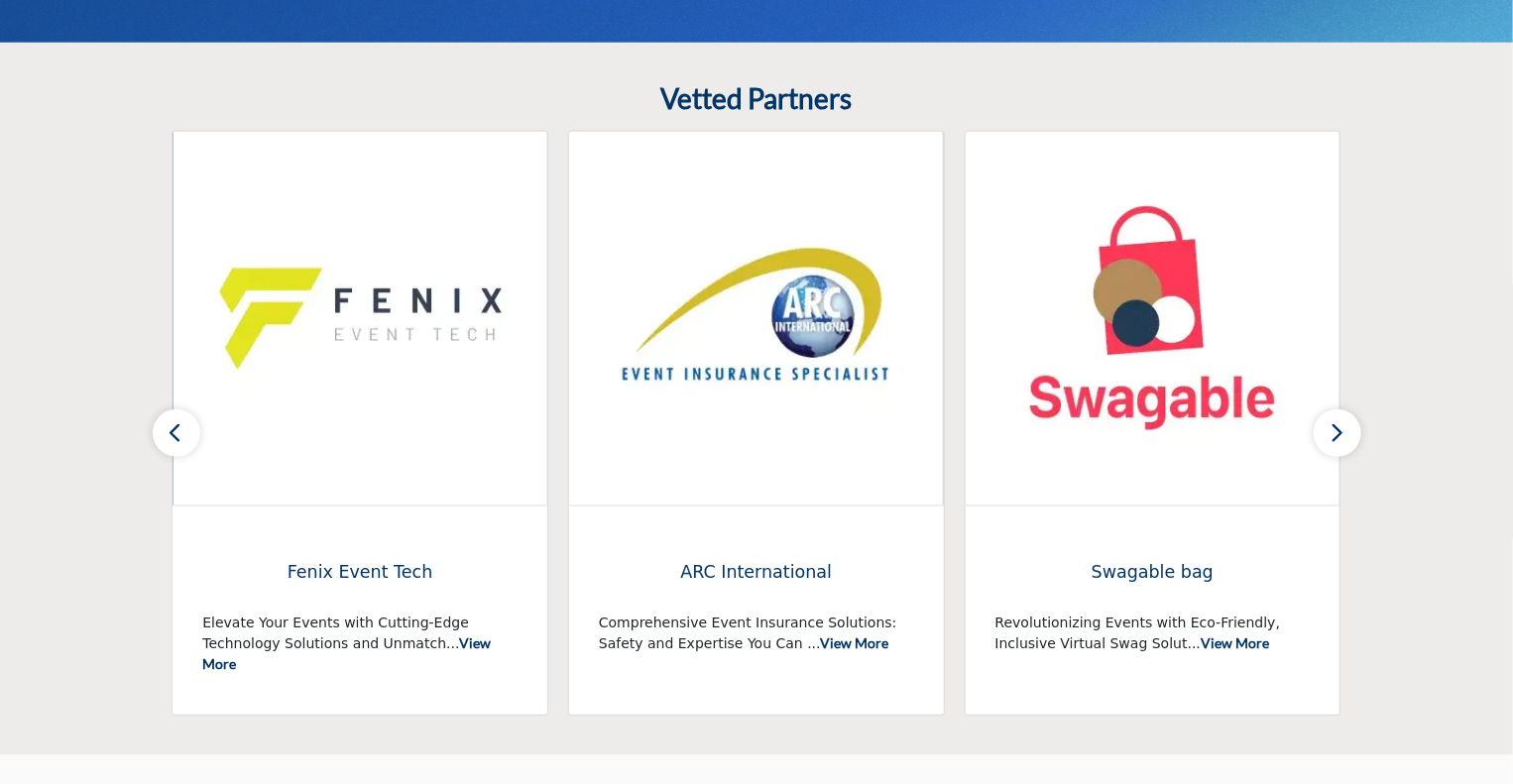
click at [163, 443] on button "button" at bounding box center [177, 433] width 48 height 48
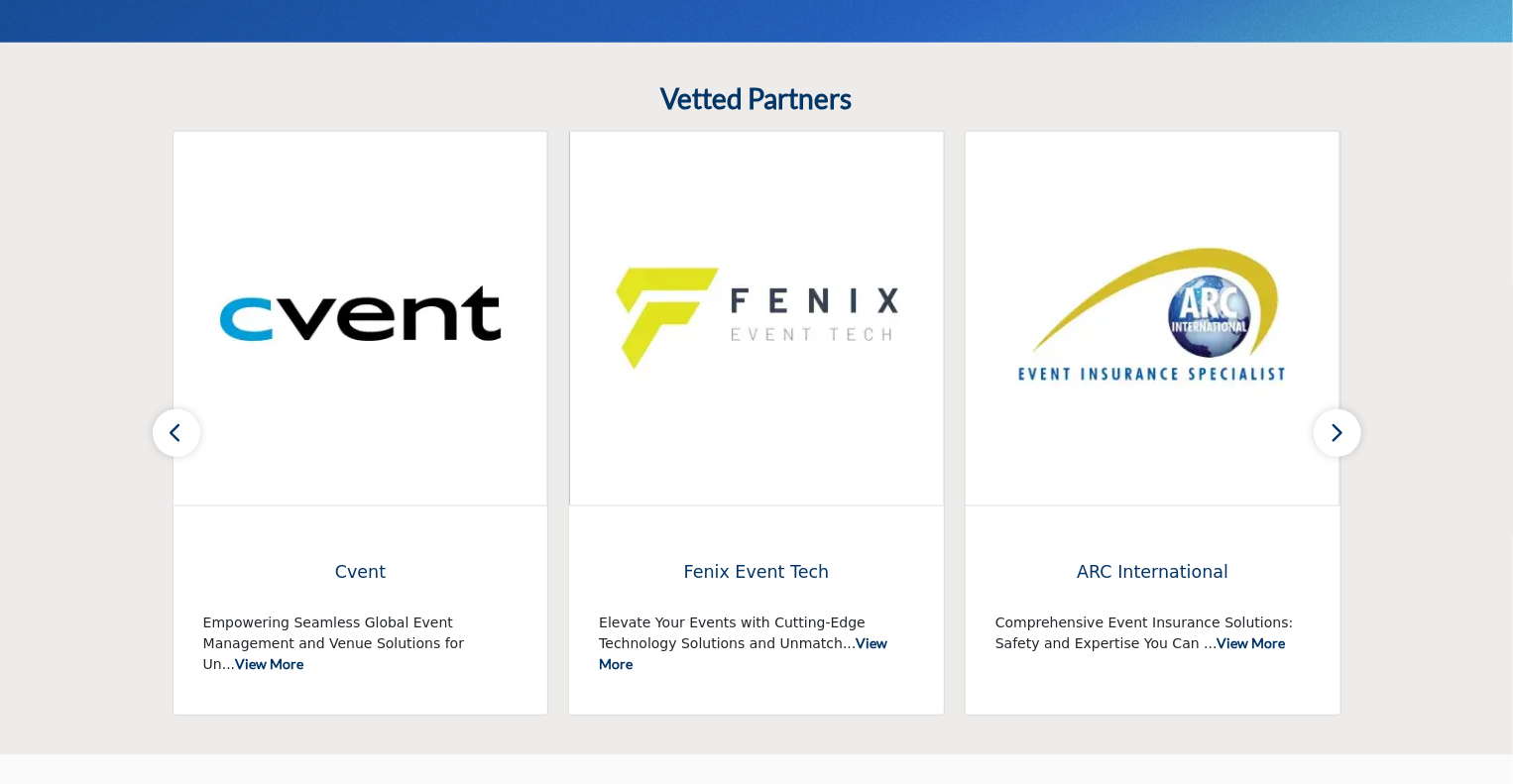
click at [163, 443] on button "button" at bounding box center [177, 433] width 48 height 48
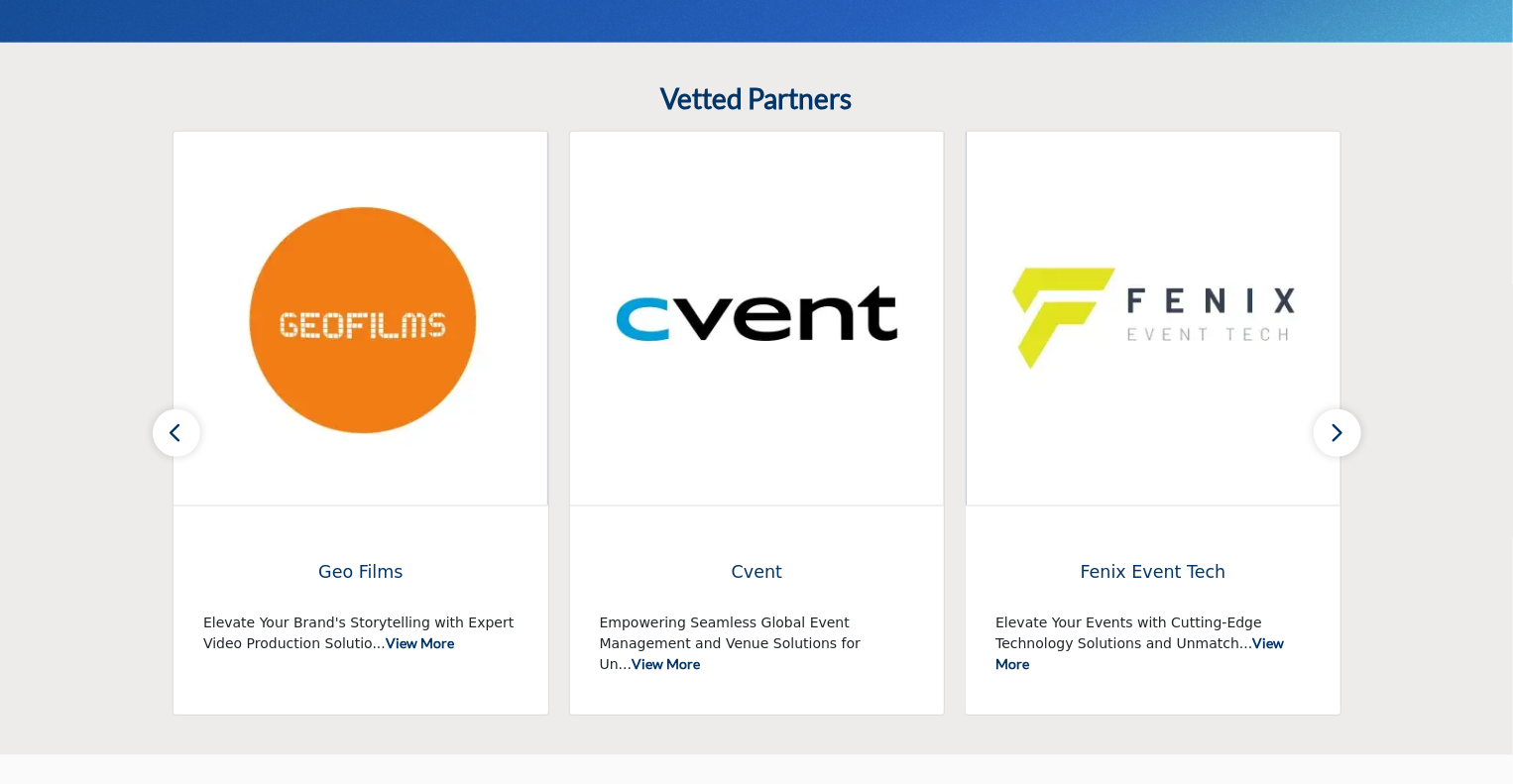
click at [163, 443] on button "button" at bounding box center [177, 433] width 48 height 48
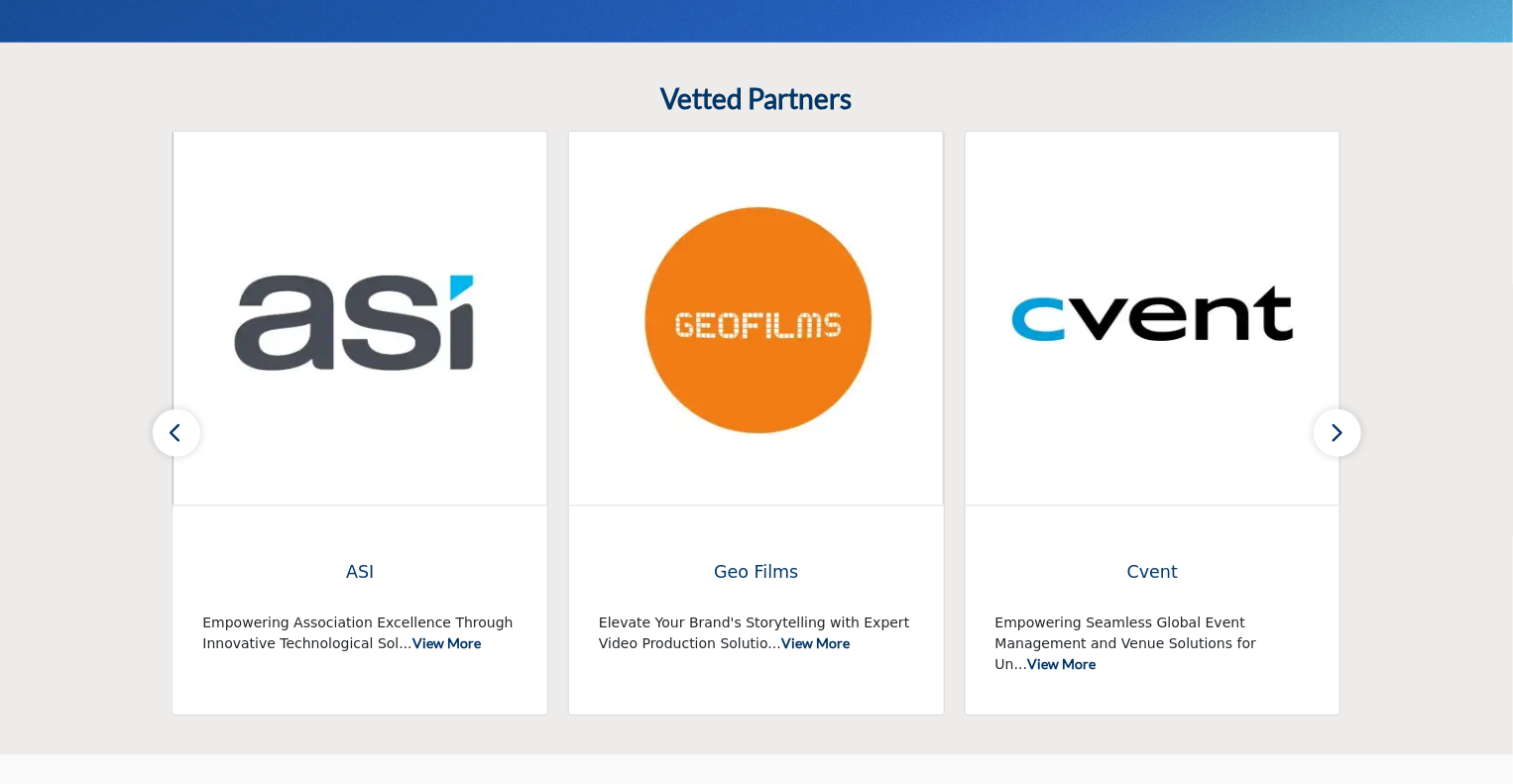
click at [163, 443] on button "button" at bounding box center [177, 433] width 48 height 48
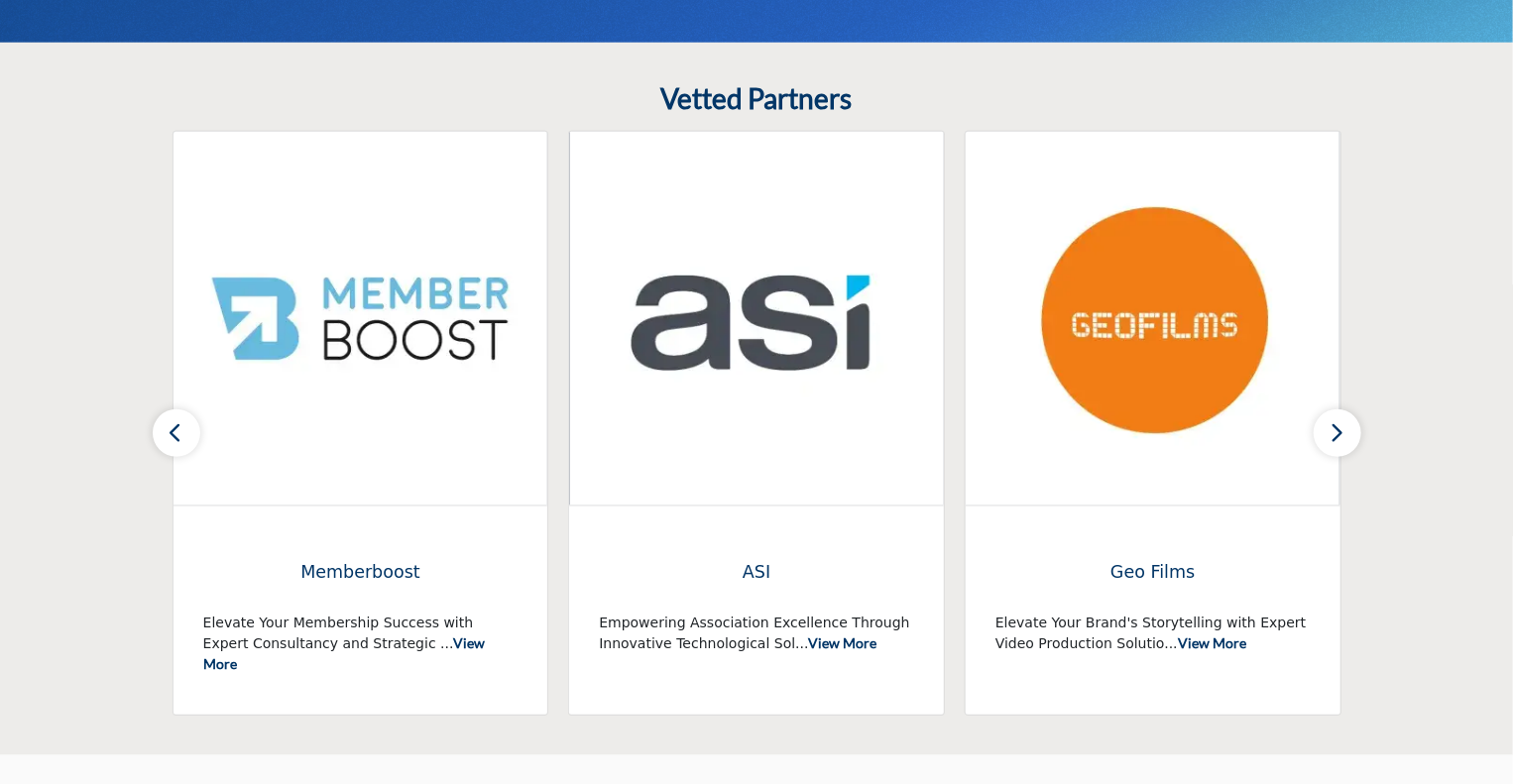
click at [163, 443] on button "button" at bounding box center [177, 433] width 48 height 48
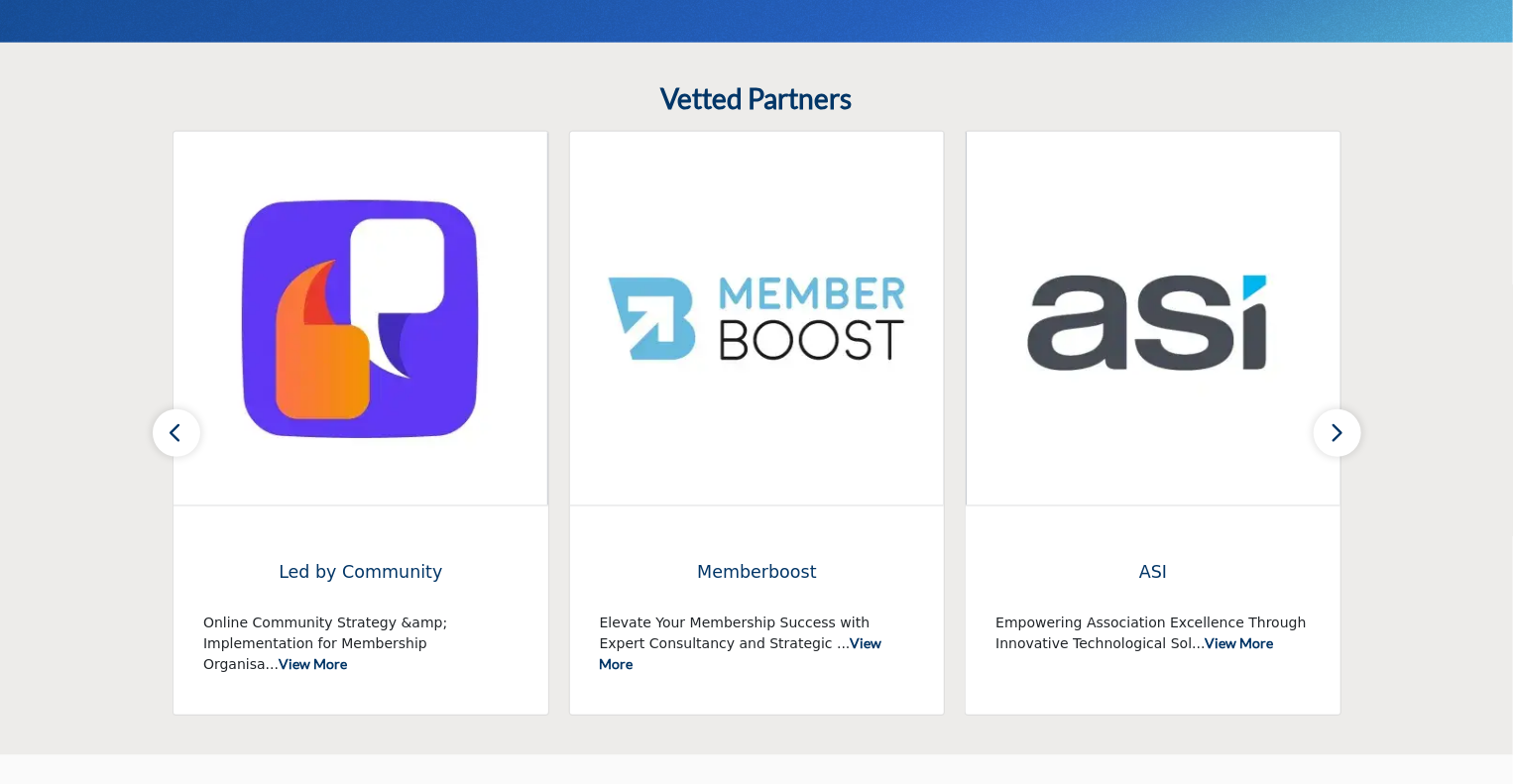
click at [163, 443] on button "button" at bounding box center [177, 433] width 48 height 48
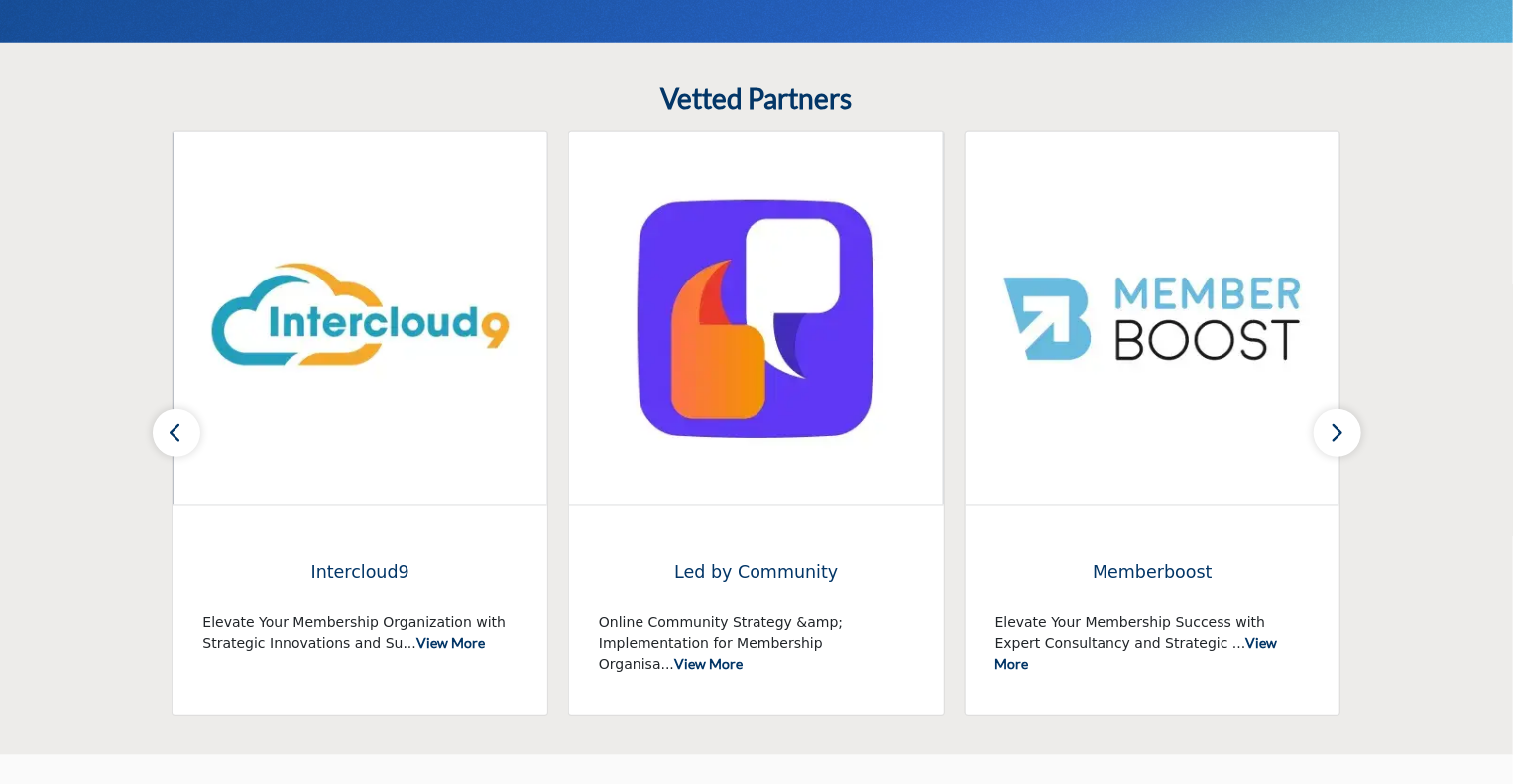
click at [163, 443] on button "button" at bounding box center [177, 433] width 48 height 48
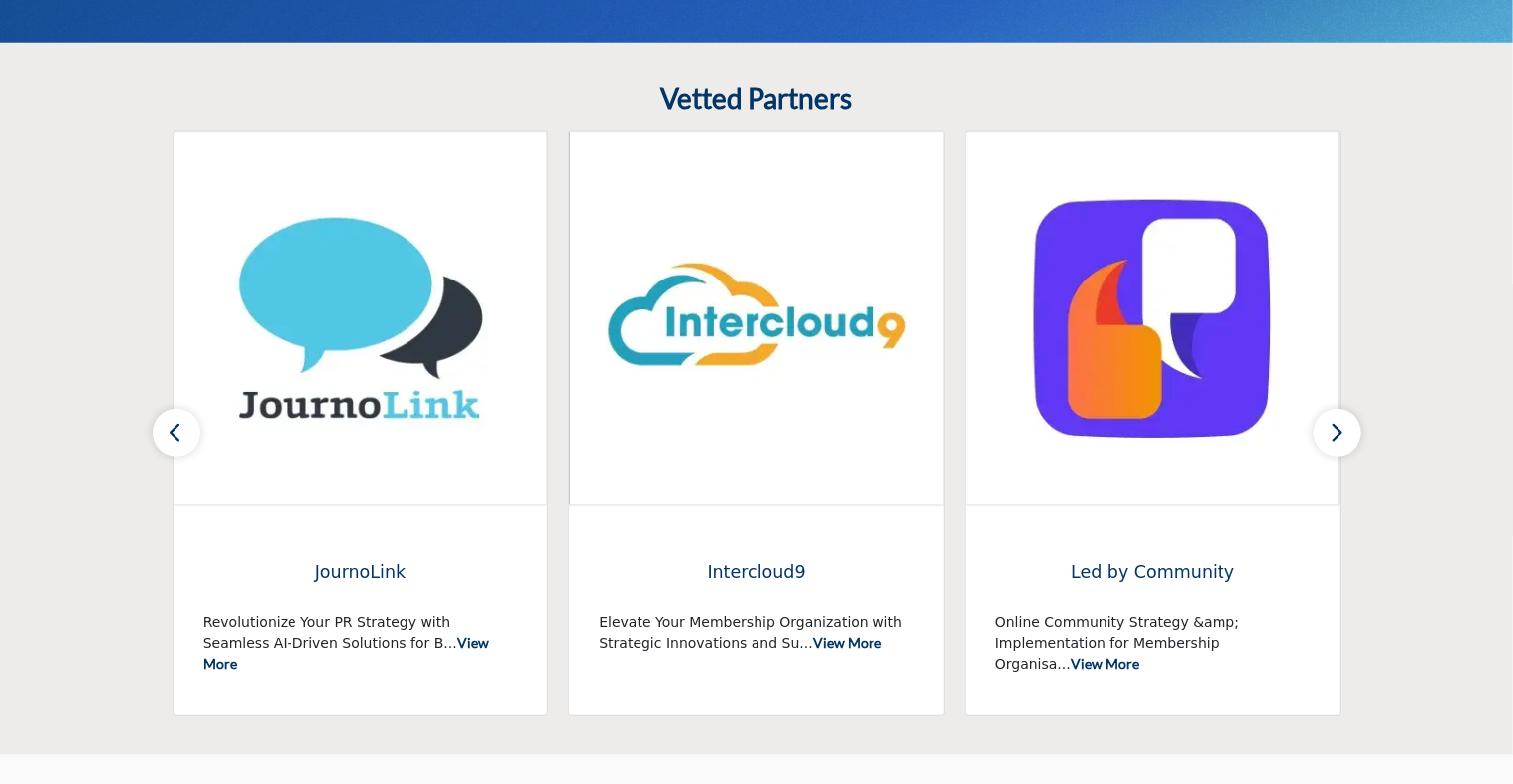
click at [163, 443] on button "button" at bounding box center [177, 433] width 48 height 48
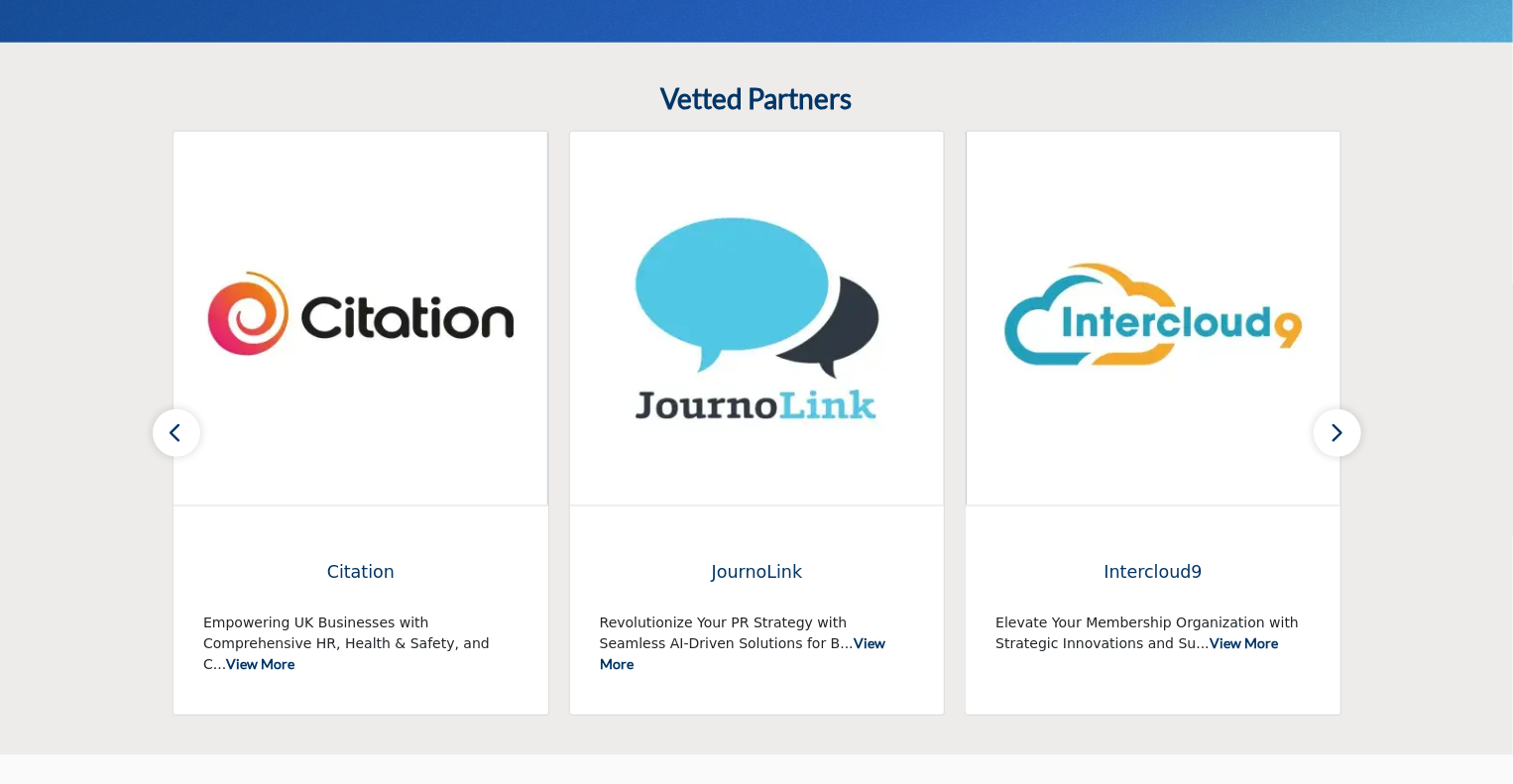
click at [163, 443] on button "button" at bounding box center [177, 433] width 48 height 48
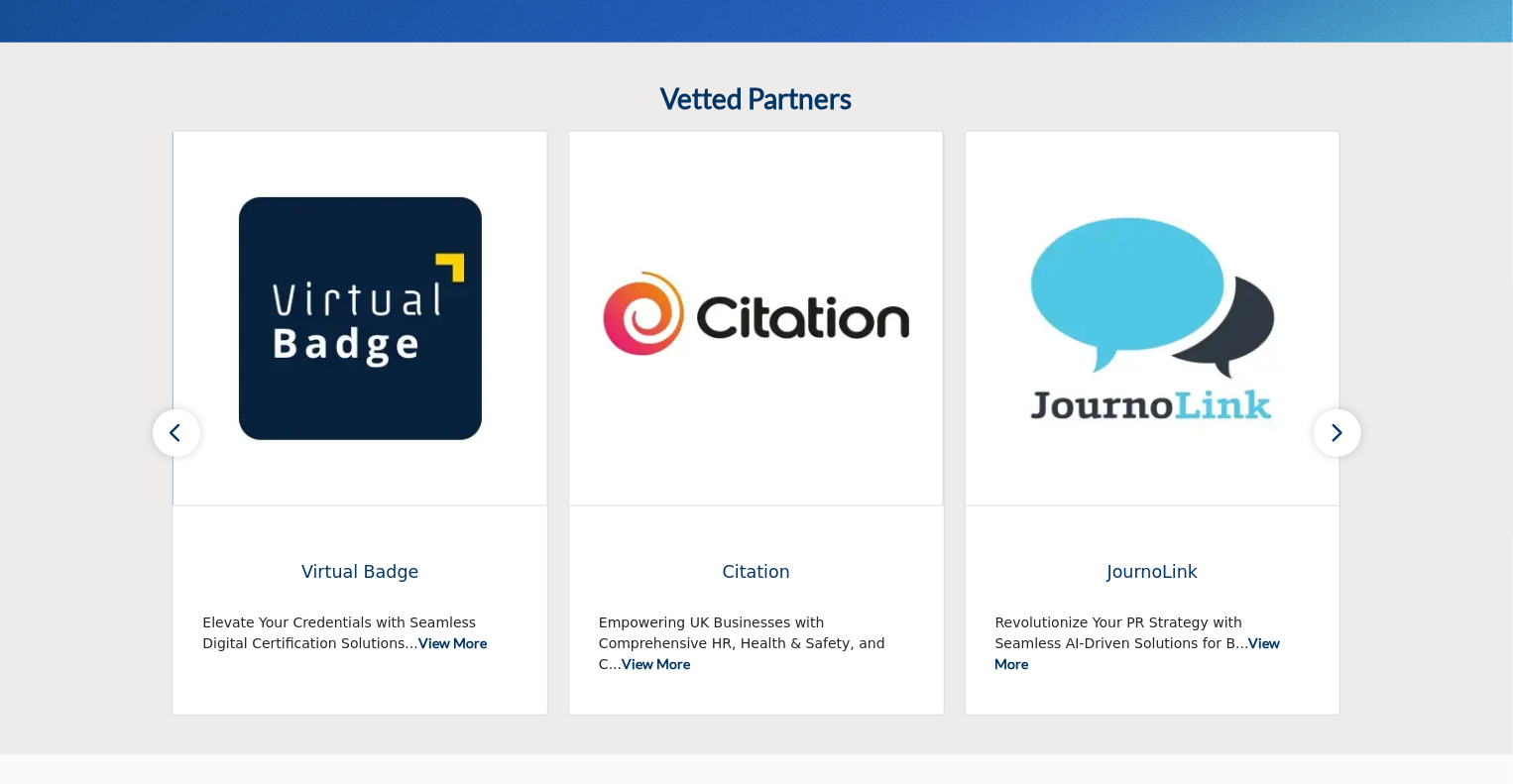
click at [163, 443] on button "button" at bounding box center [177, 433] width 48 height 48
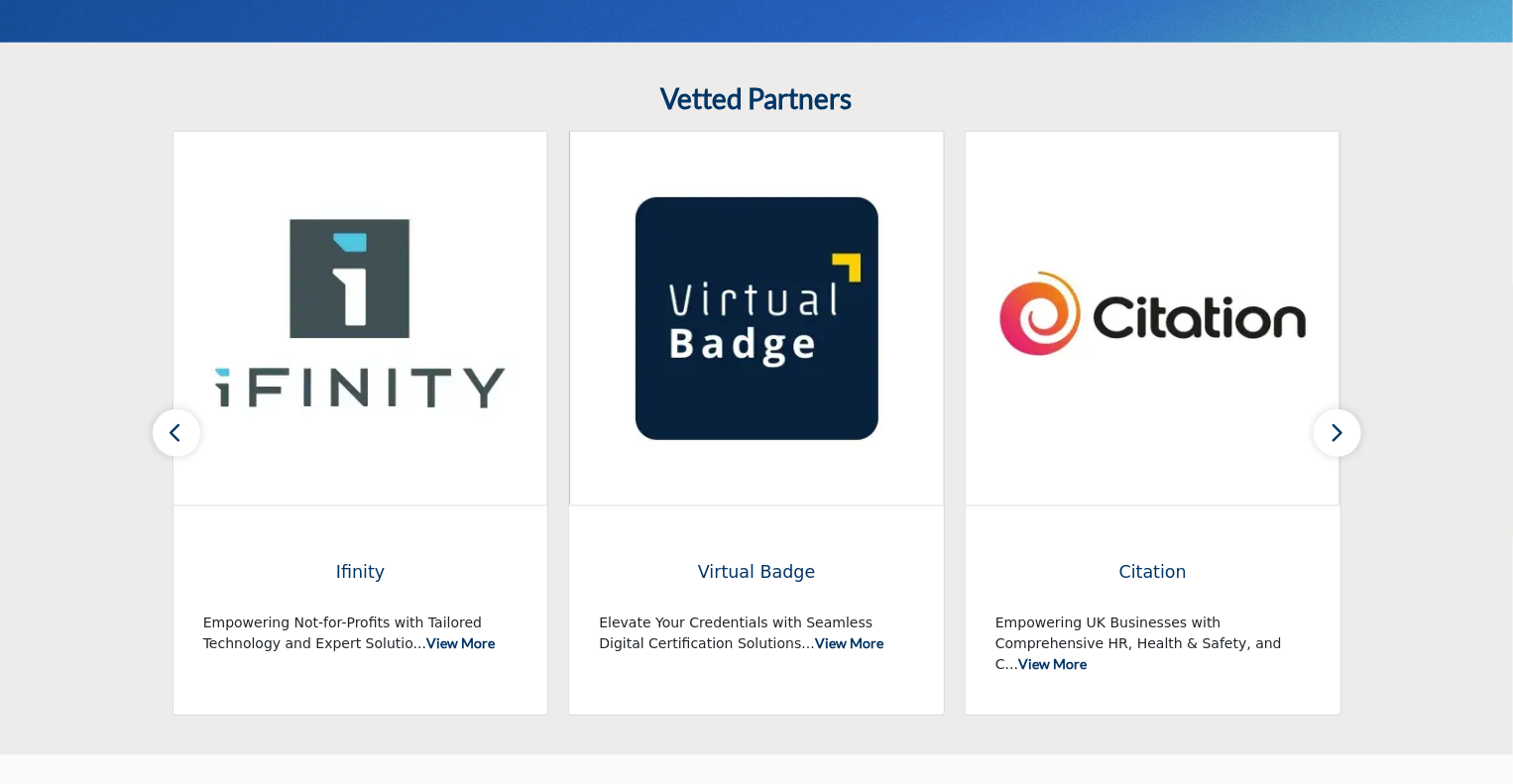
click at [163, 443] on button "button" at bounding box center [177, 433] width 48 height 48
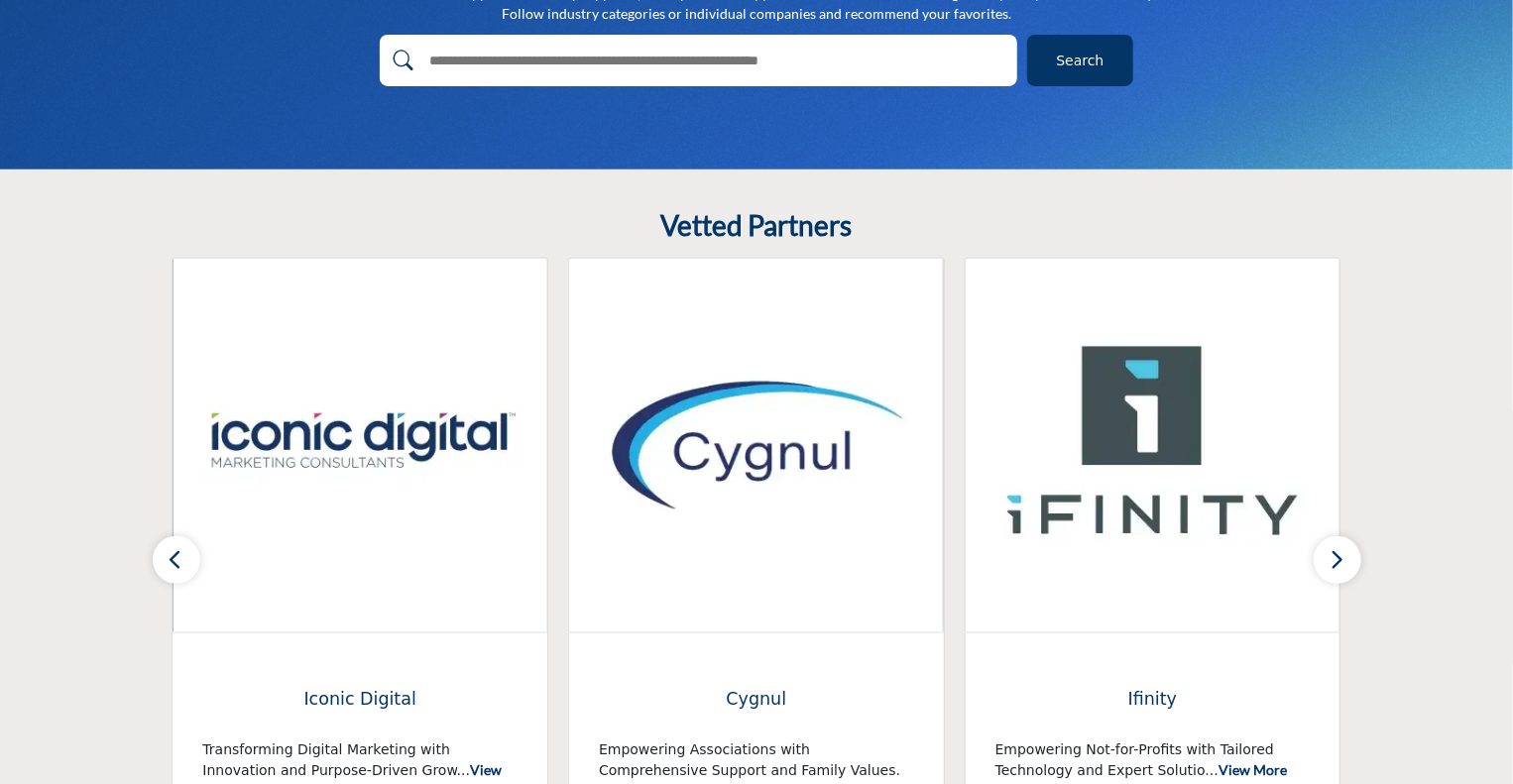
scroll to position [0, 0]
